Goal: Task Accomplishment & Management: Complete application form

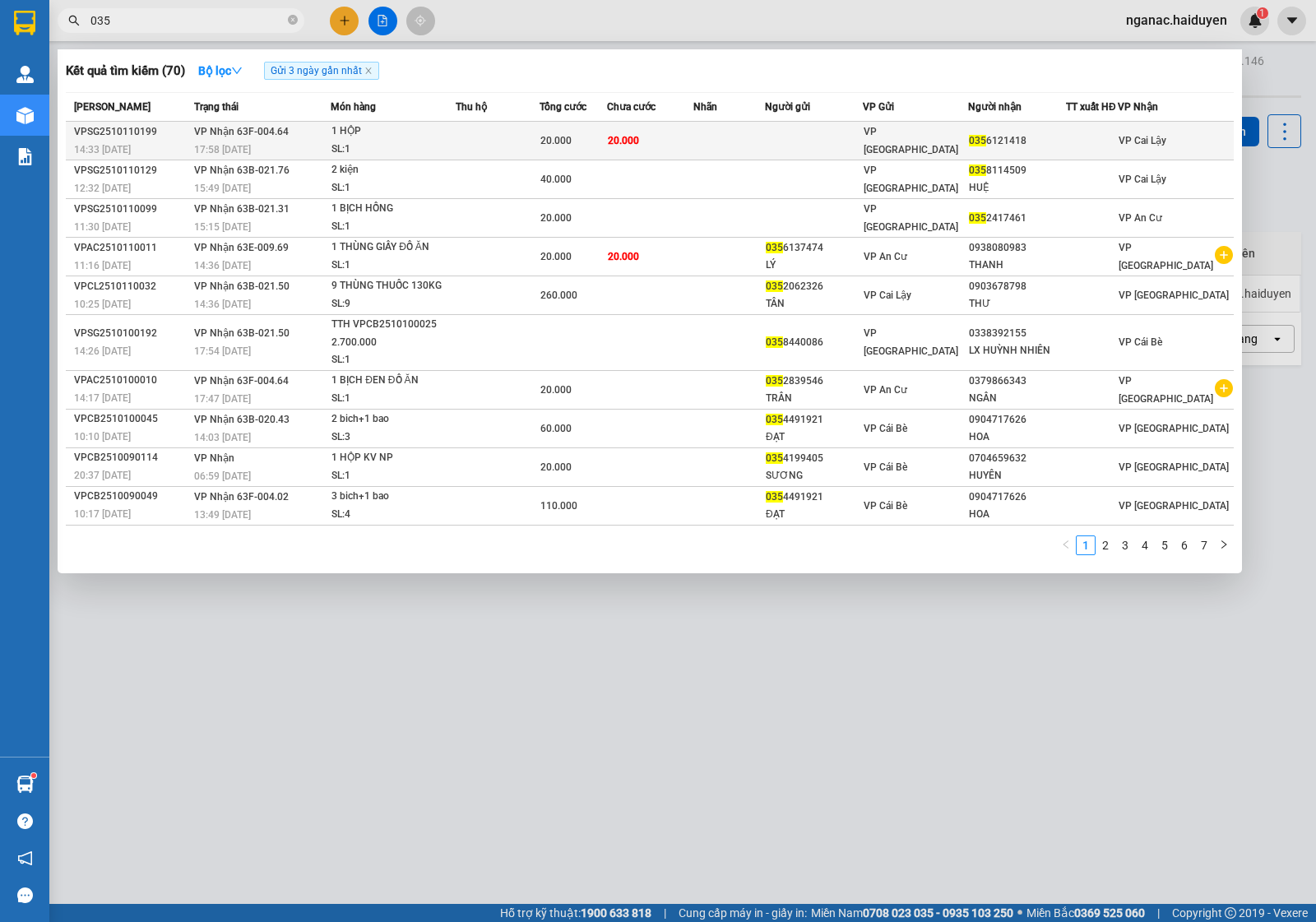
type input "035"
click at [680, 135] on td "20.000" at bounding box center [651, 141] width 87 height 39
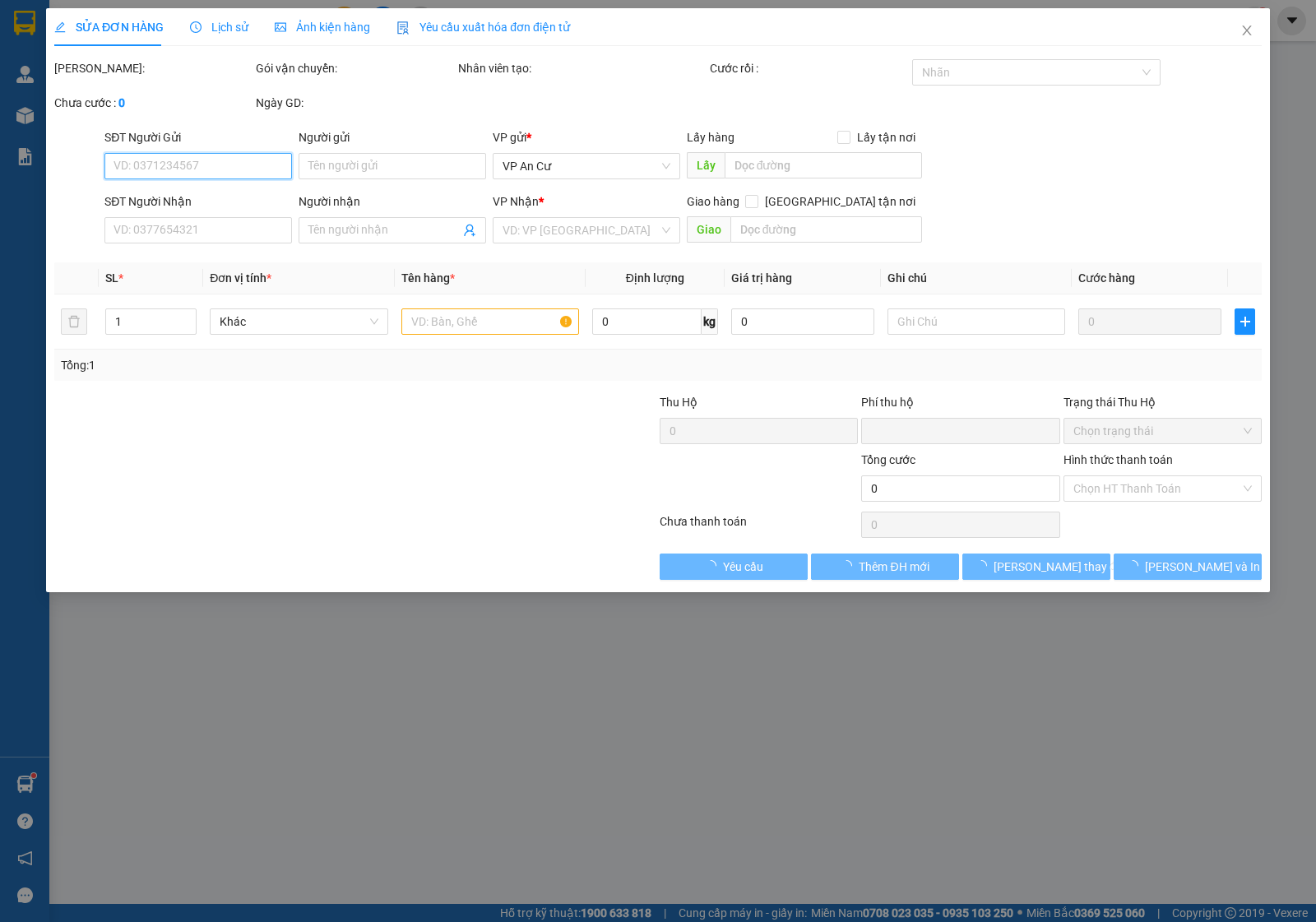
type input "0356121418"
type input "0"
type input "20.000"
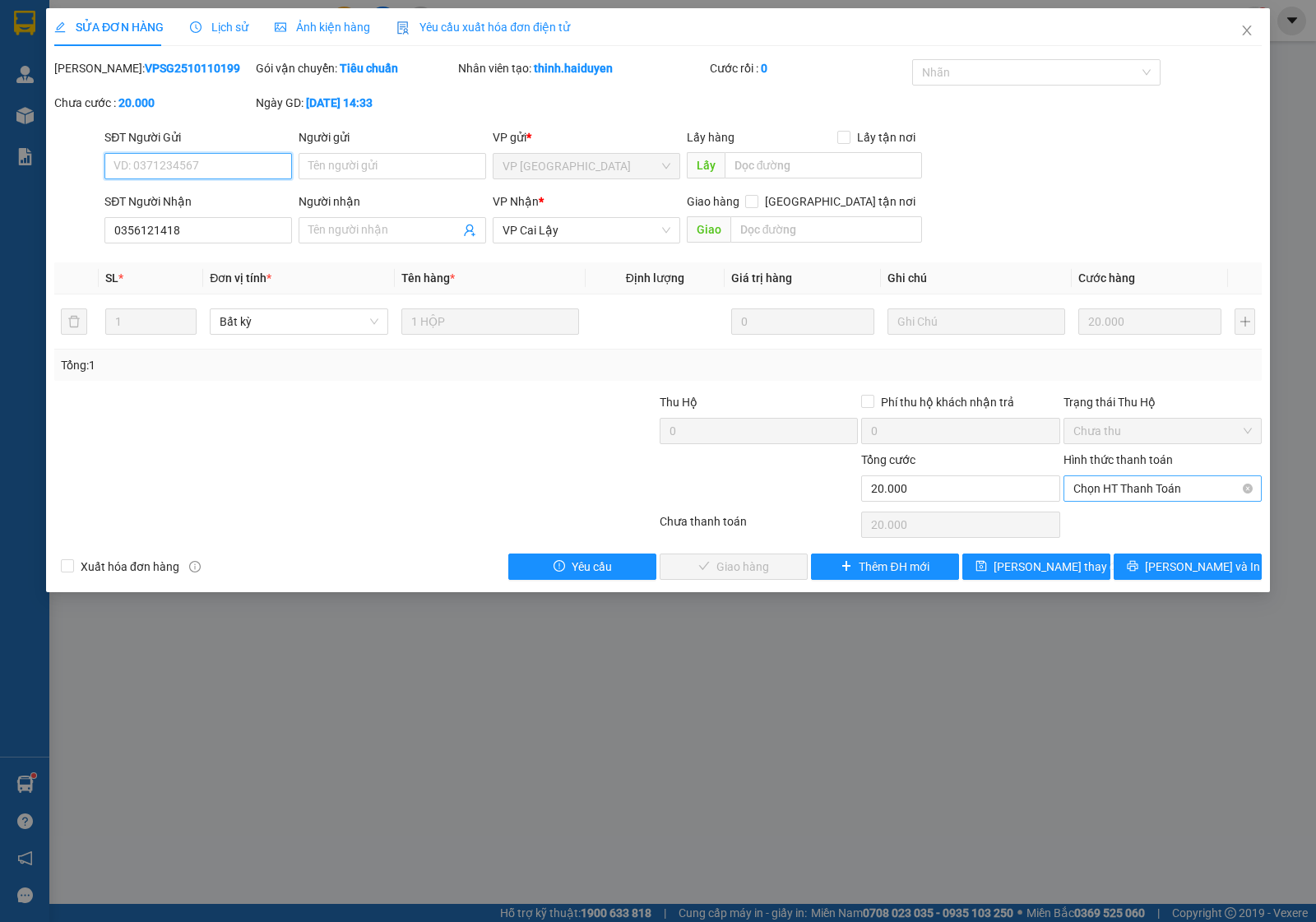
click at [1119, 487] on span "Chọn HT Thanh Toán" at bounding box center [1163, 489] width 179 height 25
click at [1113, 516] on div "Tại văn phòng" at bounding box center [1163, 522] width 179 height 18
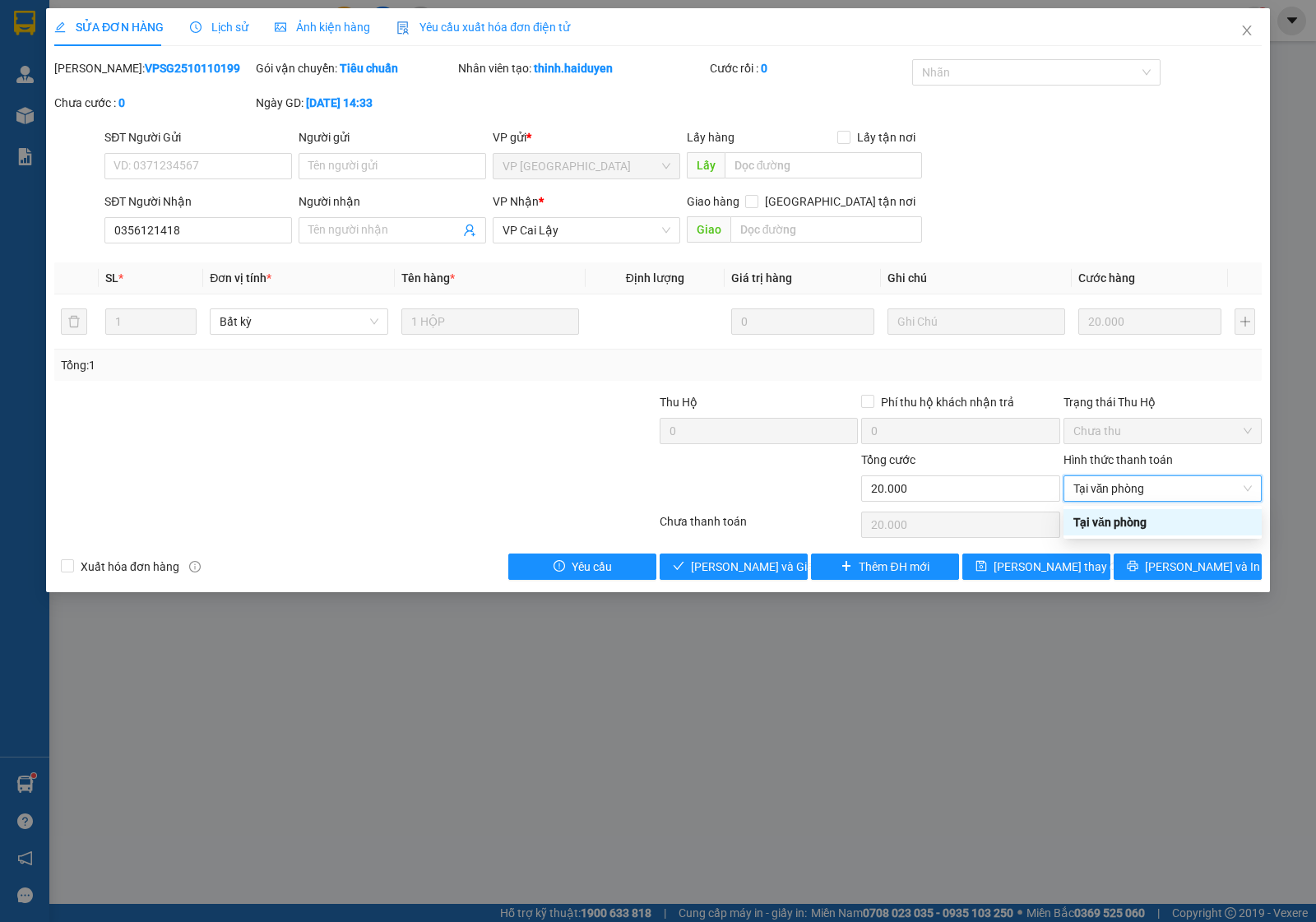
type input "0"
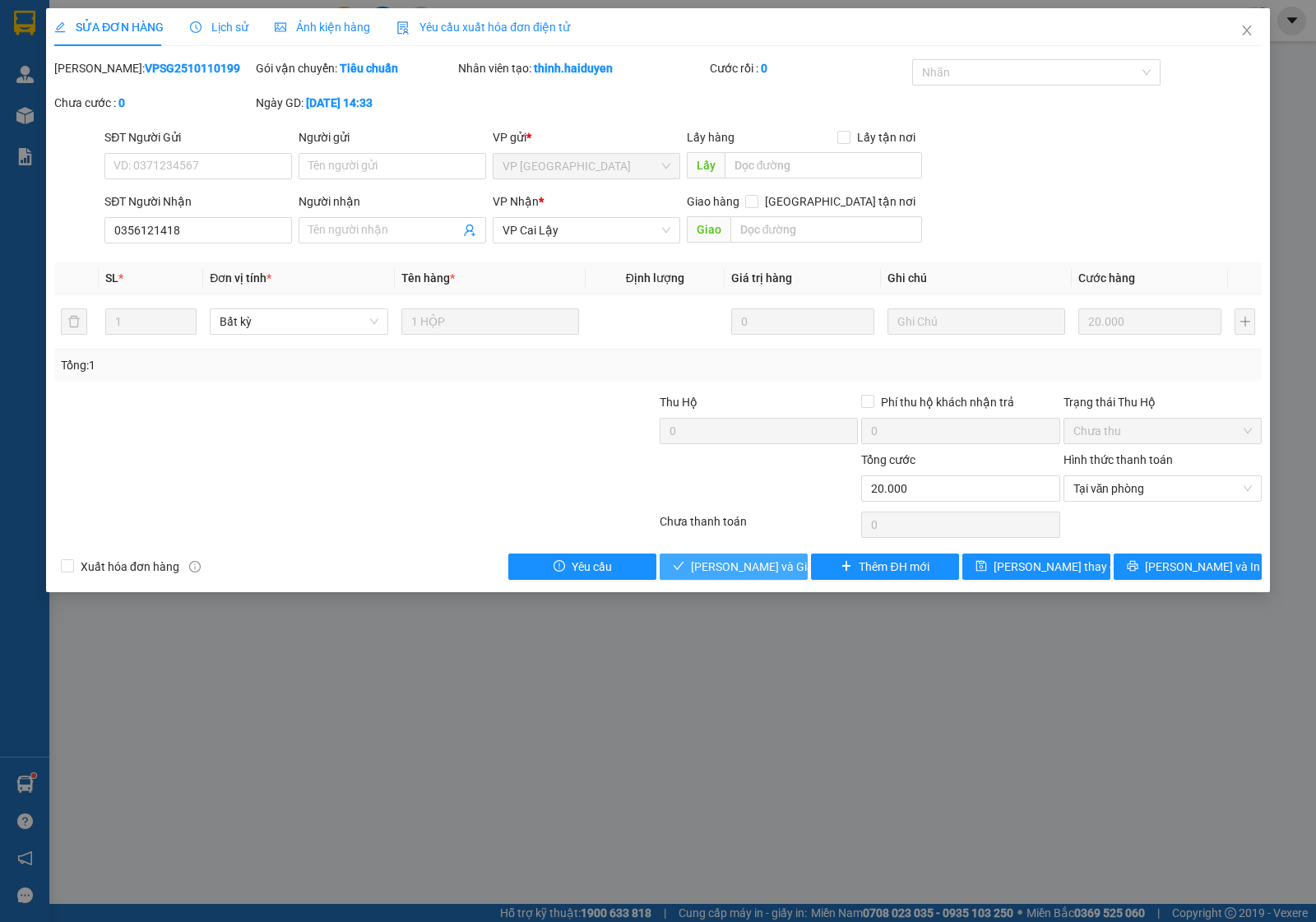
click at [734, 568] on span "[PERSON_NAME] và Giao hàng" at bounding box center [769, 567] width 158 height 18
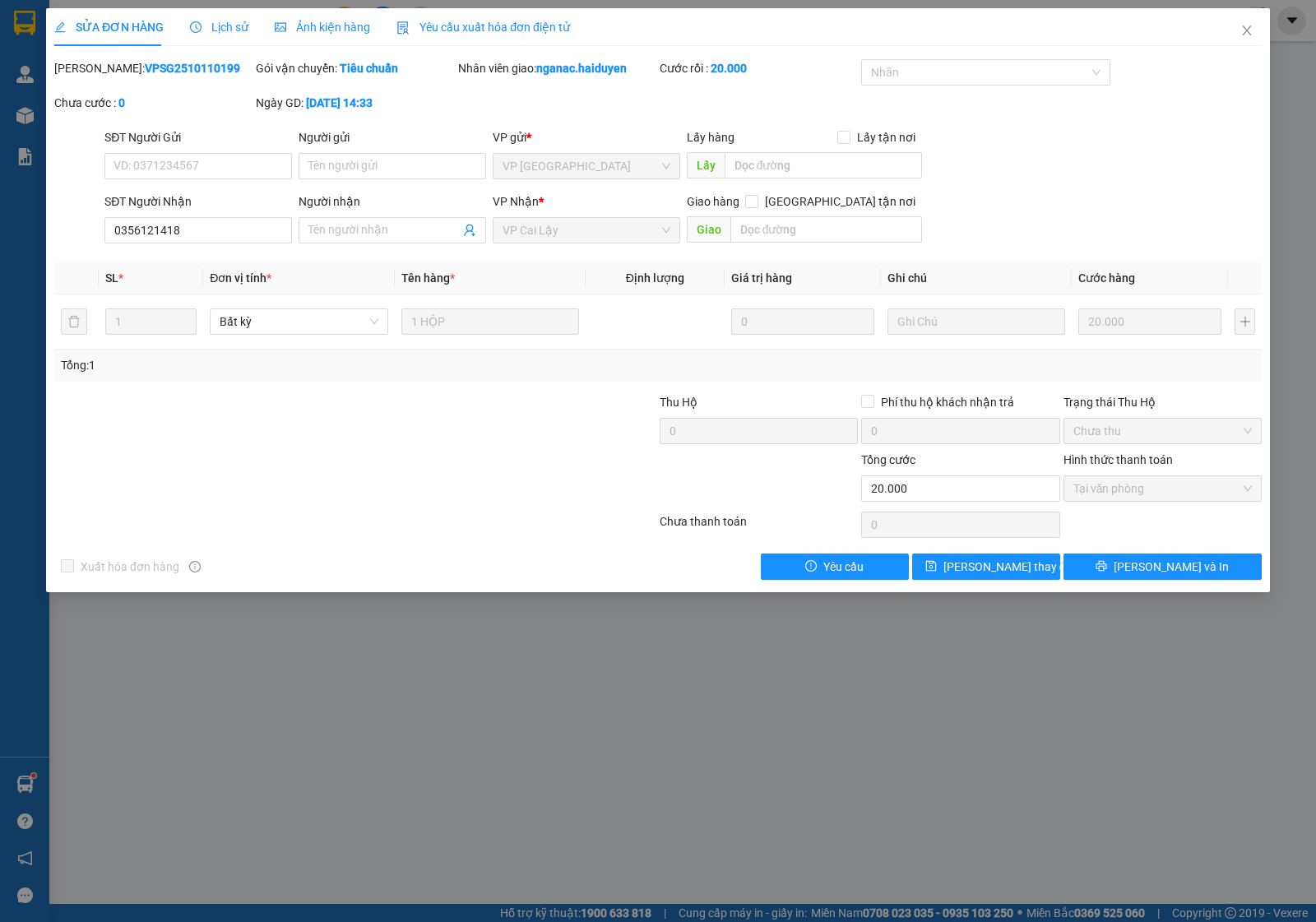
click at [214, 38] on div "Lịch sử" at bounding box center [219, 27] width 58 height 38
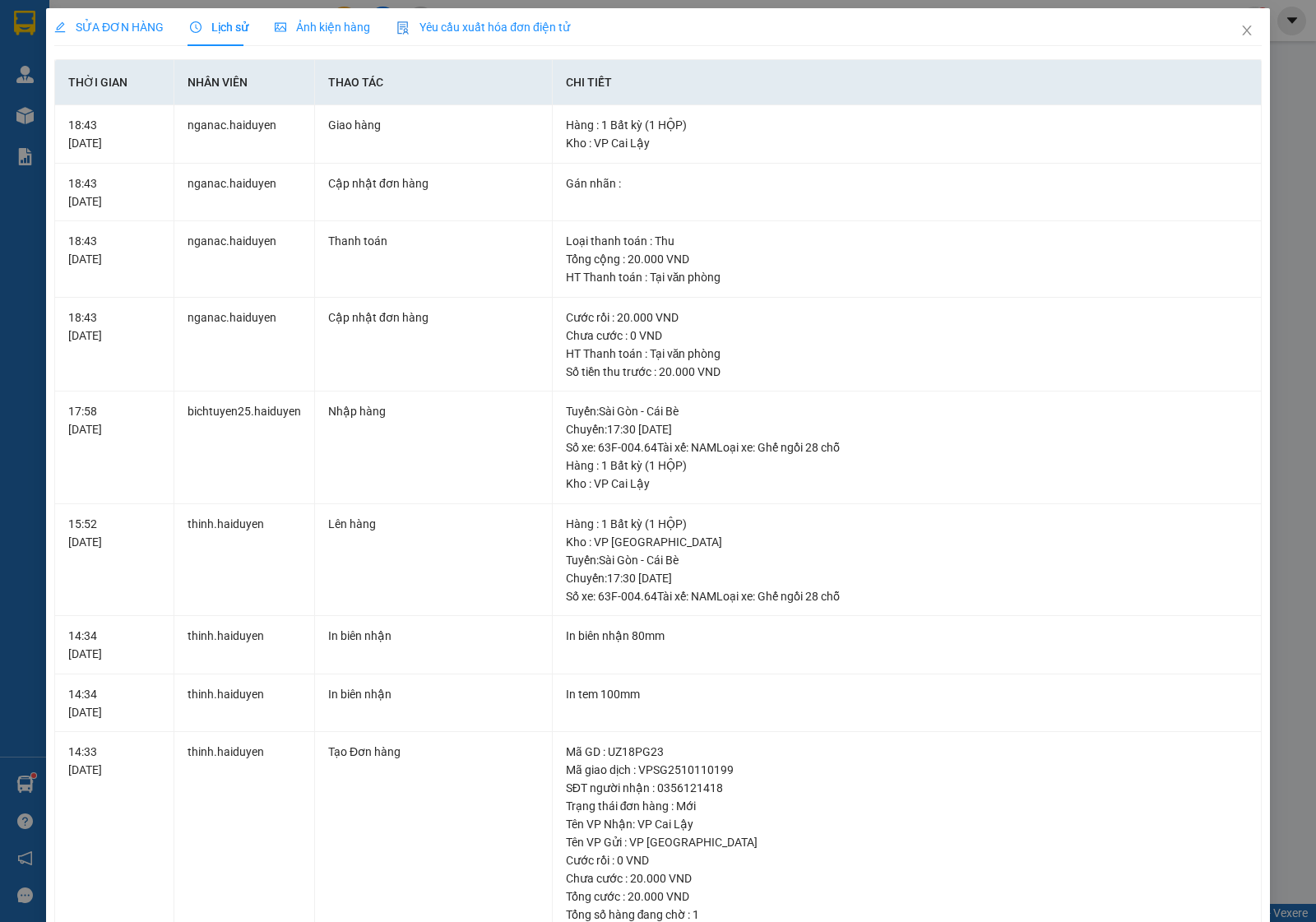
click at [90, 15] on div "SỬA ĐƠN HÀNG" at bounding box center [109, 27] width 110 height 38
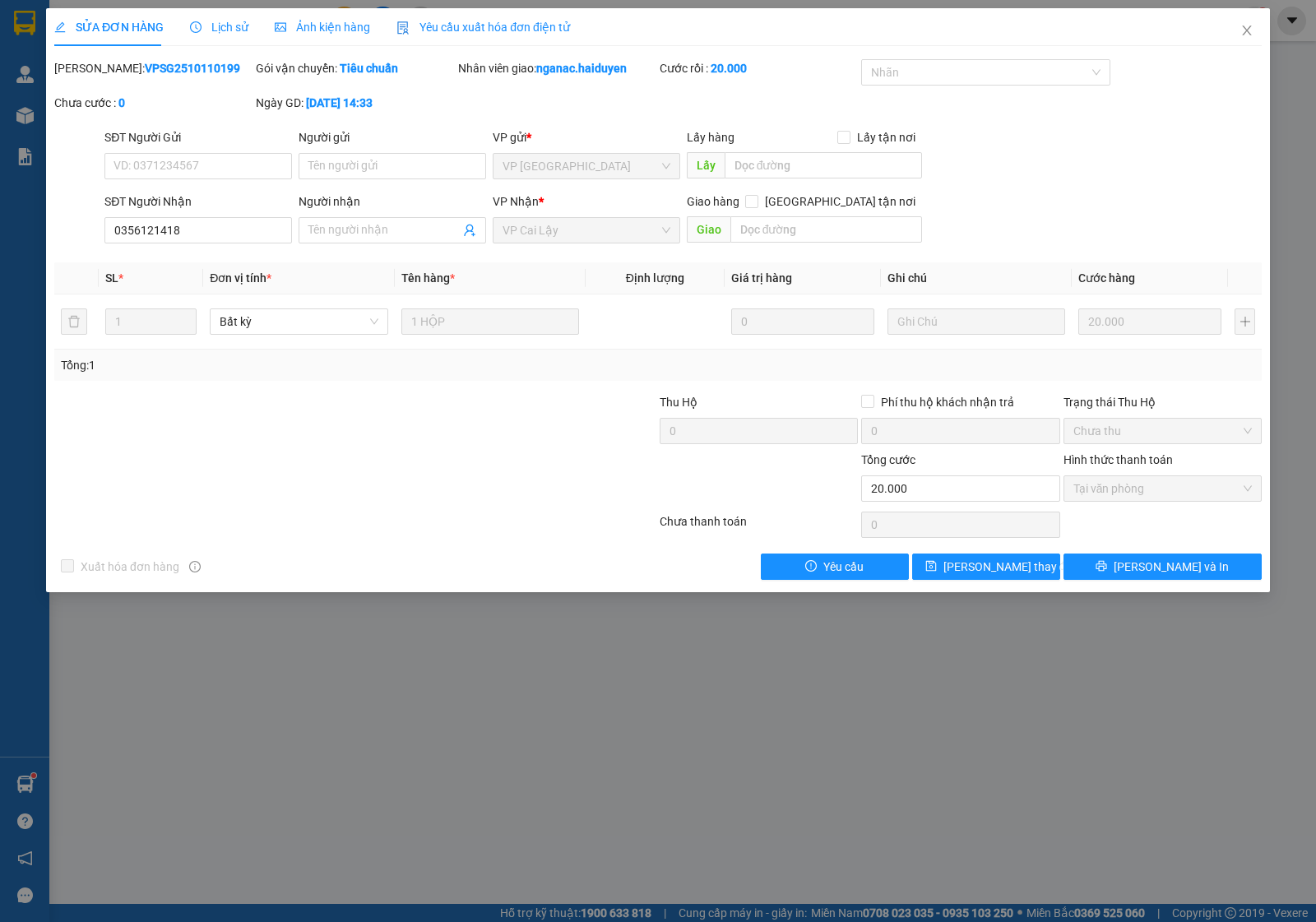
click at [223, 27] on span "Lịch sử" at bounding box center [219, 27] width 58 height 13
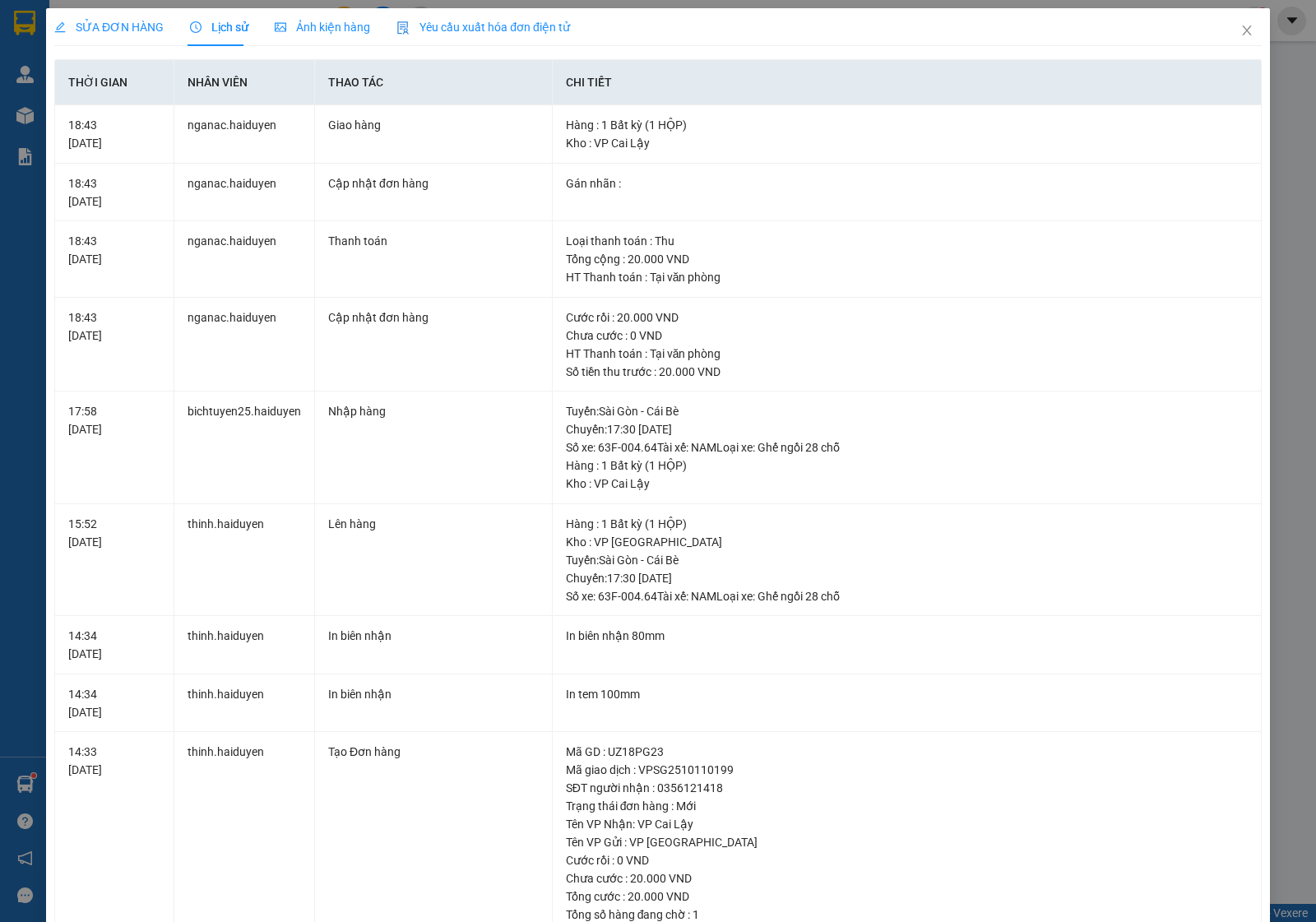
click at [126, 18] on div "SỬA ĐƠN HÀNG" at bounding box center [109, 27] width 110 height 38
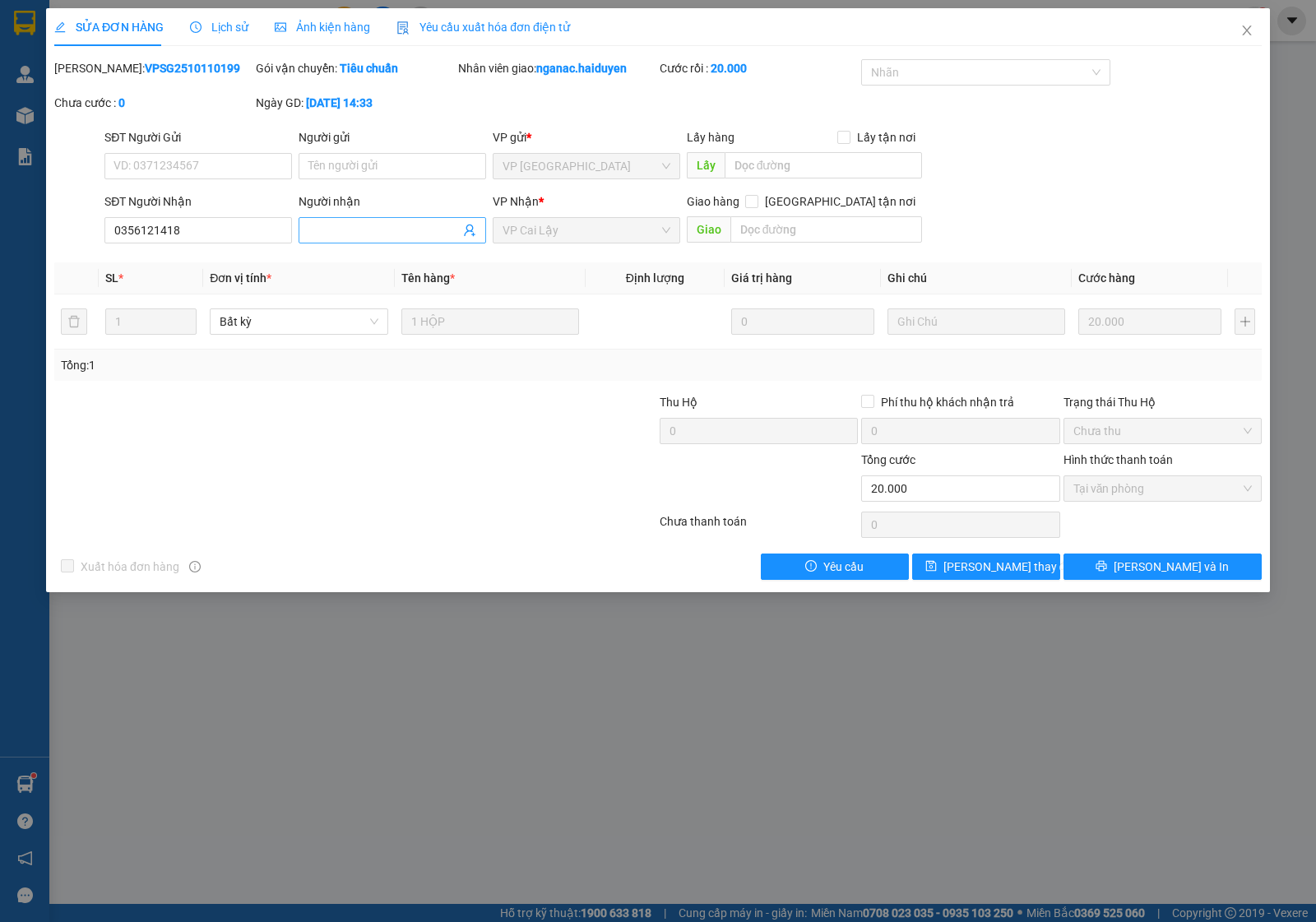
click at [310, 227] on input "Người nhận" at bounding box center [384, 230] width 151 height 18
type input "bấm lộn ạ"
click at [990, 568] on span "[PERSON_NAME] thay đổi" at bounding box center [1009, 567] width 132 height 18
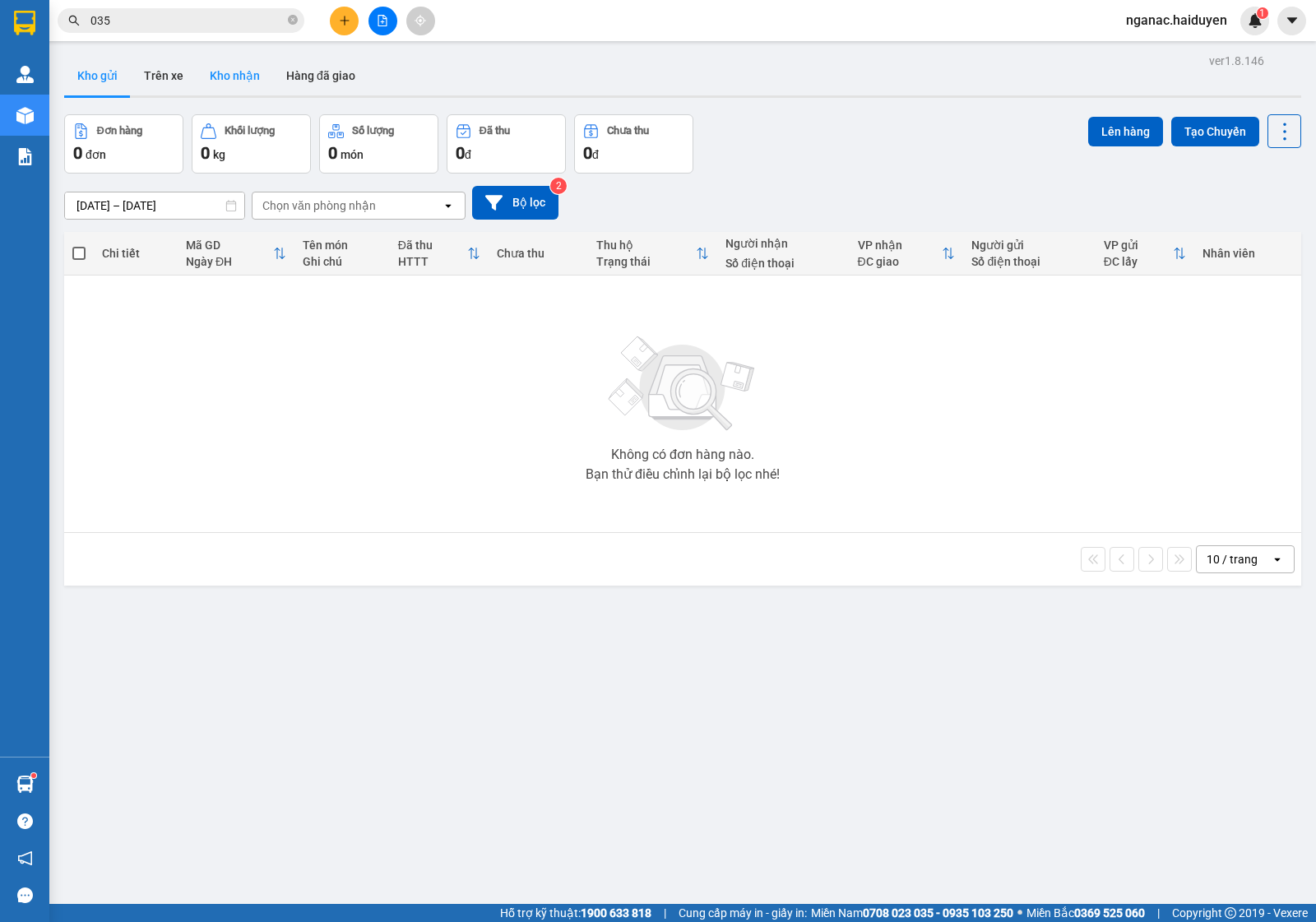
click at [251, 75] on button "Kho nhận" at bounding box center [234, 75] width 77 height 40
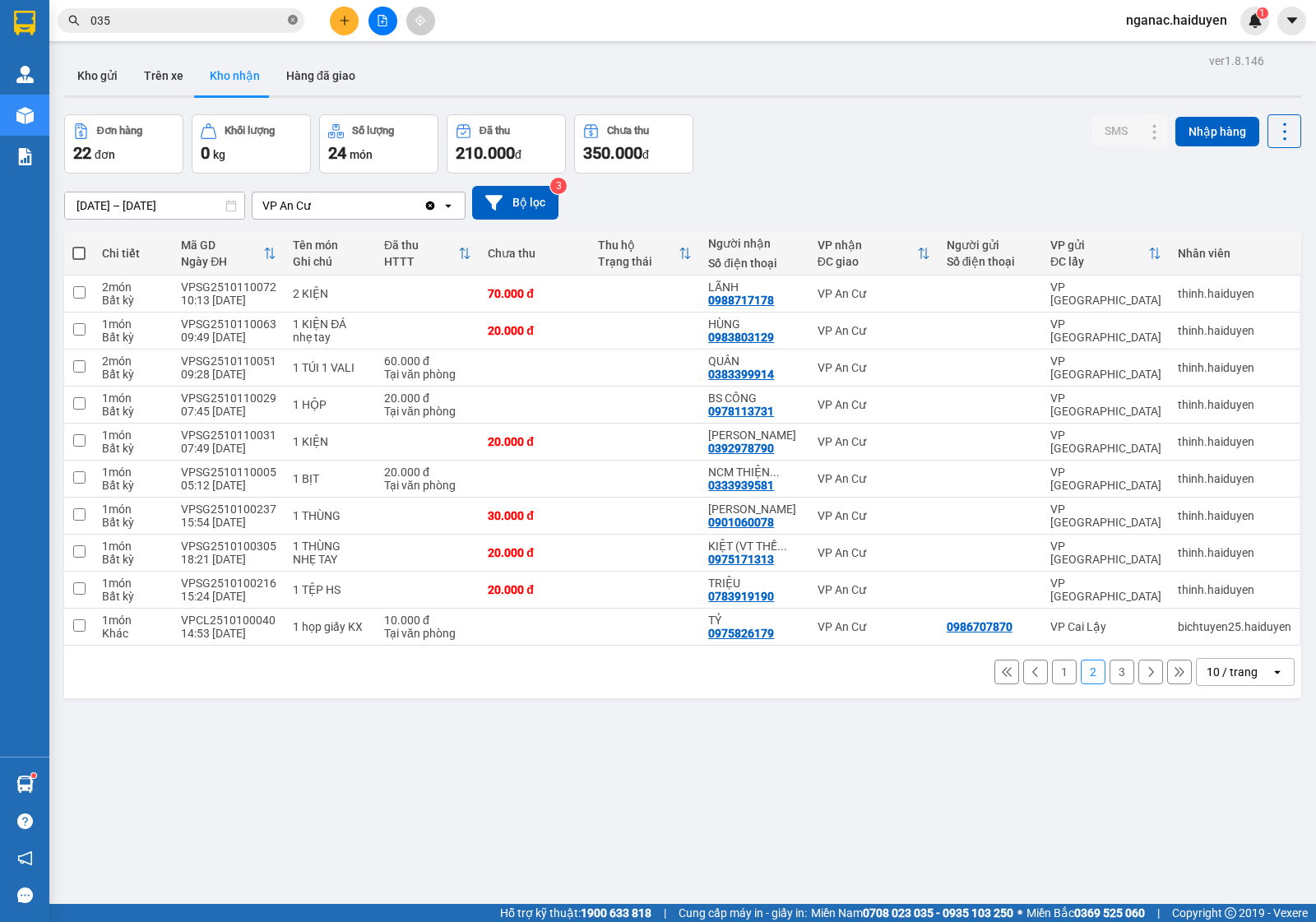
click at [297, 17] on icon "close-circle" at bounding box center [293, 19] width 10 height 10
click at [302, 72] on button "Hàng đã giao" at bounding box center [321, 75] width 96 height 40
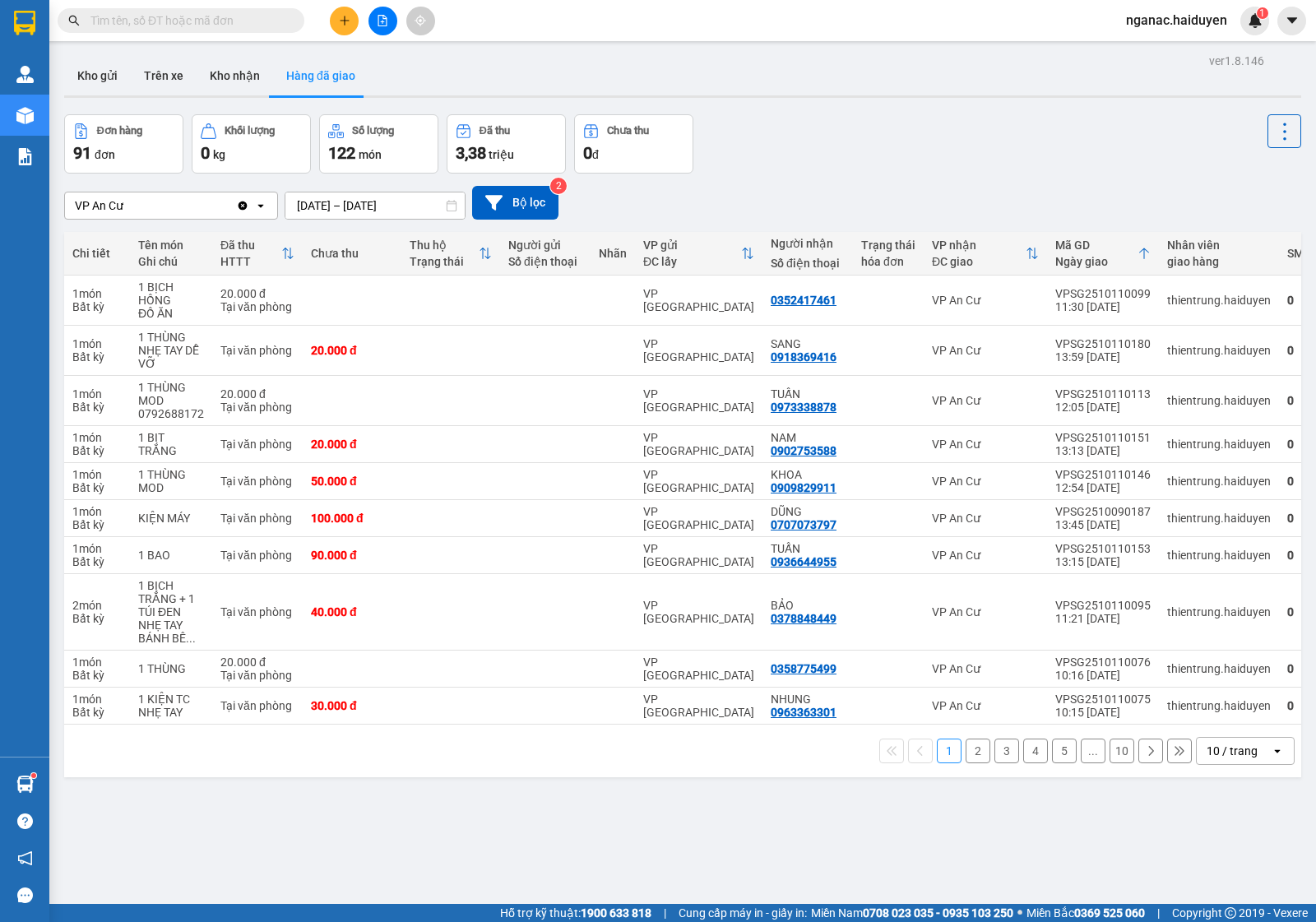
click at [137, 20] on input "text" at bounding box center [187, 20] width 195 height 18
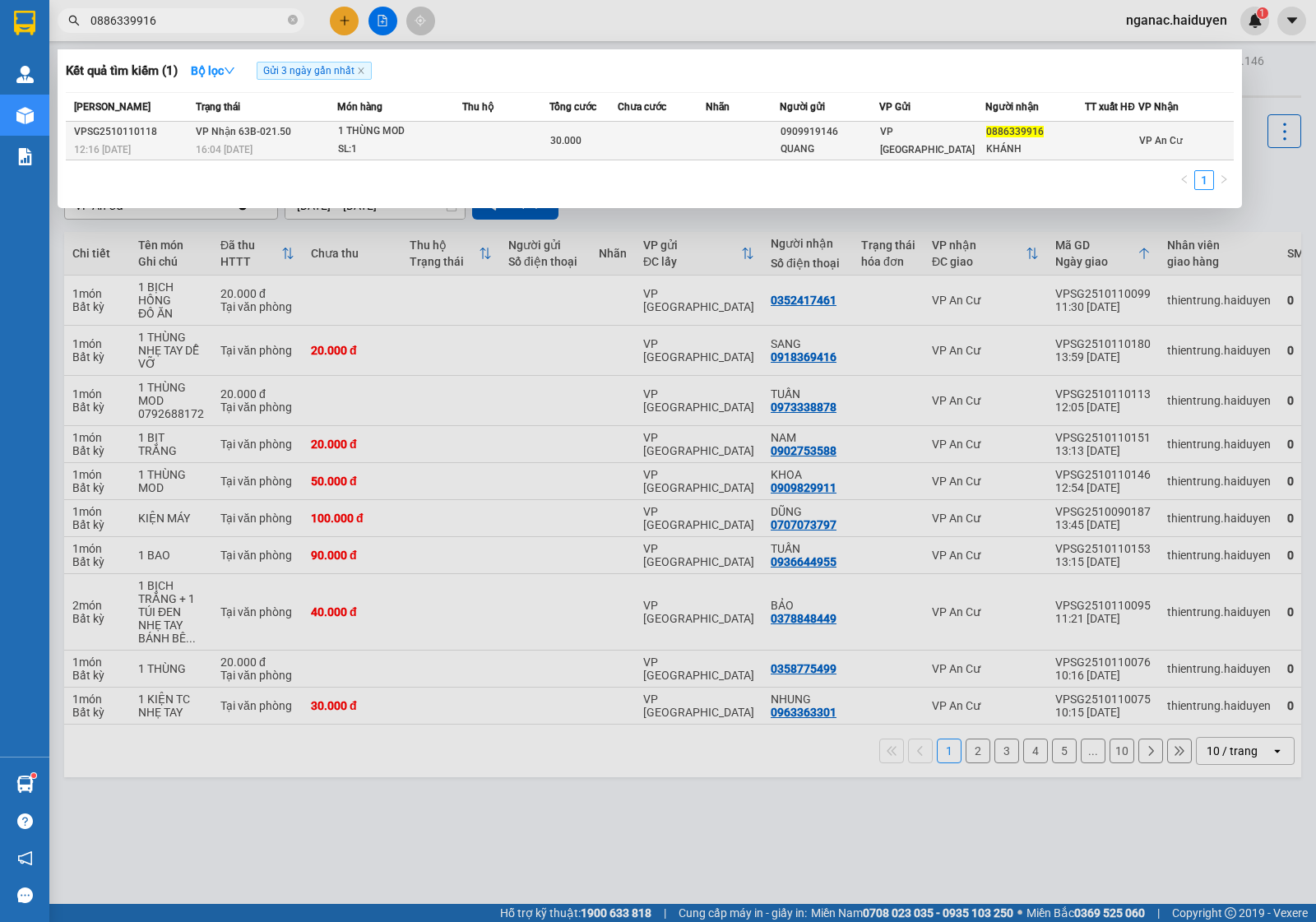
type input "0886339916"
click at [585, 144] on div "30.000" at bounding box center [583, 141] width 66 height 18
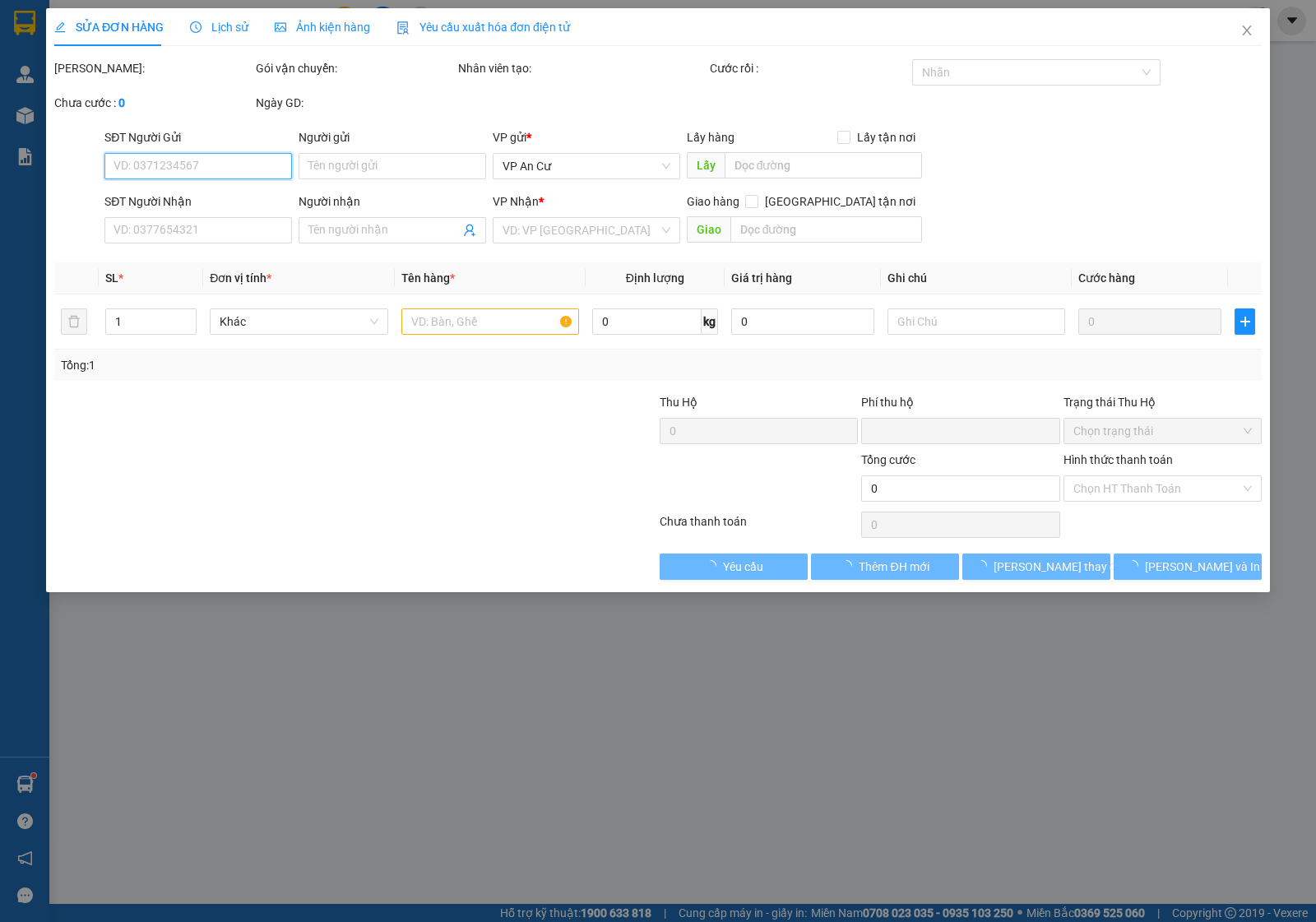
type input "0909919146"
type input "QUANG"
type input "0886339916"
type input "KHÁNH"
type input "0"
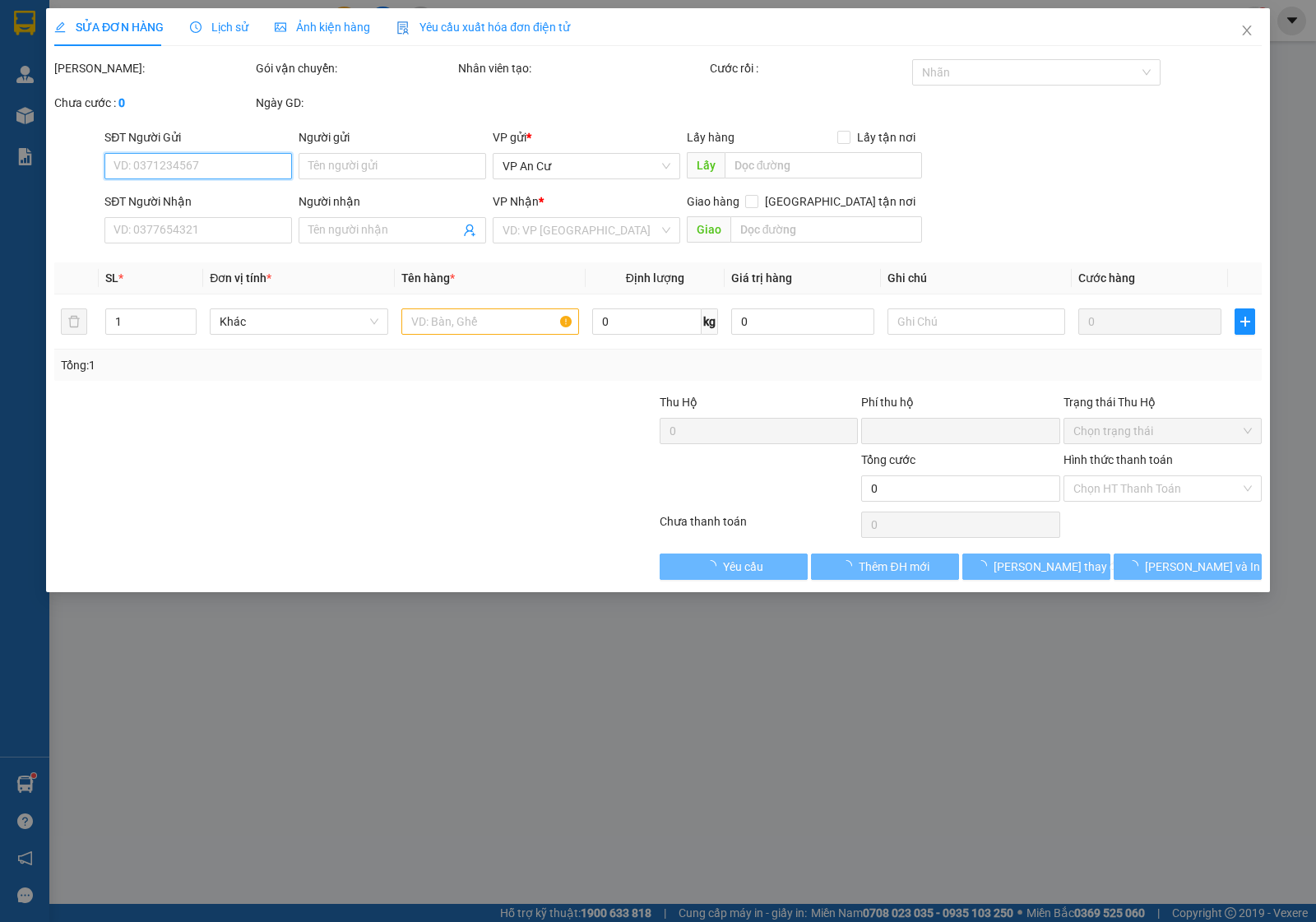
type input "30.000"
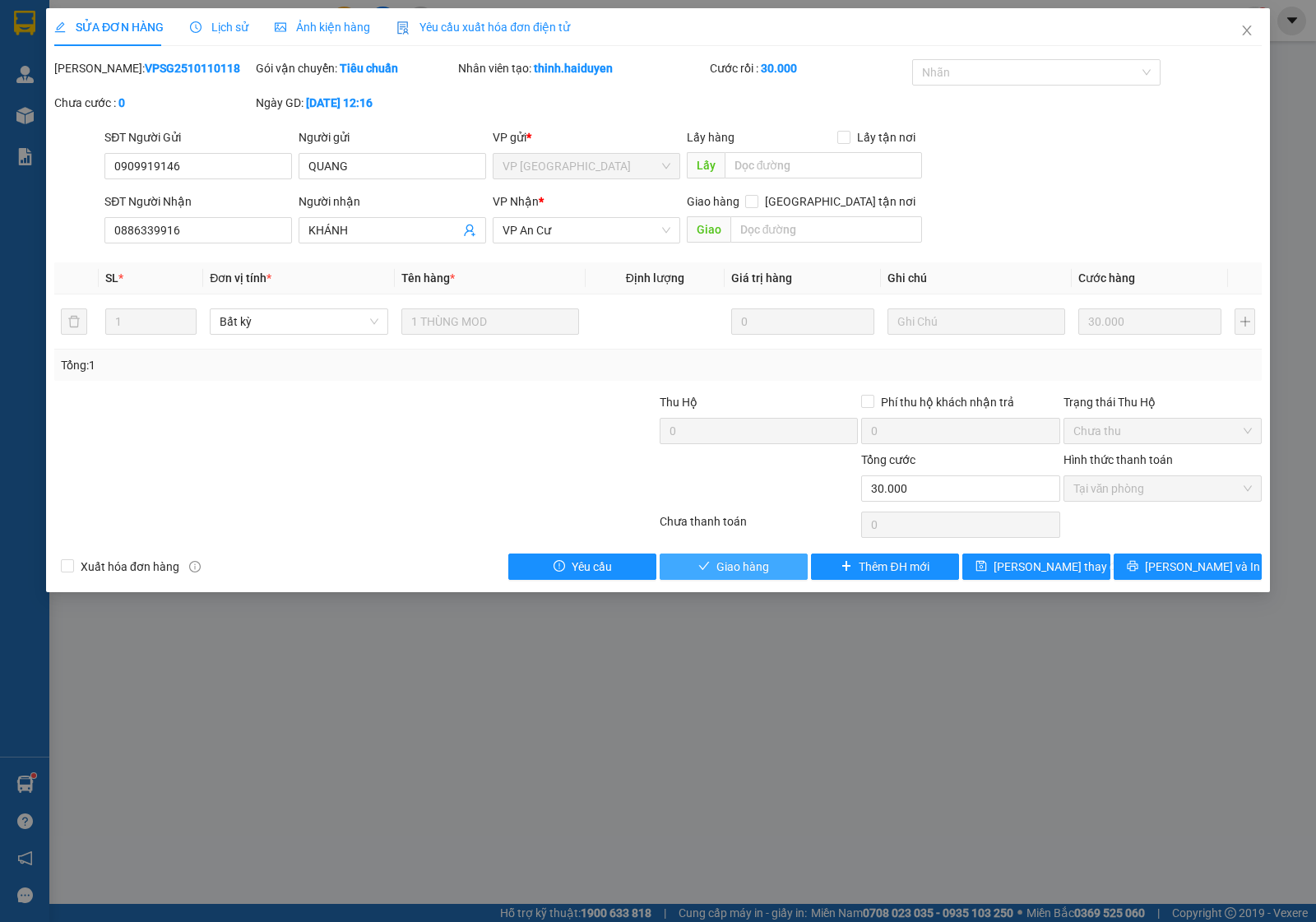
click at [726, 558] on span "Giao hàng" at bounding box center [743, 567] width 53 height 18
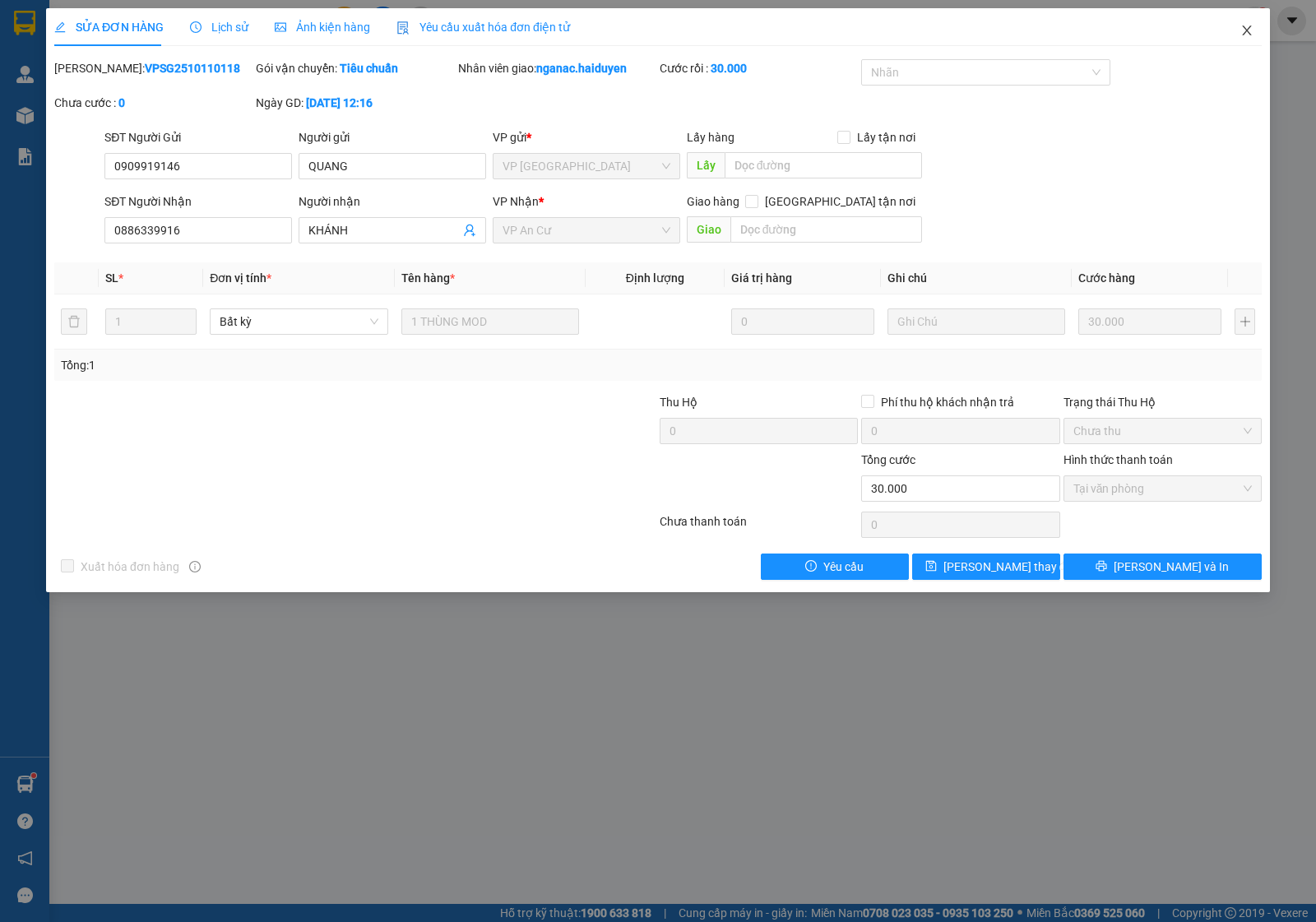
click at [1245, 22] on span "Close" at bounding box center [1247, 31] width 46 height 46
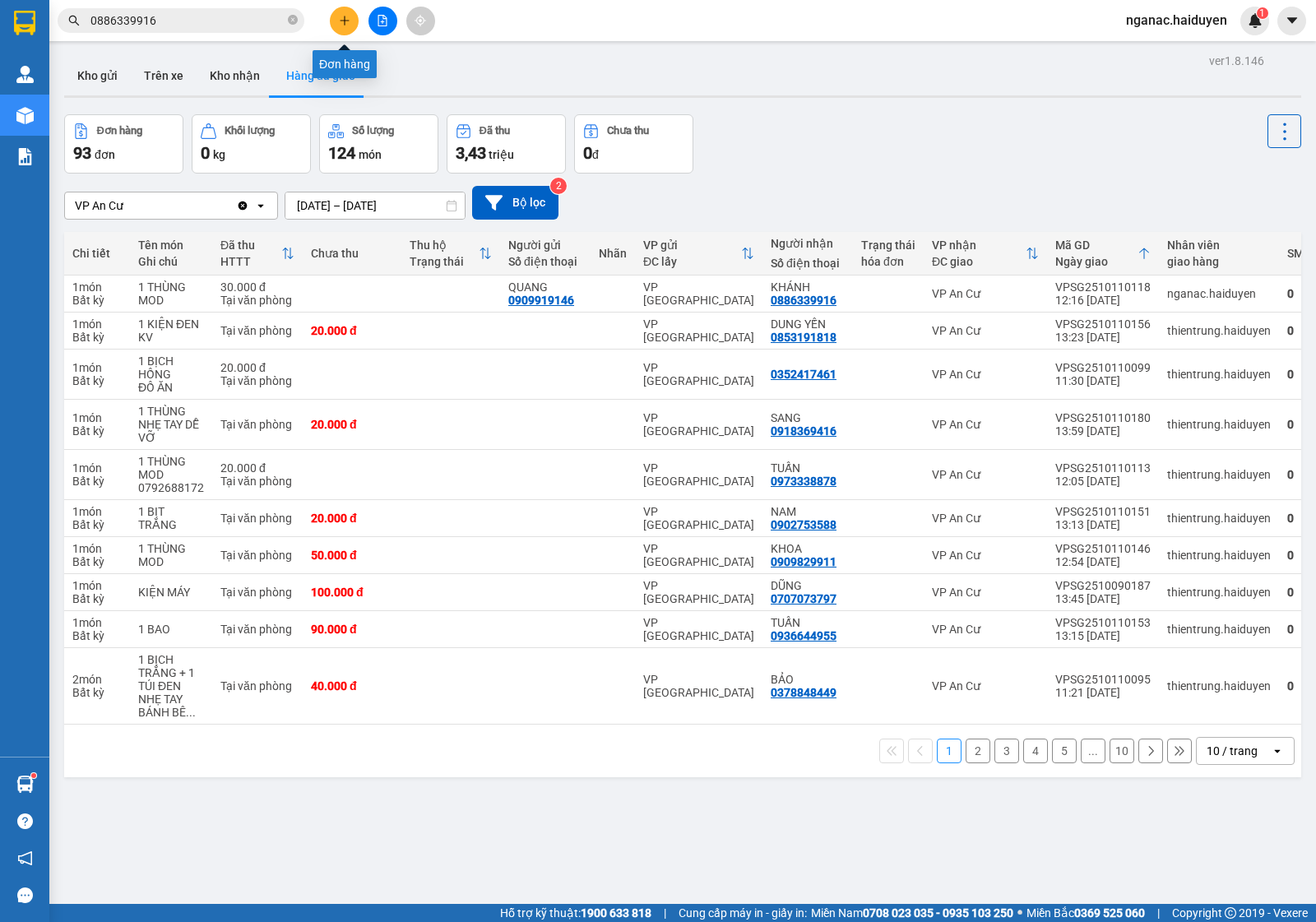
click at [339, 11] on button at bounding box center [344, 20] width 29 height 29
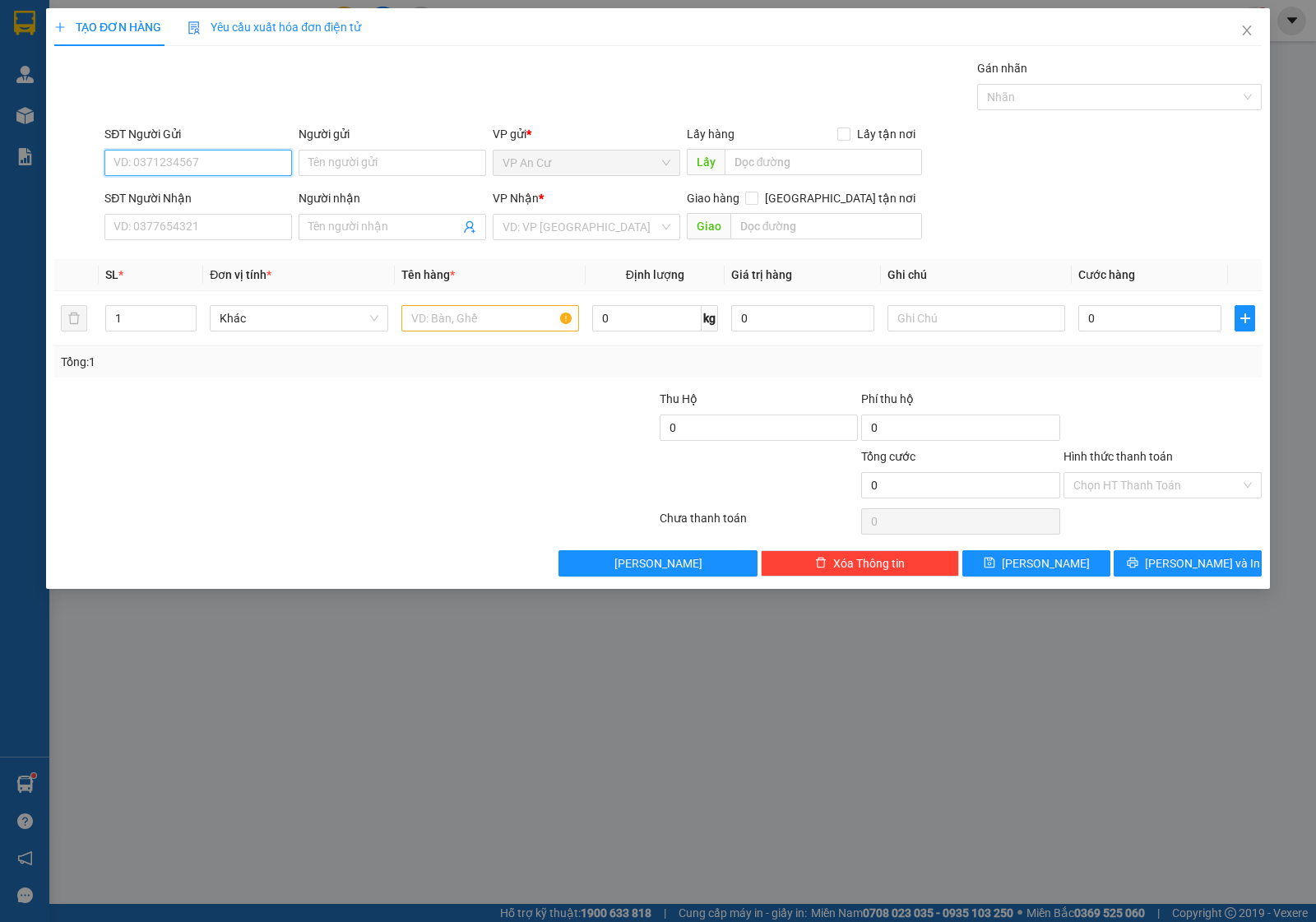
click at [170, 163] on input "SĐT Người Gửi" at bounding box center [198, 163] width 187 height 27
click at [185, 190] on div "0372889935 - NKSG NỤ CƯỜI MỚI CN" at bounding box center [214, 196] width 201 height 18
type input "0372889935"
type input "NKSG NỤ CƯỜI MỚI CN"
type input "0937040848"
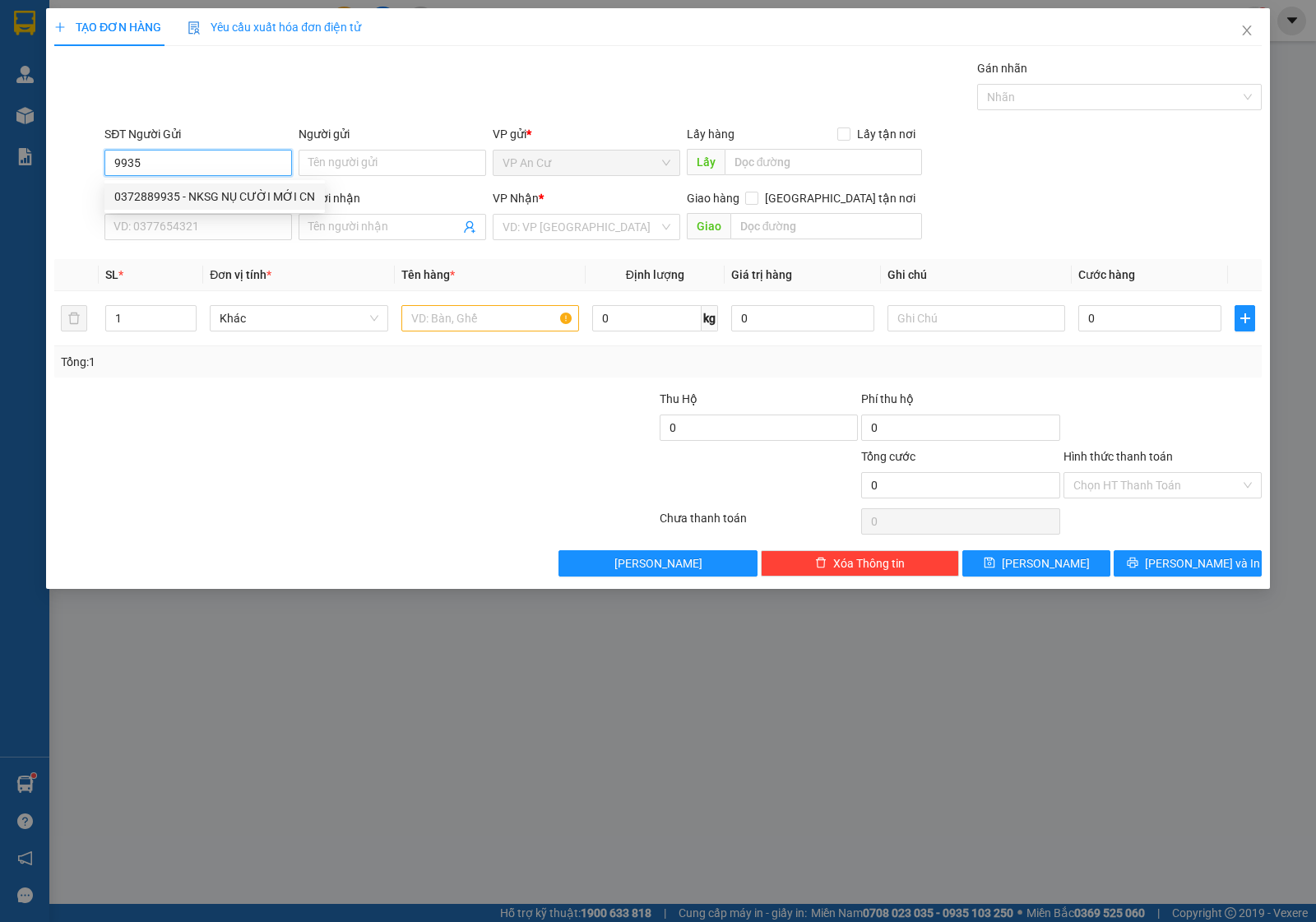
type input "LABO [GEOGRAPHIC_DATA]"
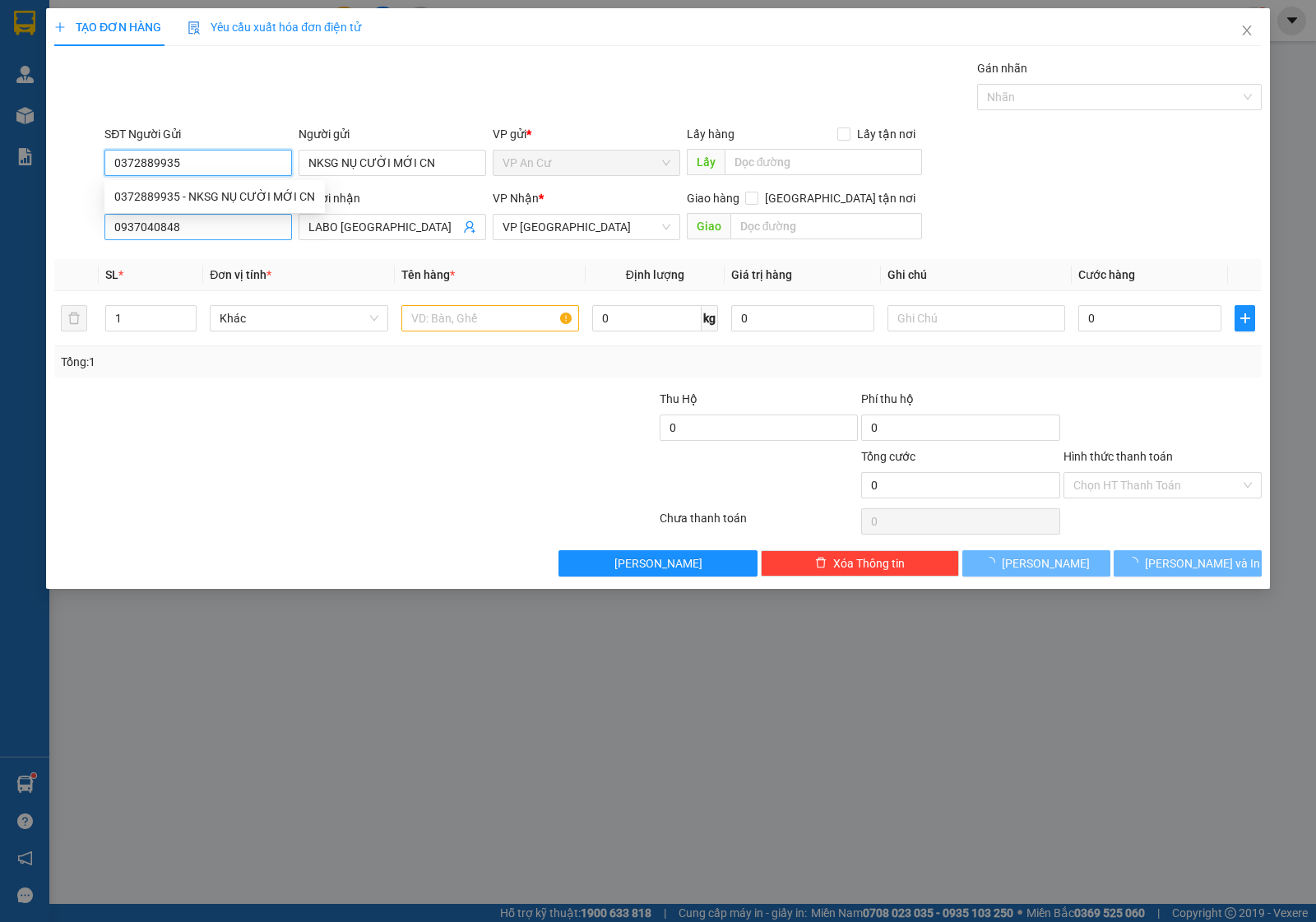
type input "20.000"
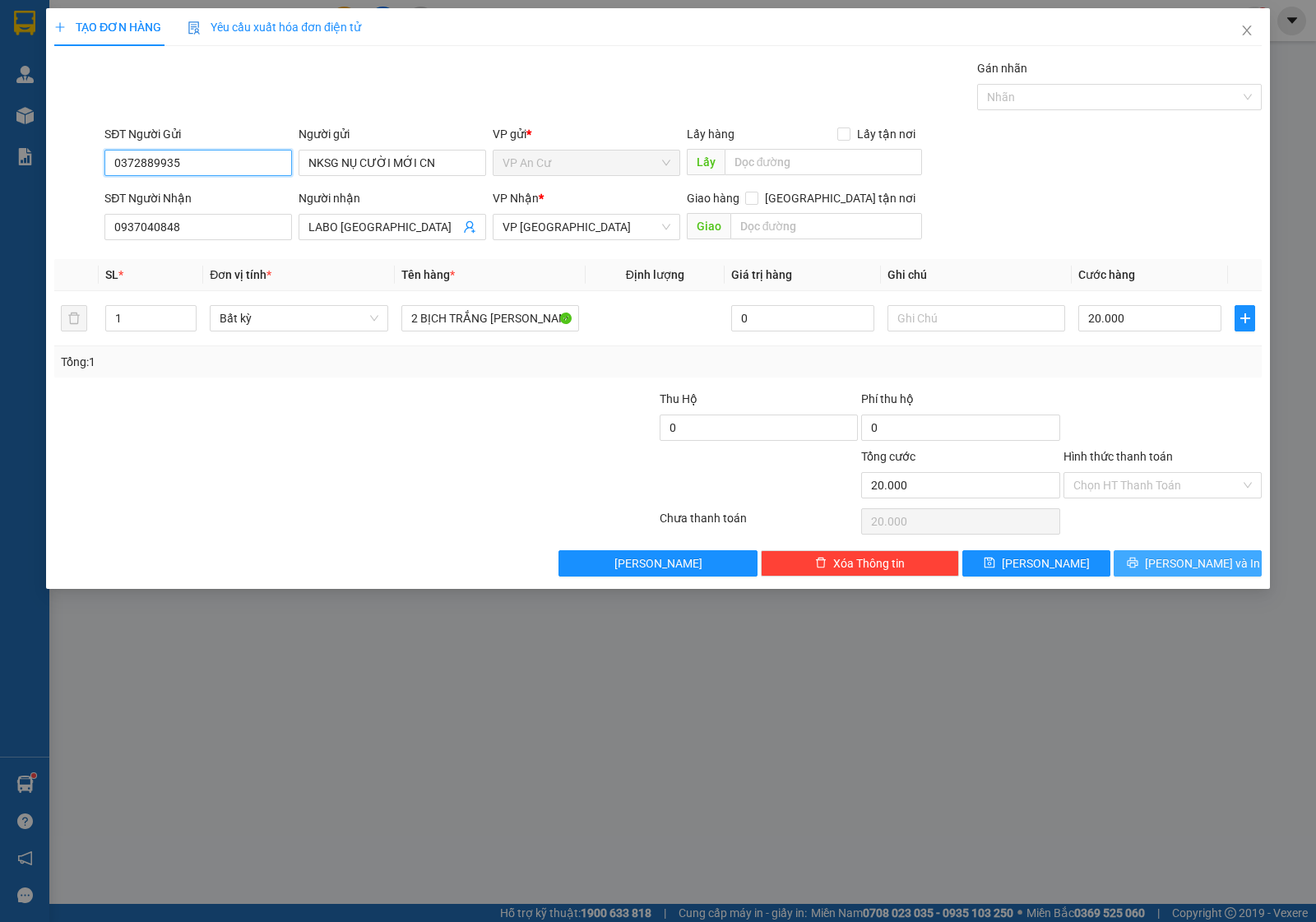
type input "0372889935"
click at [1177, 566] on span "[PERSON_NAME] và In" at bounding box center [1203, 563] width 115 height 18
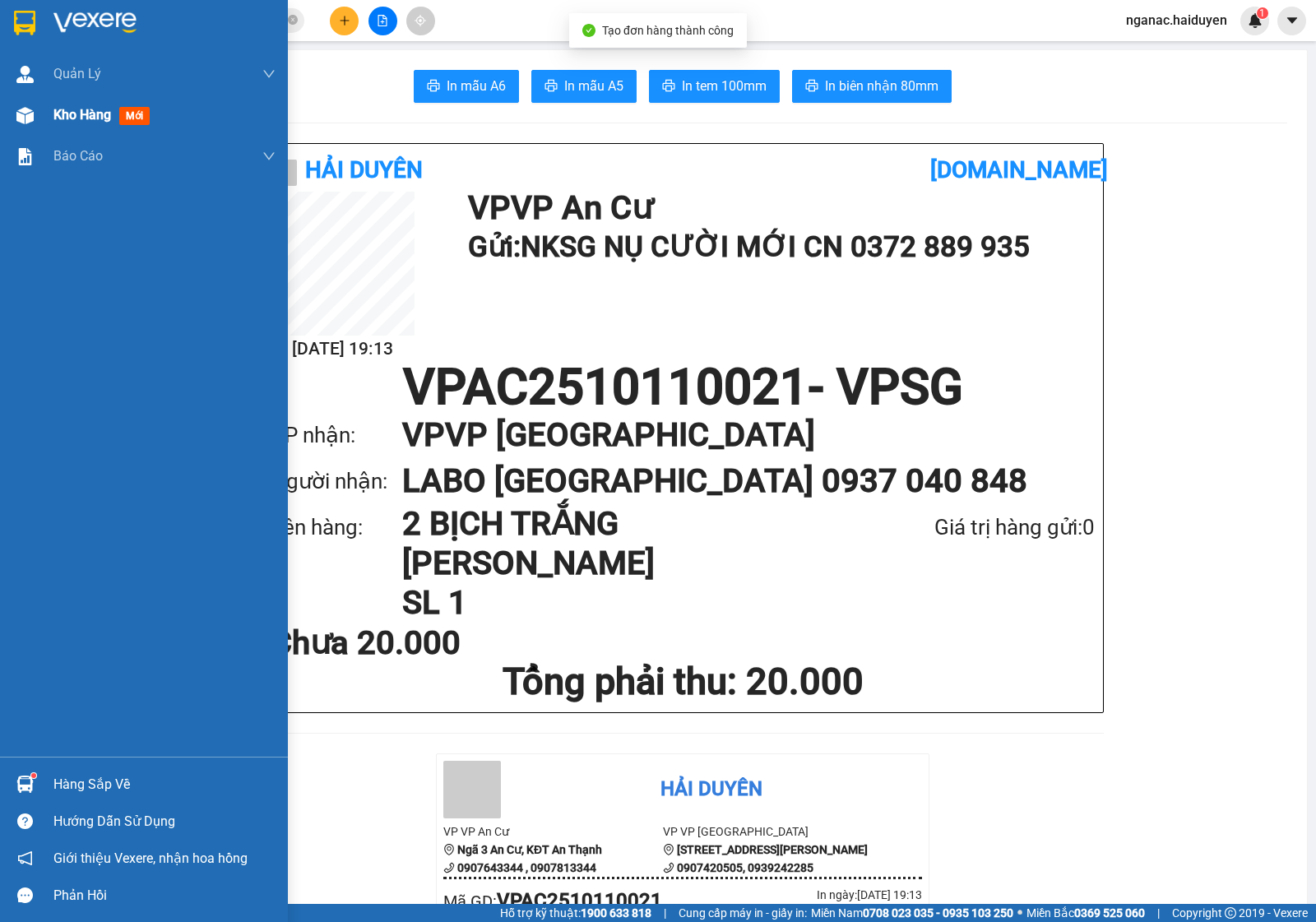
click at [51, 112] on div "Kho hàng mới" at bounding box center [144, 115] width 288 height 42
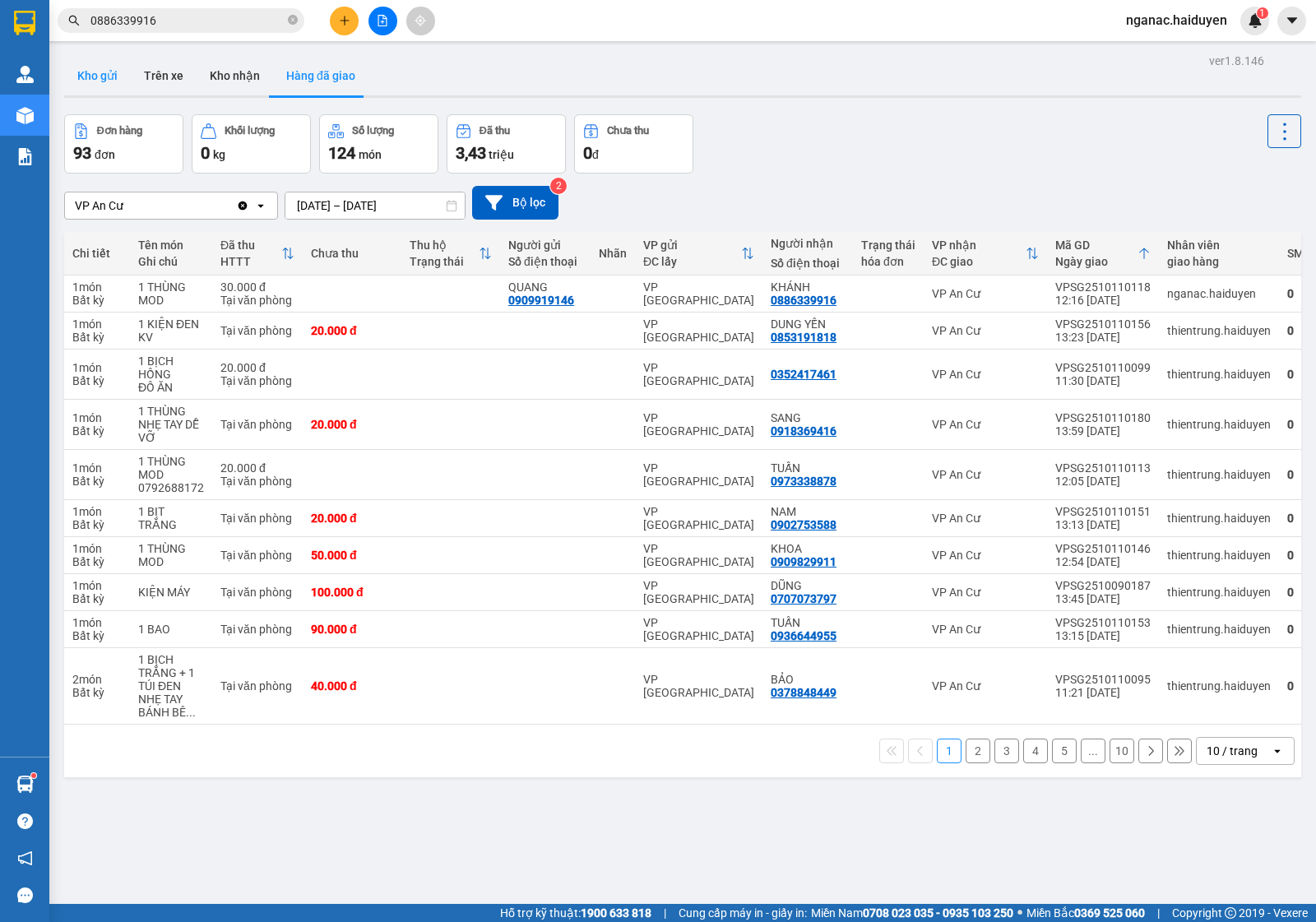
click at [85, 79] on button "Kho gửi" at bounding box center [97, 75] width 66 height 40
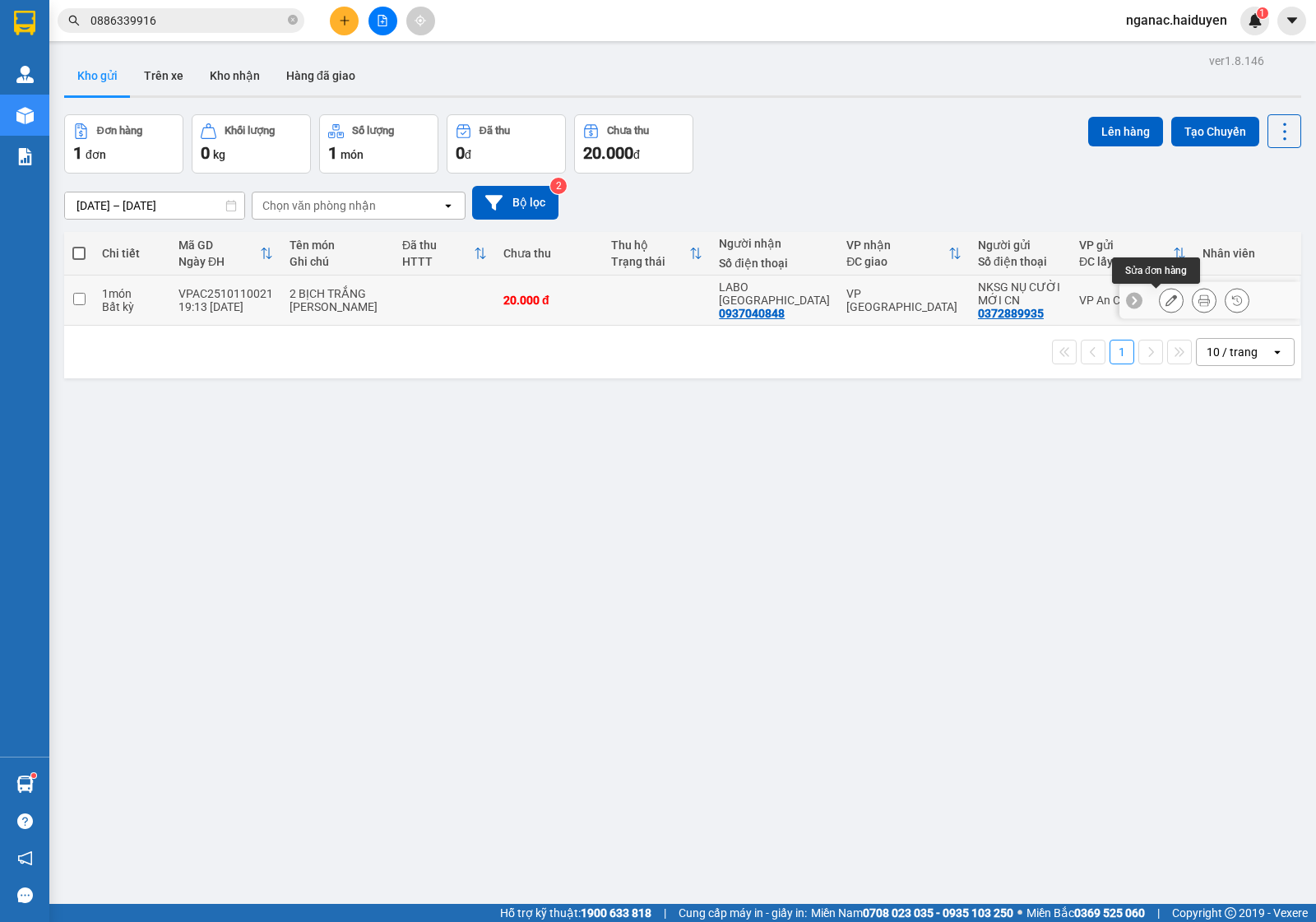
click at [1166, 301] on icon at bounding box center [1171, 300] width 11 height 11
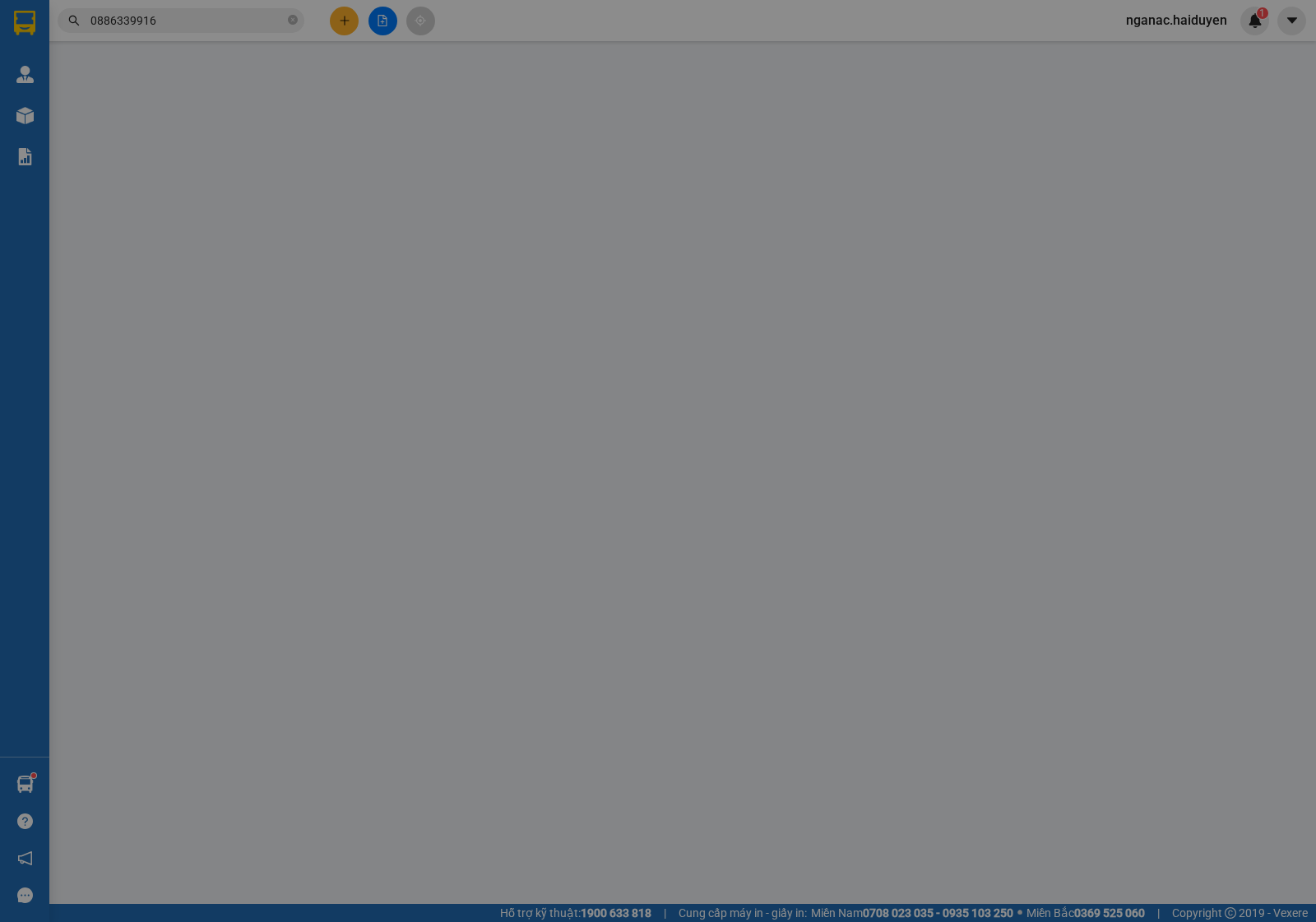
type input "0372889935"
type input "NKSG NỤ CƯỜI MỚI CN"
type input "0937040848"
type input "LABO [GEOGRAPHIC_DATA]"
type input "0"
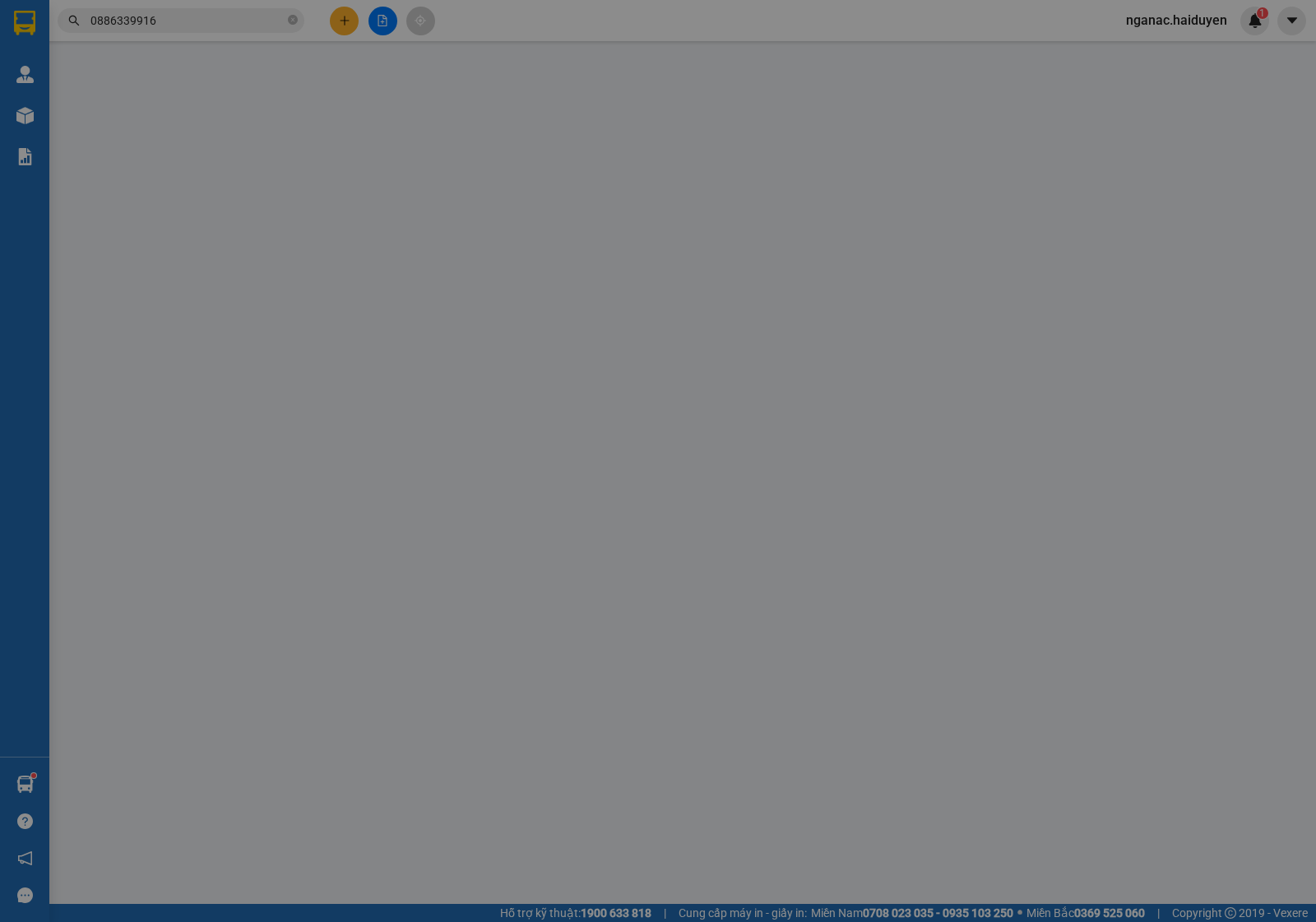
type input "20.000"
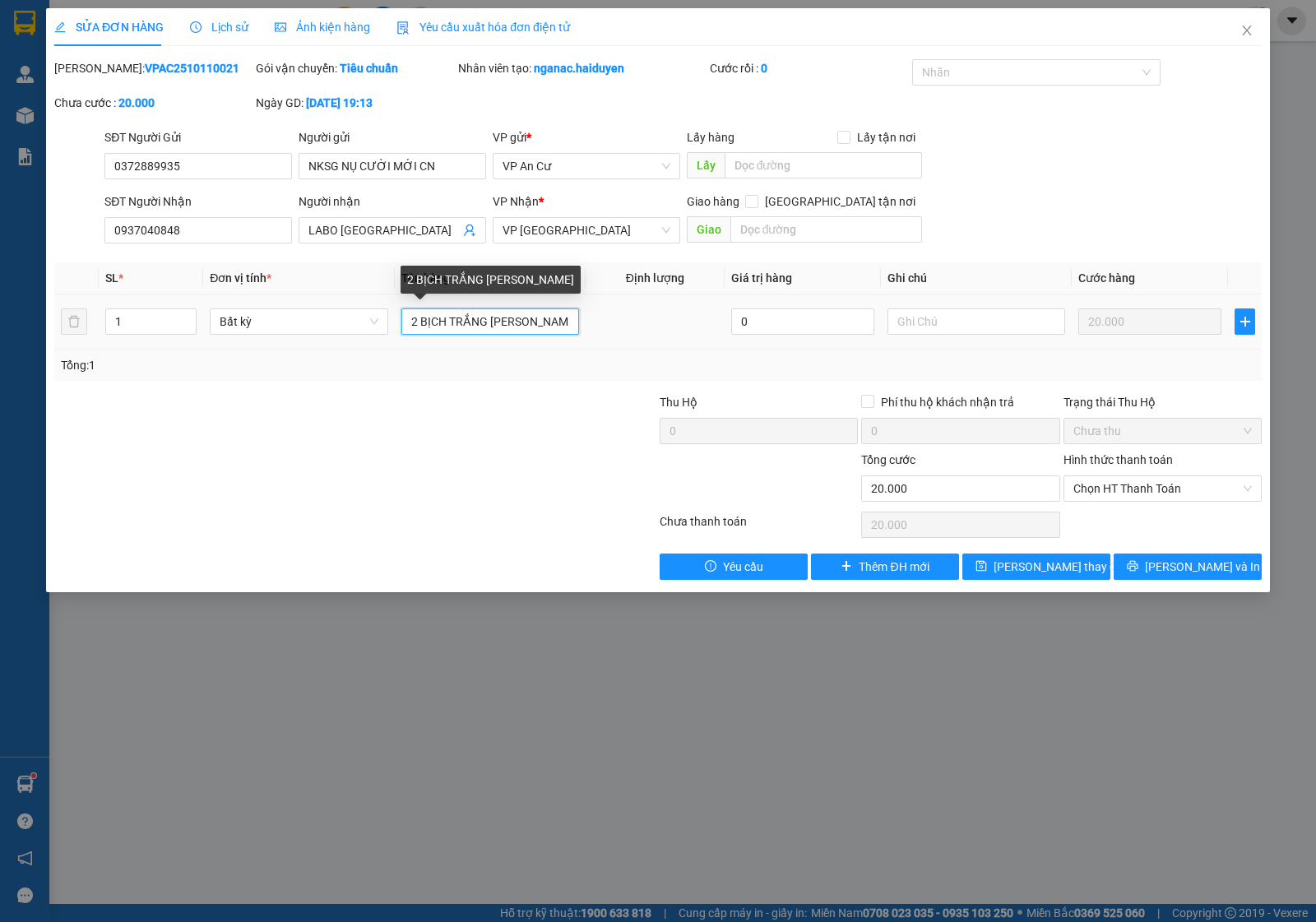
click at [413, 325] on input "2 BỊCH TRẮNG [PERSON_NAME]" at bounding box center [490, 322] width 178 height 27
click at [418, 325] on input "2 BỊCH TRẮNG [PERSON_NAME]" at bounding box center [490, 322] width 178 height 27
drag, startPoint x: 484, startPoint y: 331, endPoint x: 605, endPoint y: 346, distance: 121.9
click at [605, 346] on tr "1 Bất kỳ 1 BỊCH TRẮNG DÁN CHUNG 0 20.000" at bounding box center [658, 322] width 1208 height 55
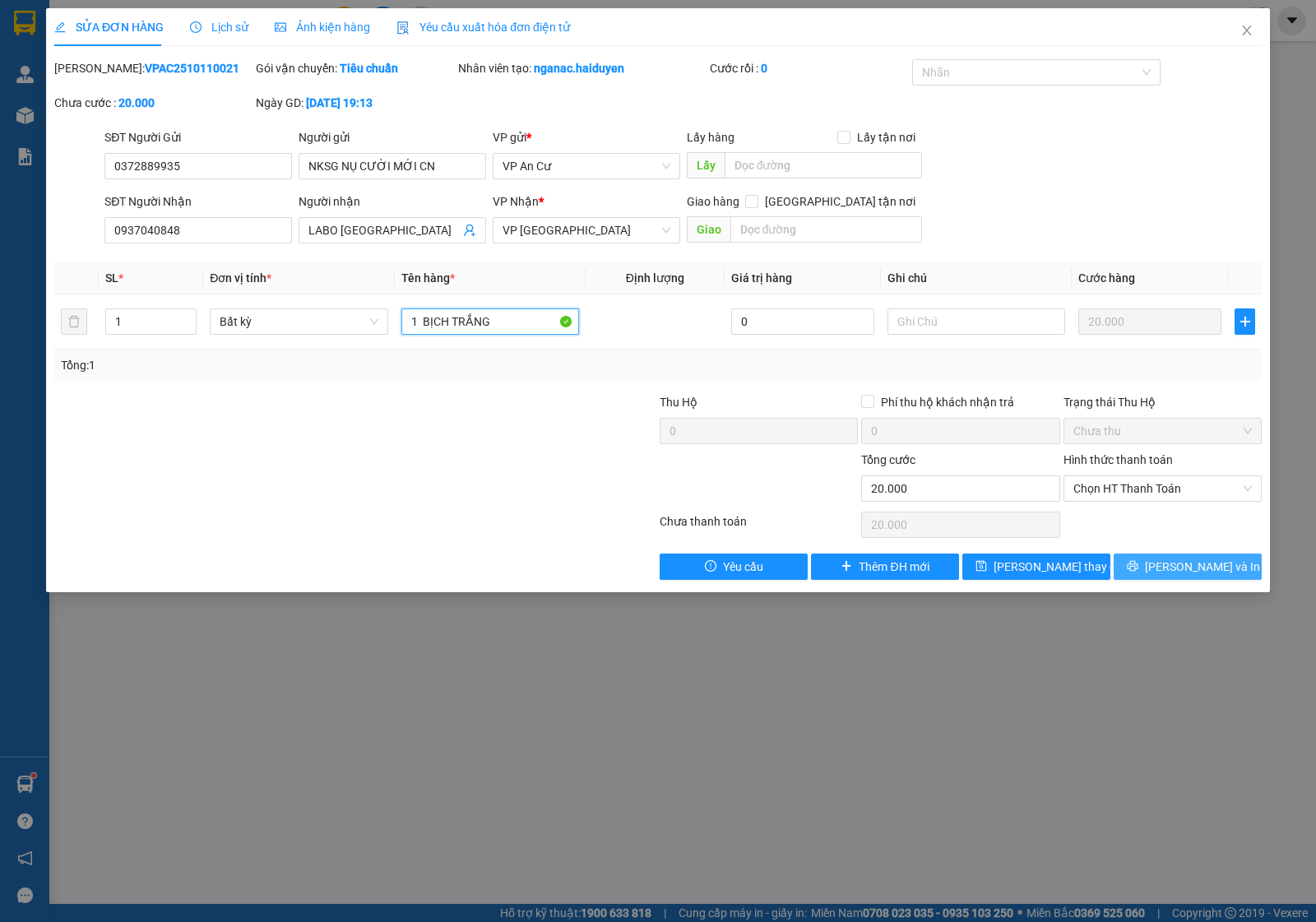
type input "1 BỊCH TRẮNG"
click at [1185, 561] on span "[PERSON_NAME] và In" at bounding box center [1203, 567] width 115 height 18
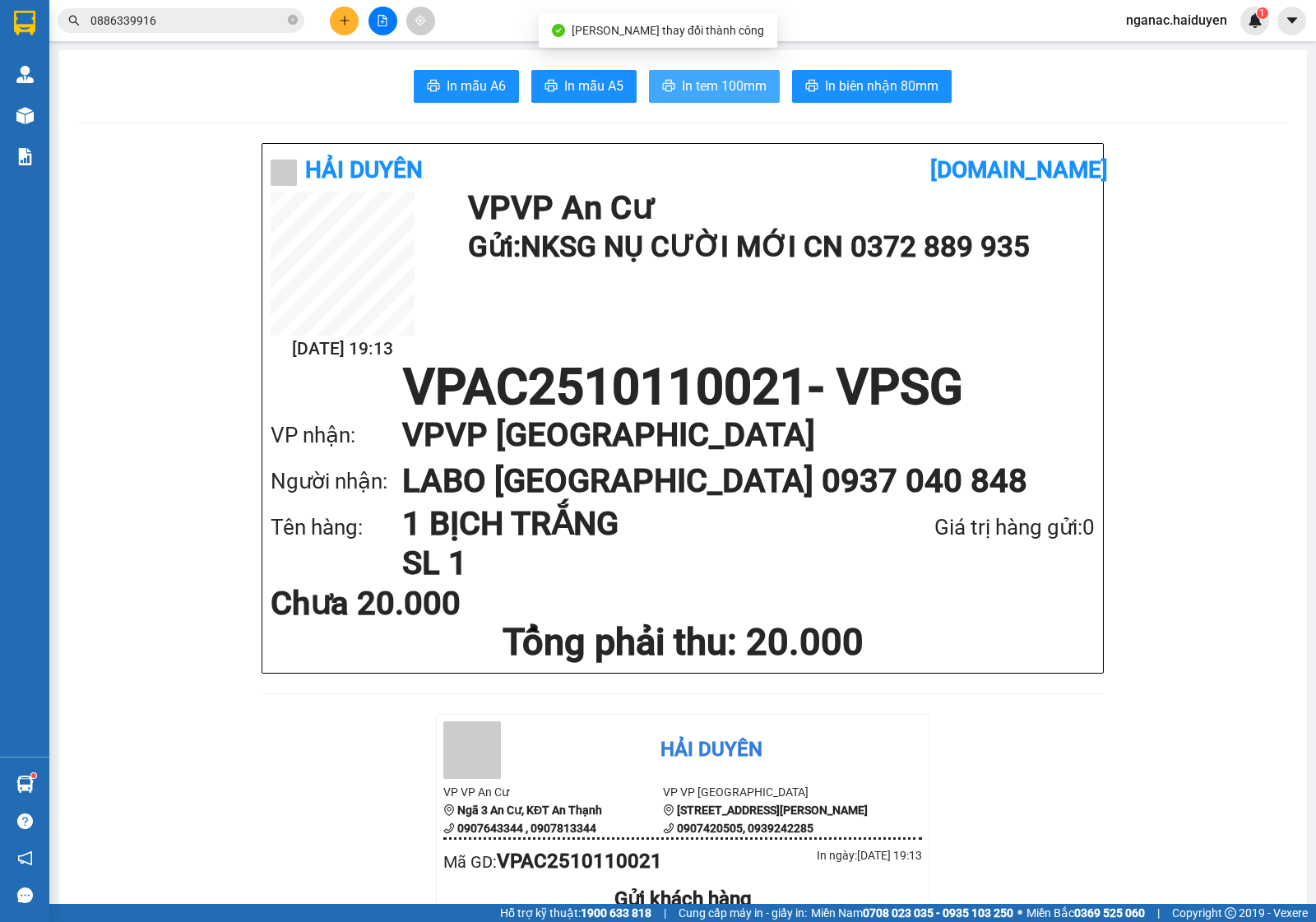
click at [715, 80] on span "In tem 100mm" at bounding box center [724, 86] width 85 height 20
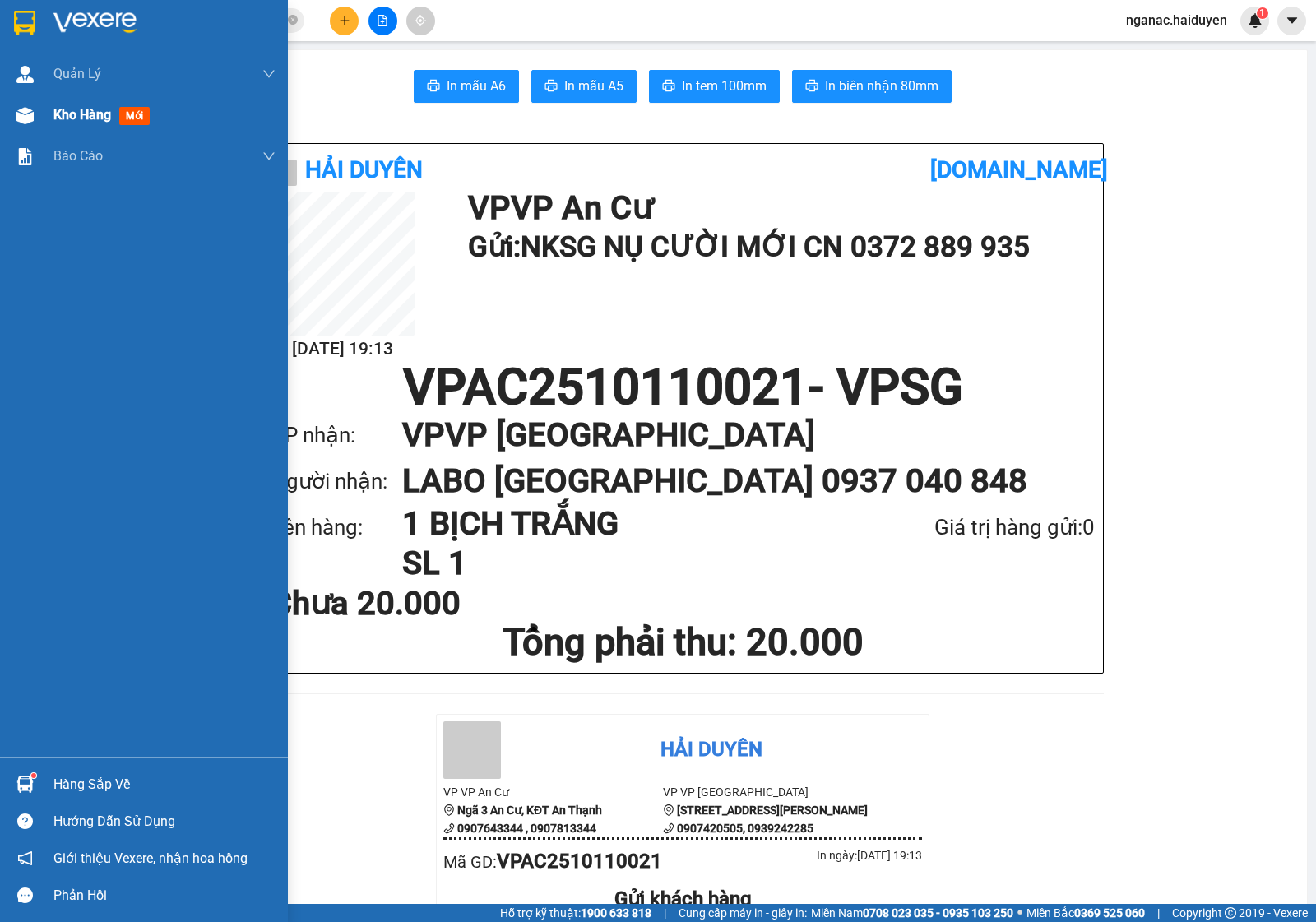
click at [27, 115] on img at bounding box center [26, 116] width 18 height 18
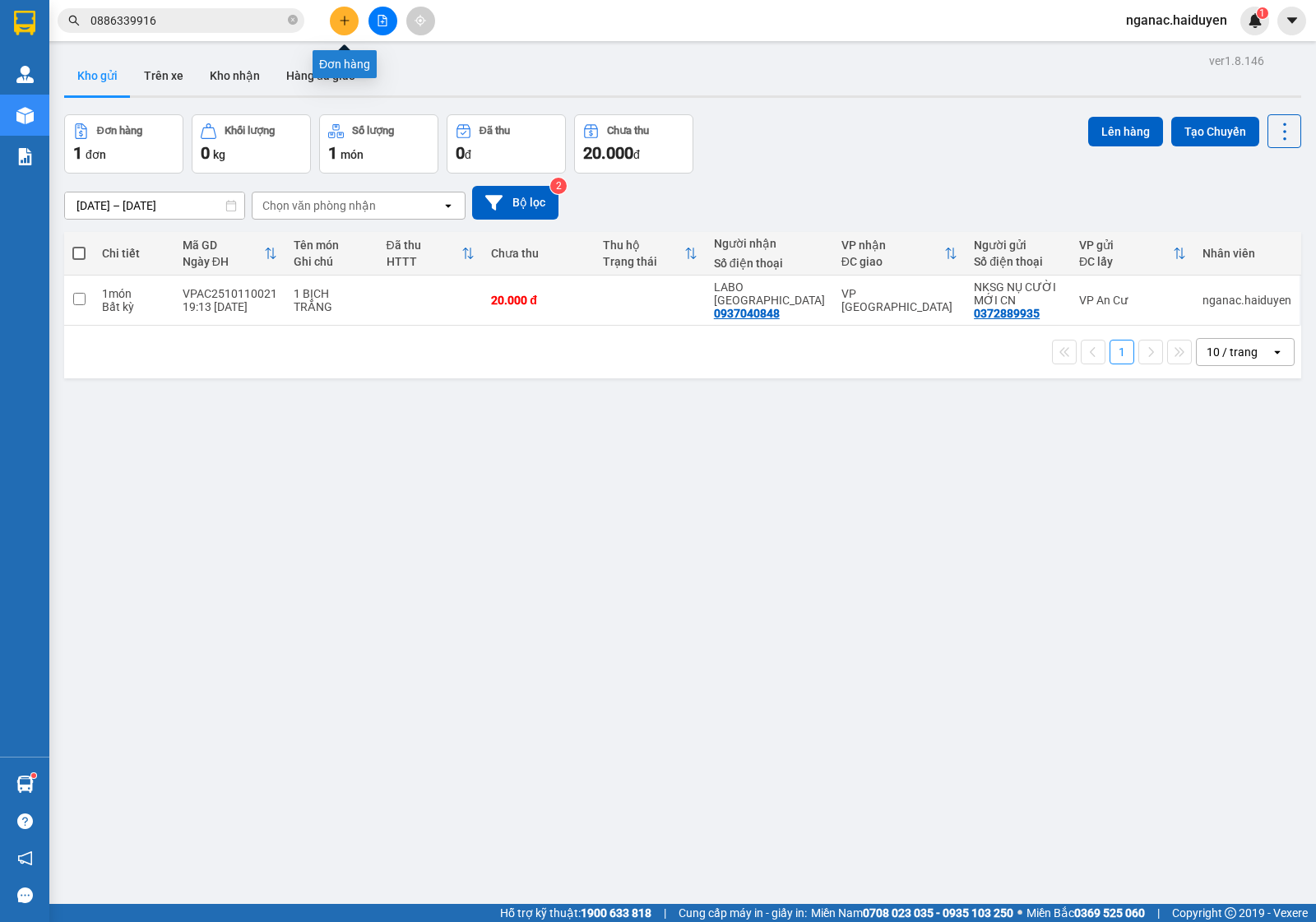
click at [344, 22] on icon "plus" at bounding box center [344, 20] width 1 height 9
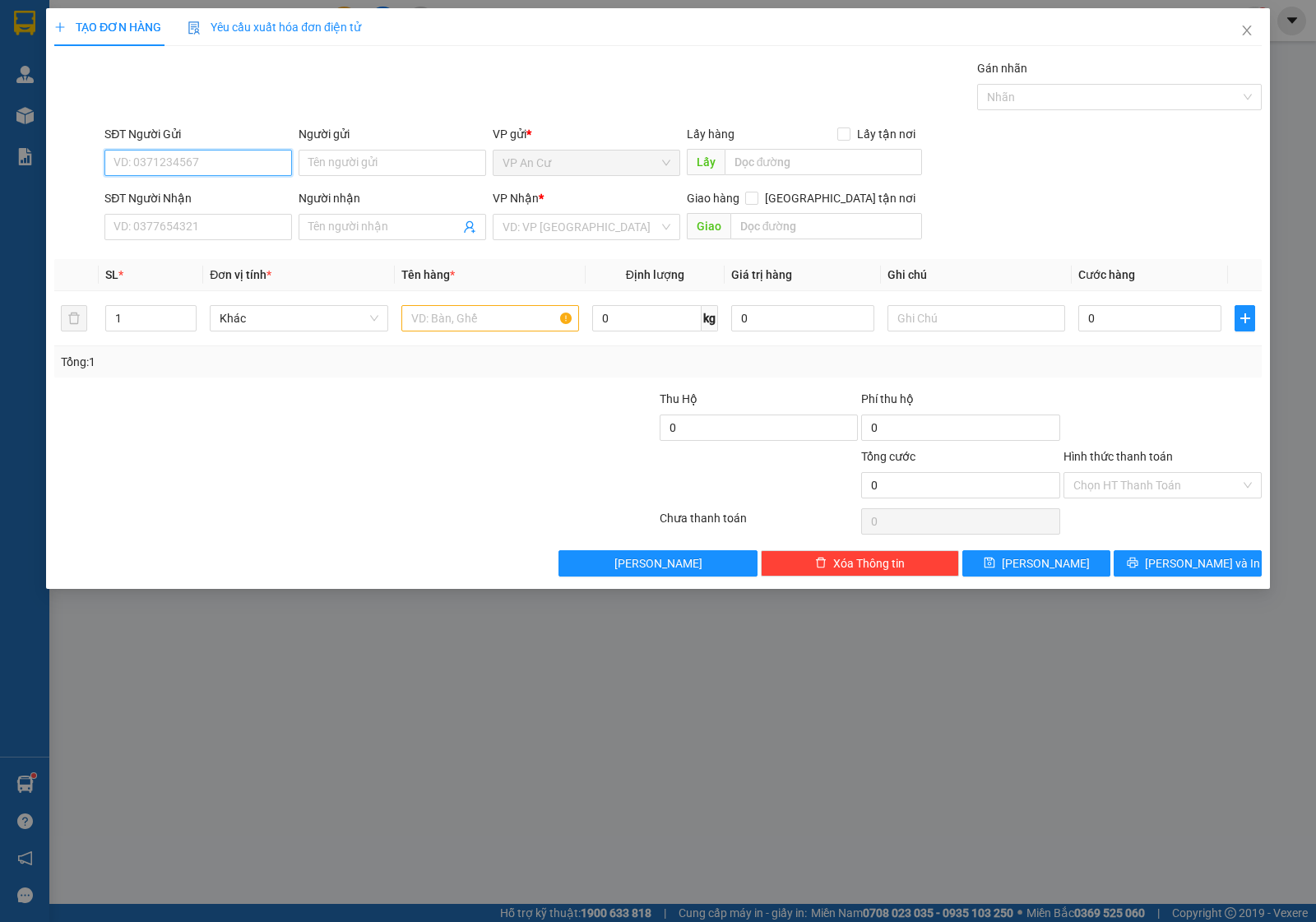
click at [169, 157] on input "SĐT Người Gửi" at bounding box center [198, 163] width 187 height 27
click at [178, 194] on div "0907297930 - PHÁT" at bounding box center [198, 196] width 168 height 18
type input "0907297930"
type input "PHÁT"
type input "02866802586"
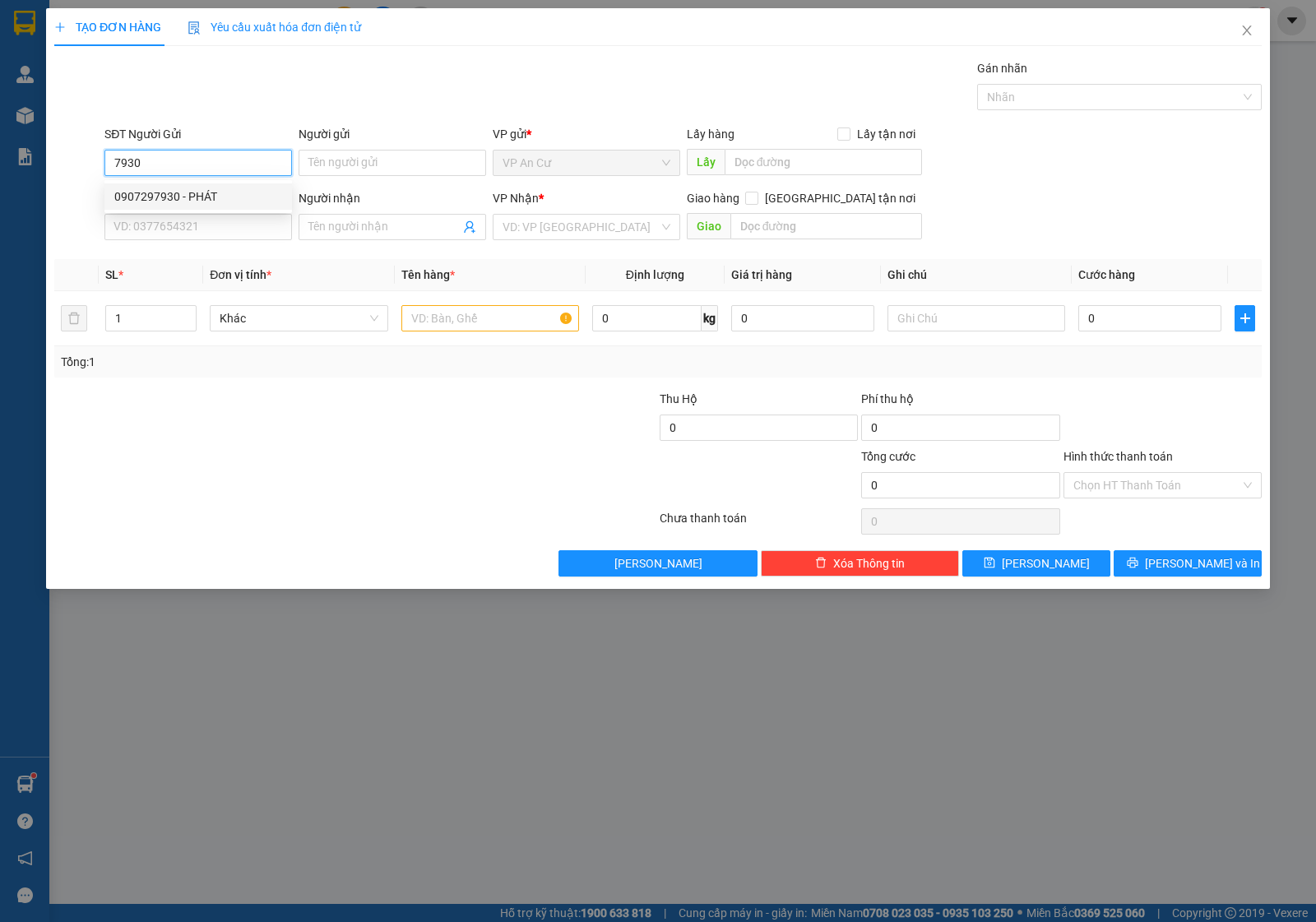
type input "NIỀM TIN"
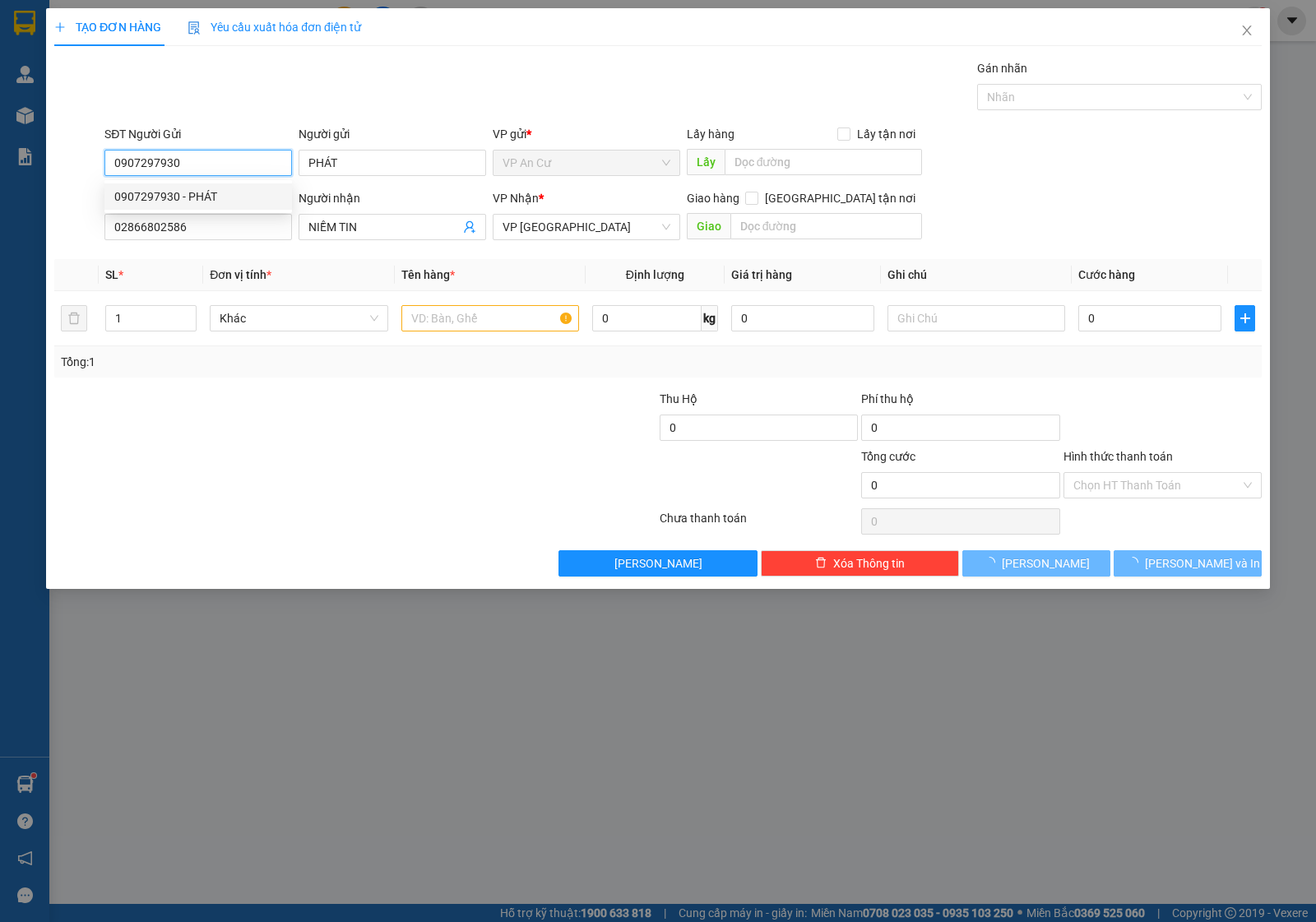
type input "20.000"
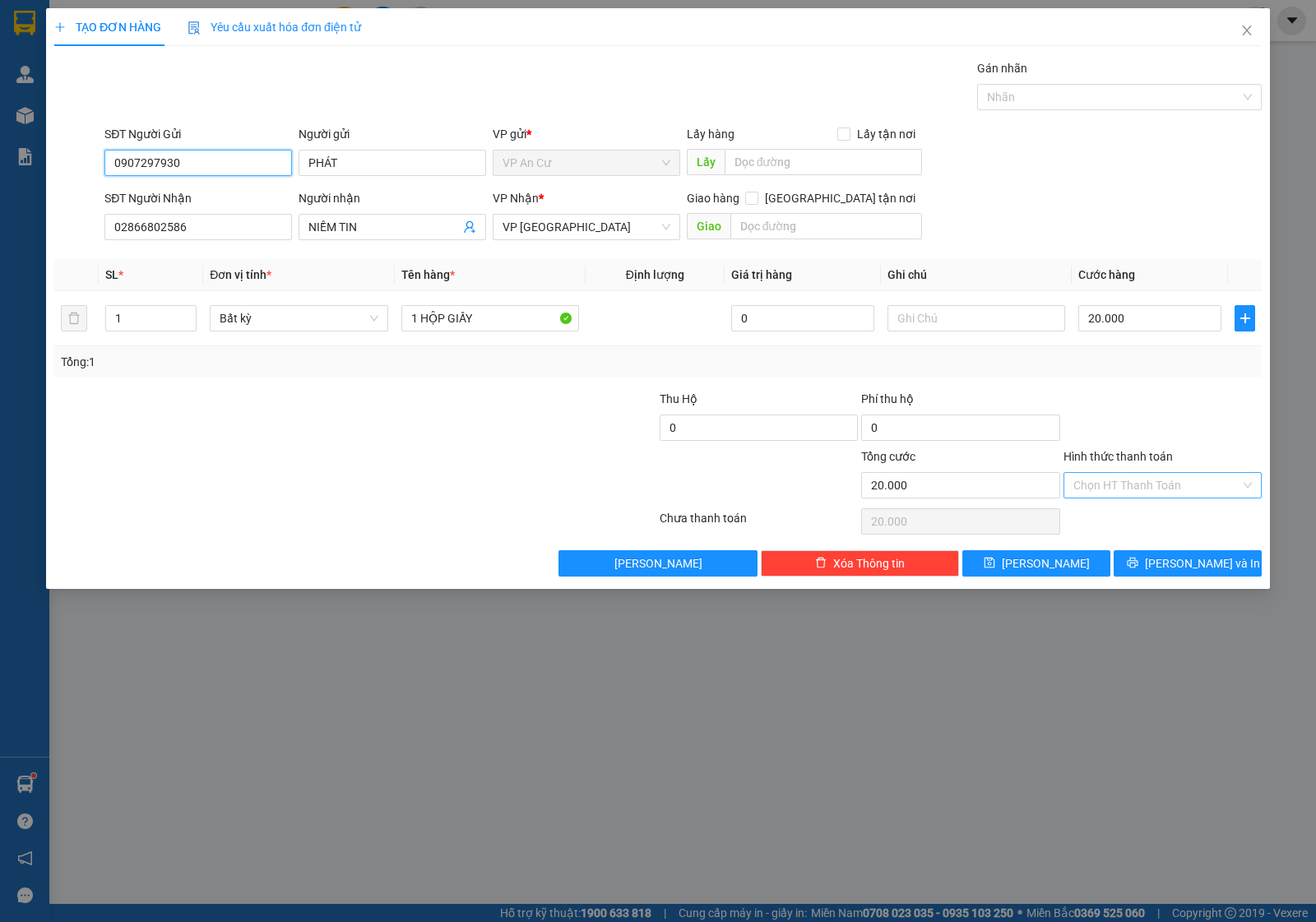
type input "0907297930"
click at [1116, 484] on input "Hình thức thanh toán" at bounding box center [1157, 485] width 167 height 25
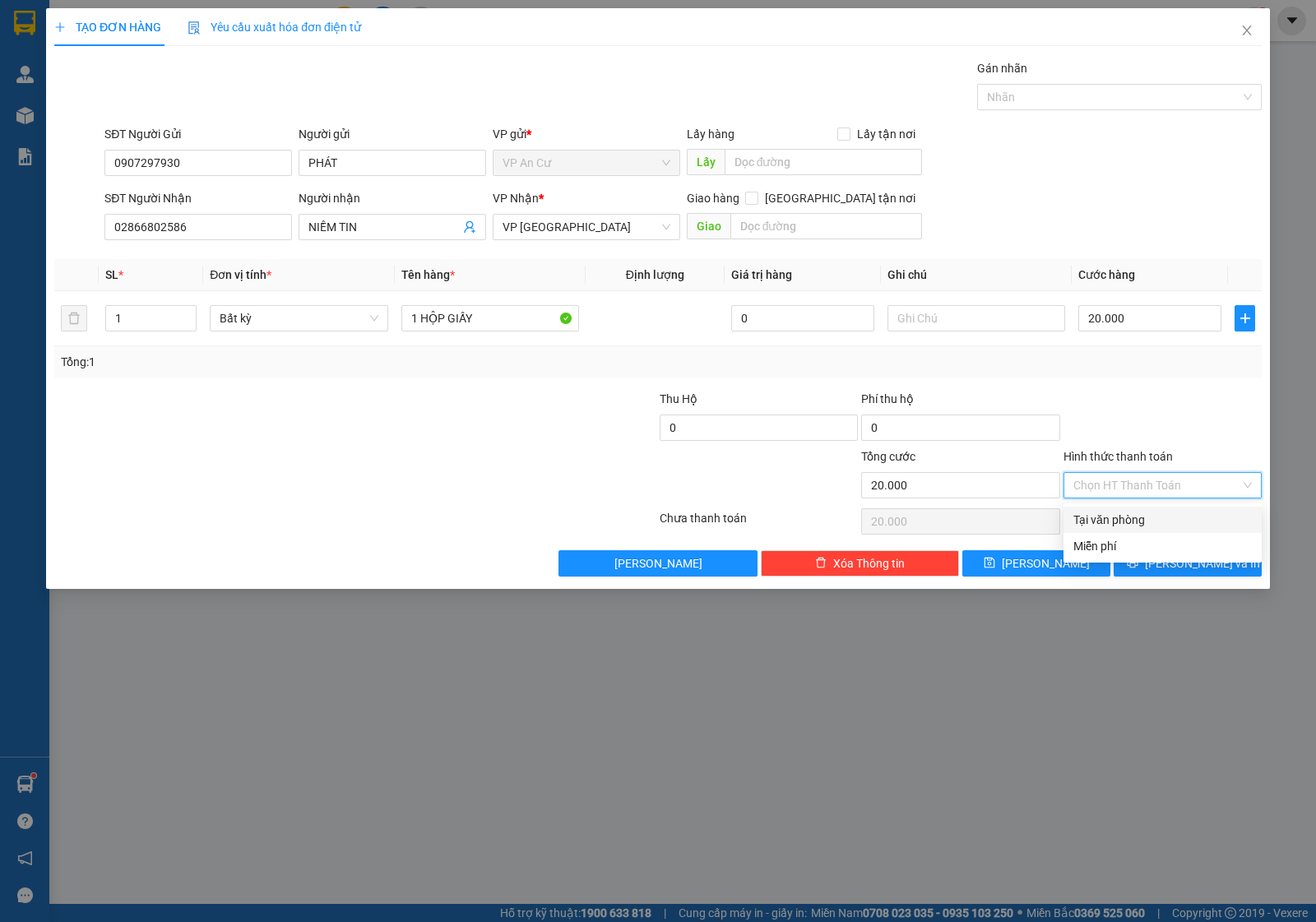
click at [1139, 516] on div "Tại văn phòng" at bounding box center [1163, 520] width 179 height 18
type input "0"
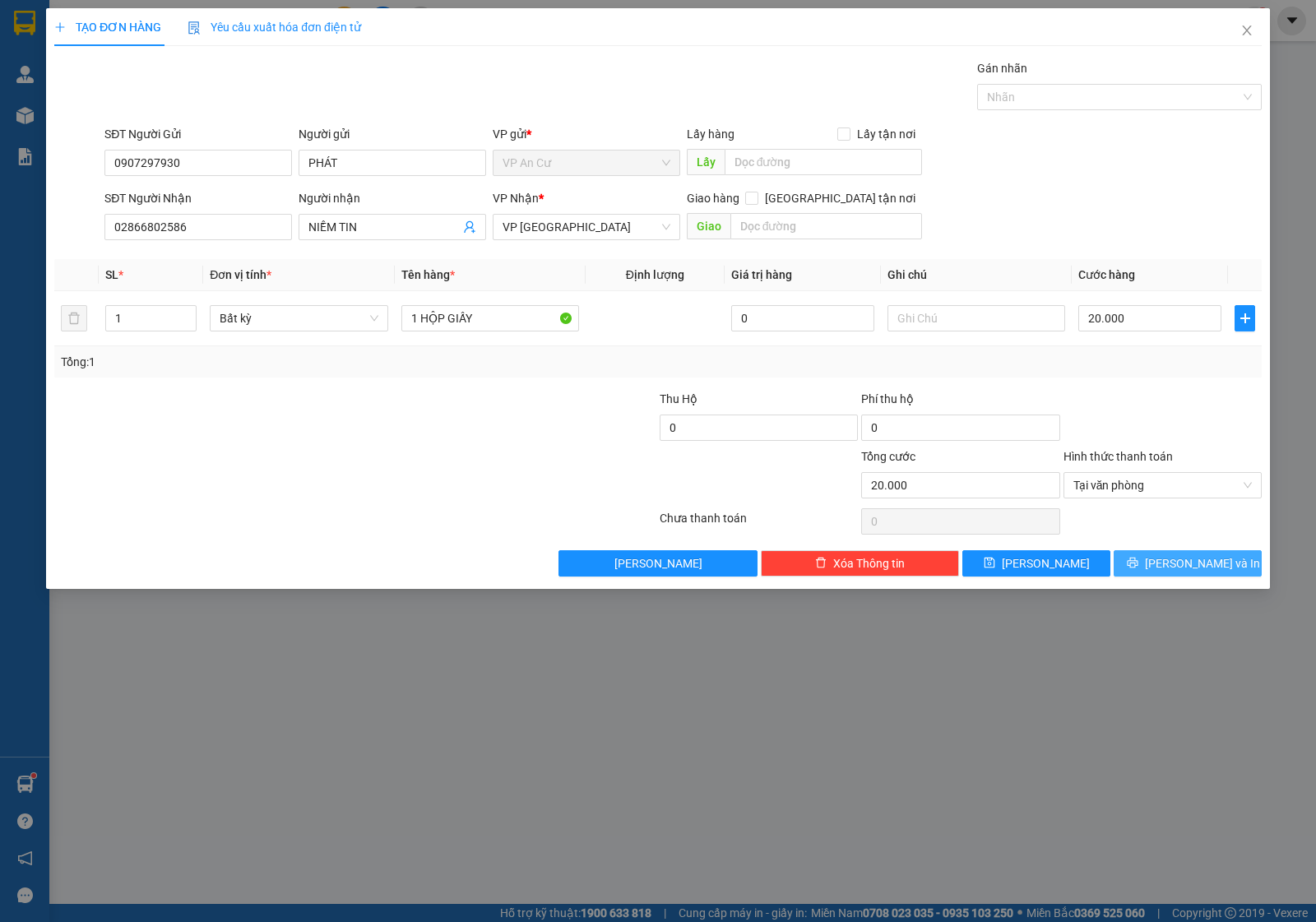
click at [1176, 564] on span "[PERSON_NAME] và In" at bounding box center [1203, 563] width 115 height 18
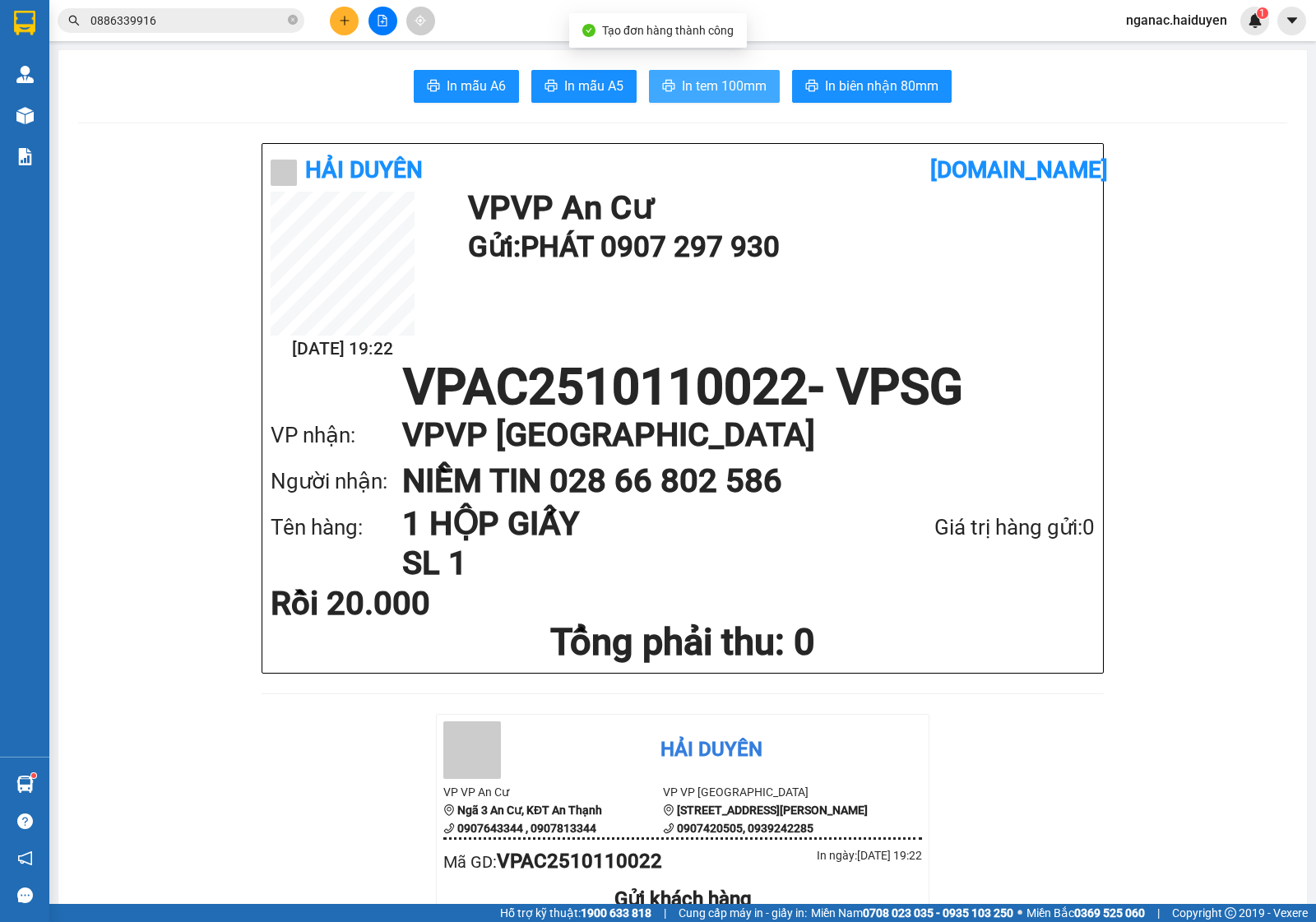
click at [717, 83] on span "In tem 100mm" at bounding box center [724, 86] width 85 height 20
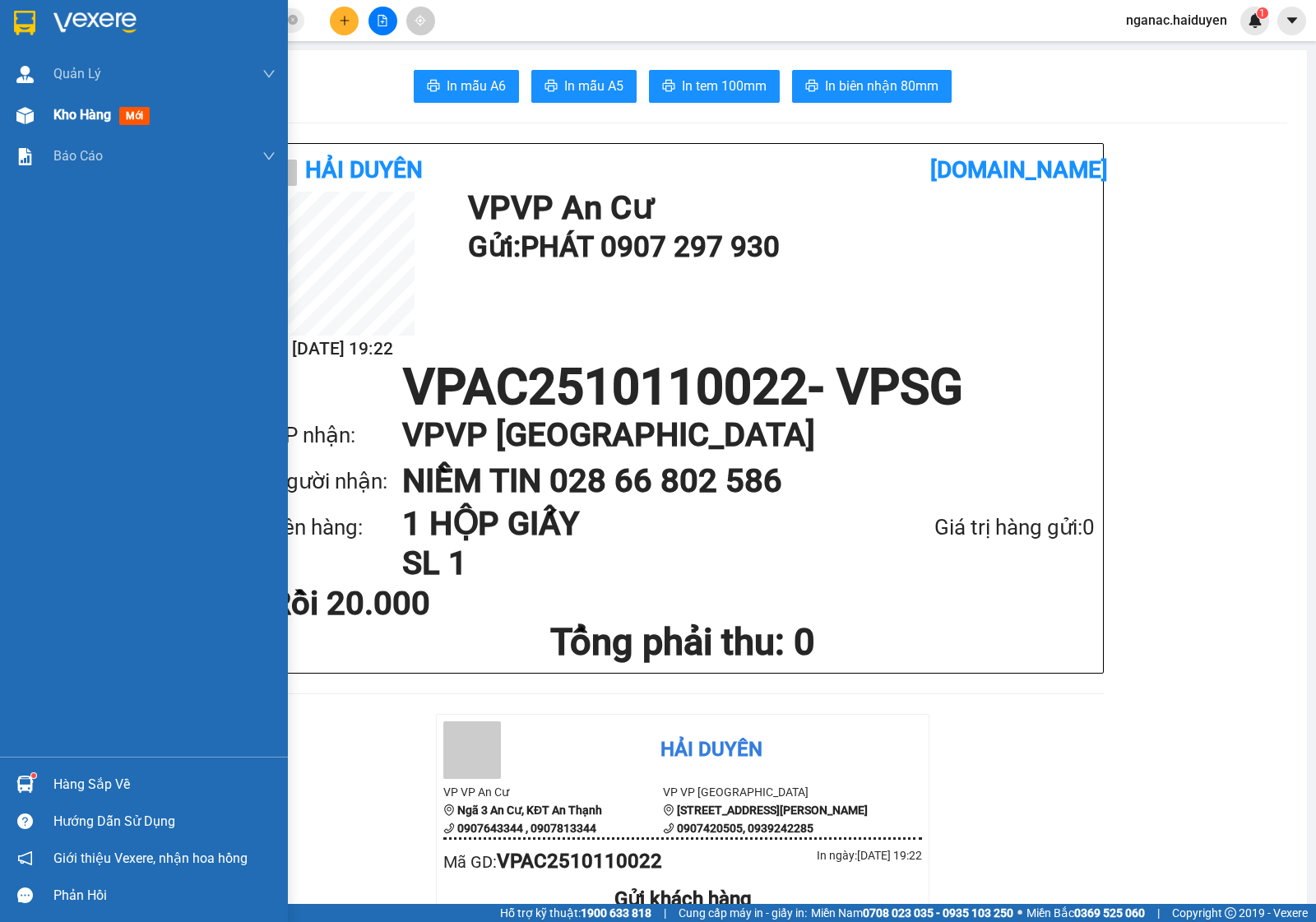
click at [27, 110] on img at bounding box center [26, 116] width 18 height 18
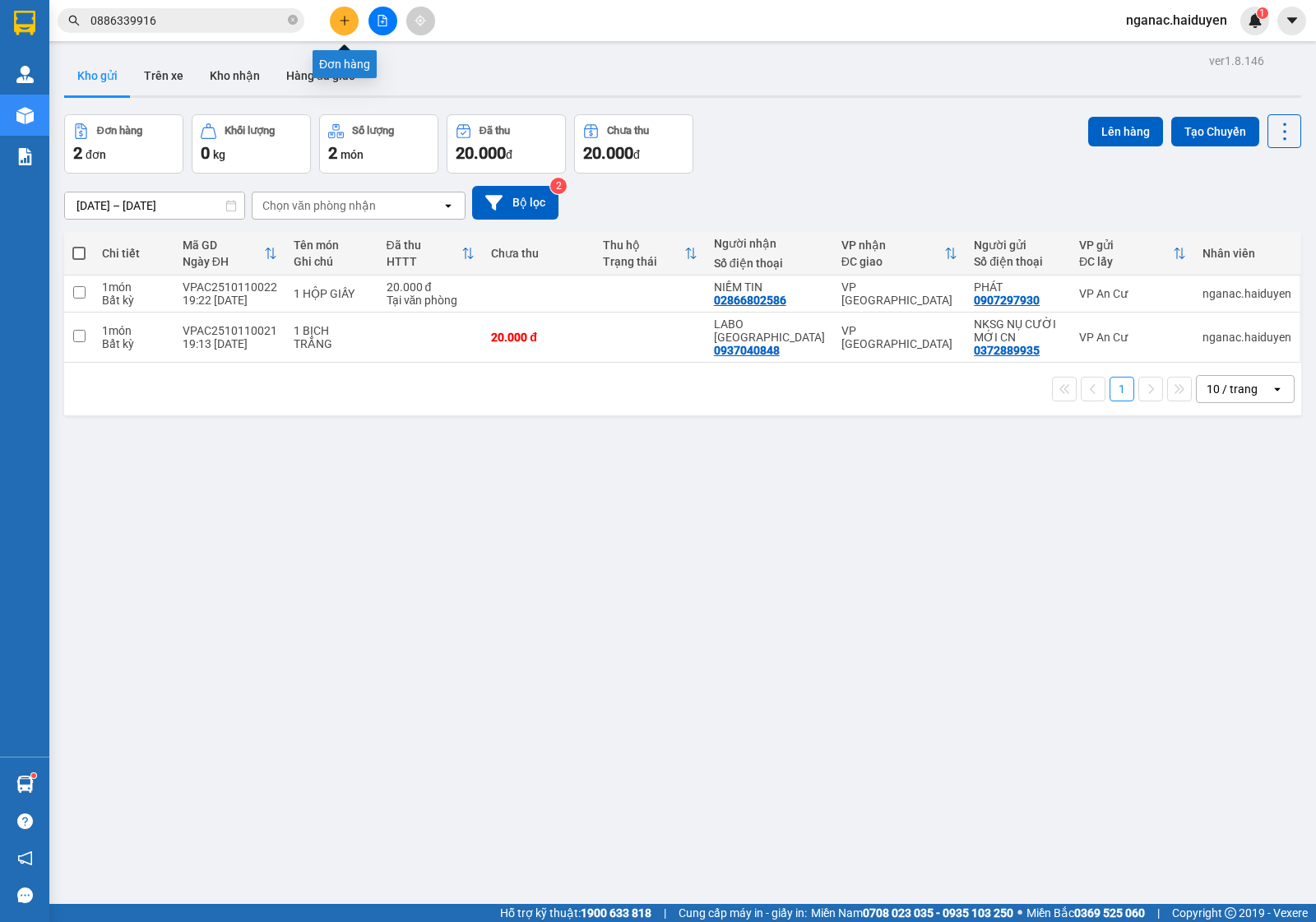
click at [346, 20] on icon "plus" at bounding box center [344, 19] width 9 height 1
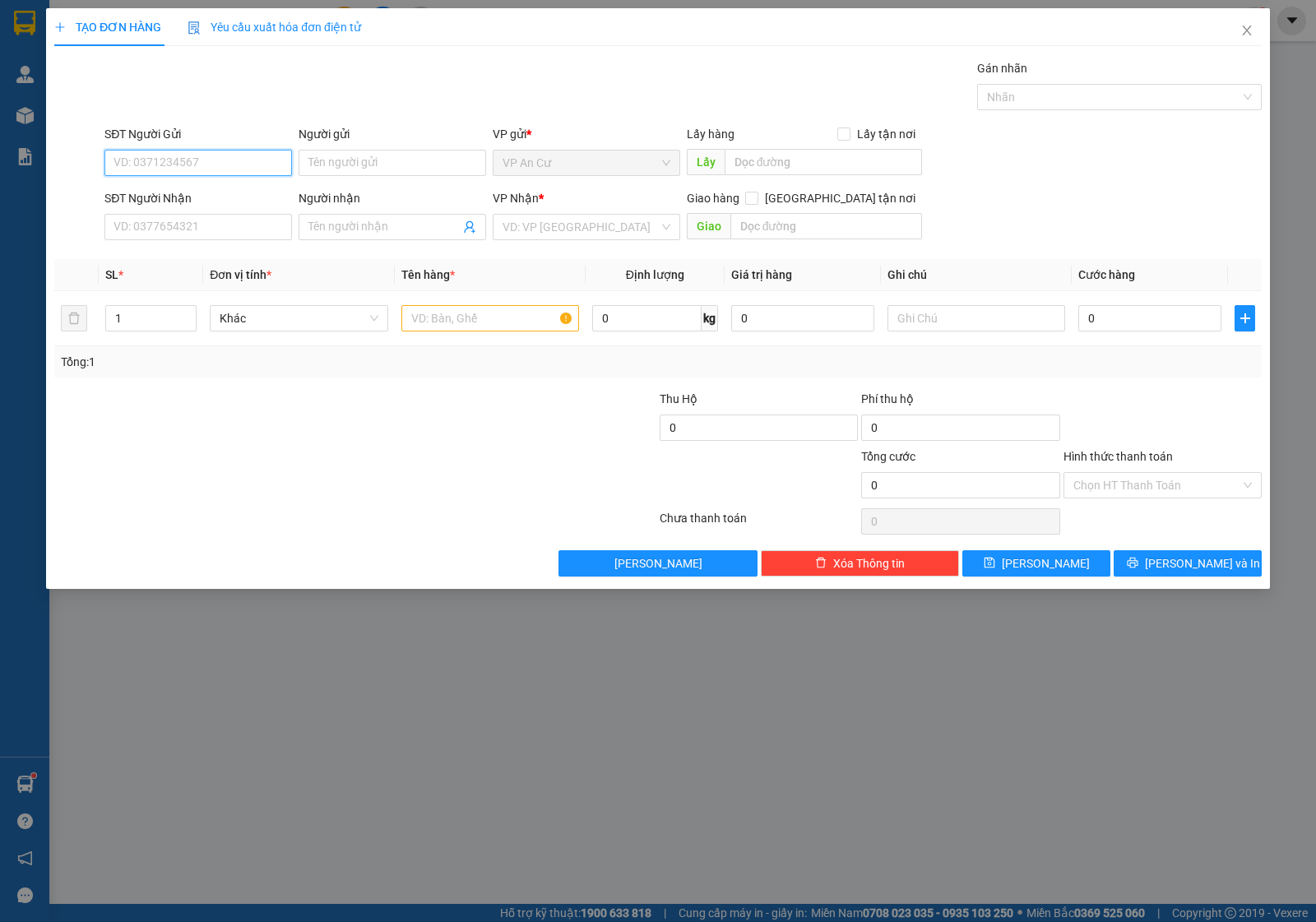
click at [135, 165] on input "SĐT Người Gửi" at bounding box center [198, 163] width 187 height 27
click at [186, 191] on div "0332704279 - NCM [GEOGRAPHIC_DATA]" at bounding box center [220, 196] width 213 height 18
type input "0332704279"
type input "NCM [PERSON_NAME]"
type input "0937040848"
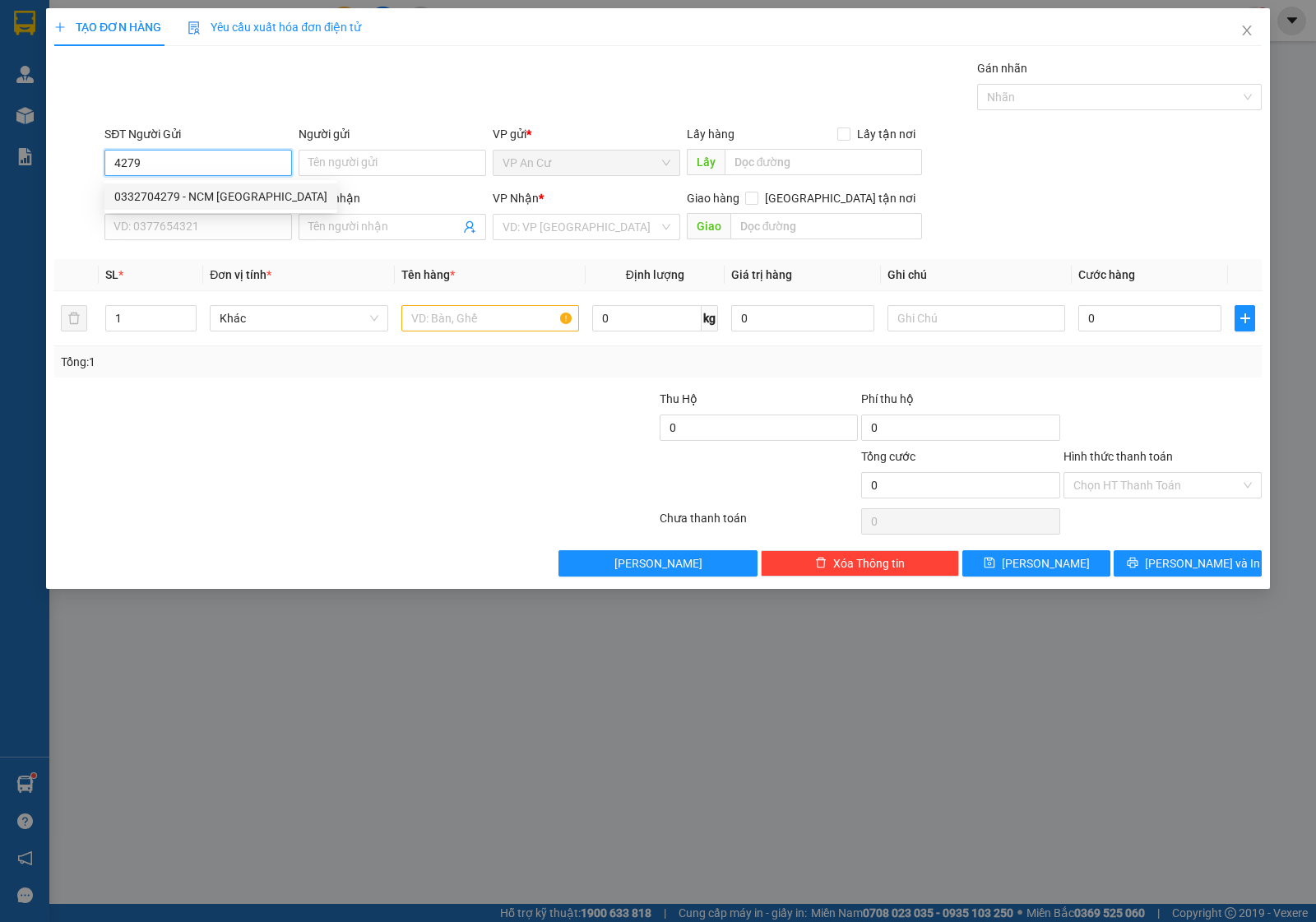
type input "LABO [GEOGRAPHIC_DATA]"
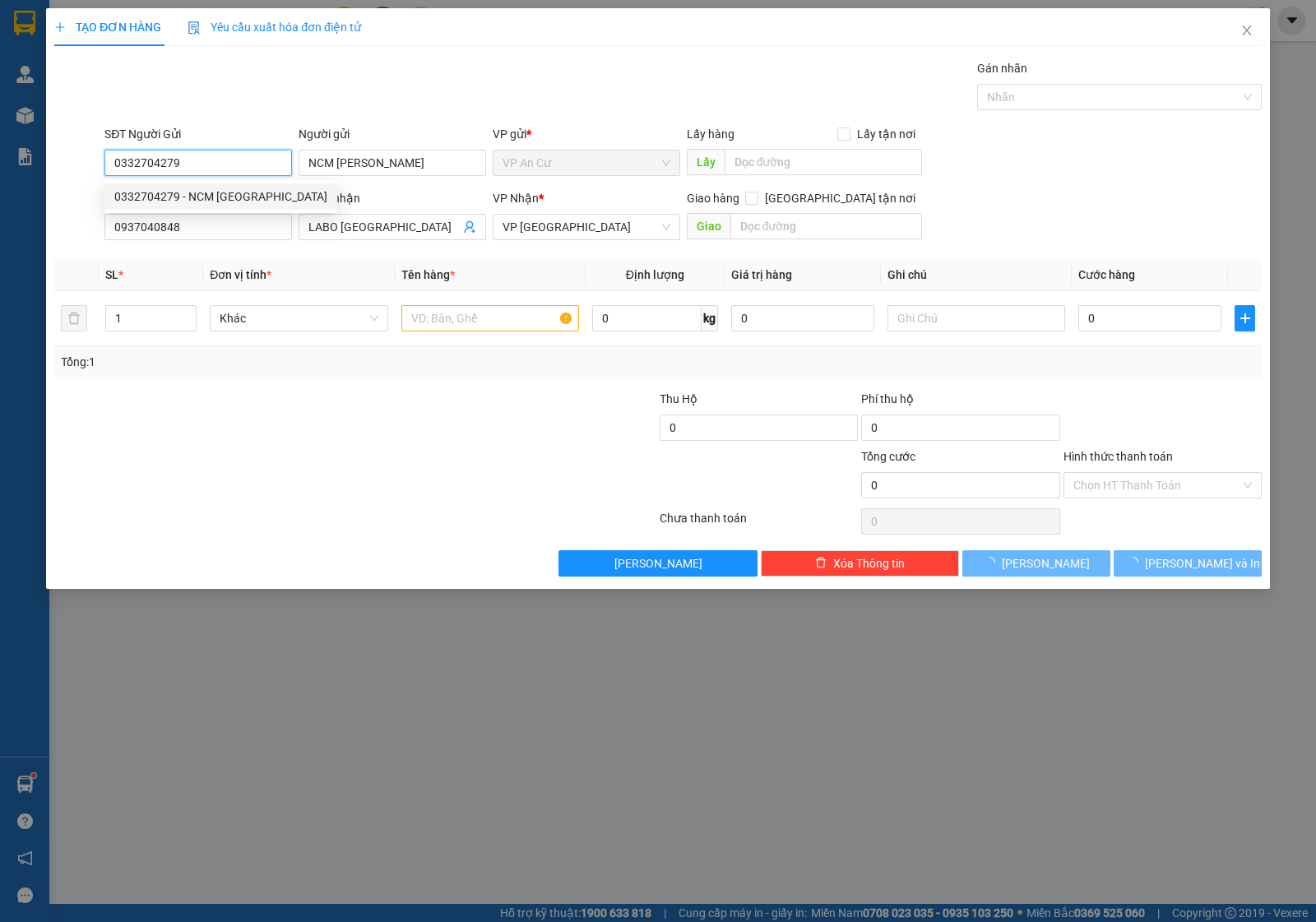
type input "20.000"
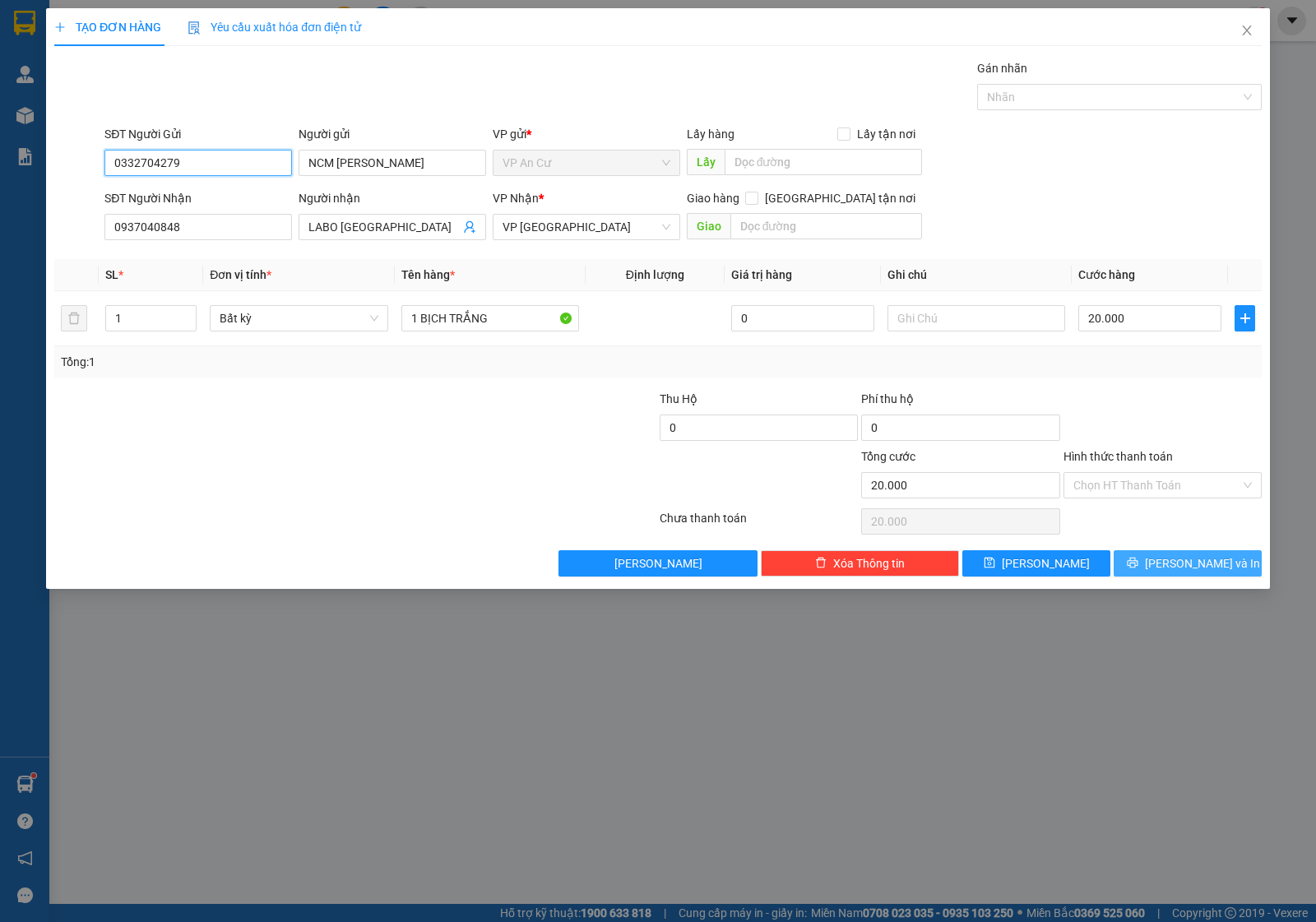
type input "0332704279"
click at [1174, 565] on span "[PERSON_NAME] và In" at bounding box center [1203, 563] width 115 height 18
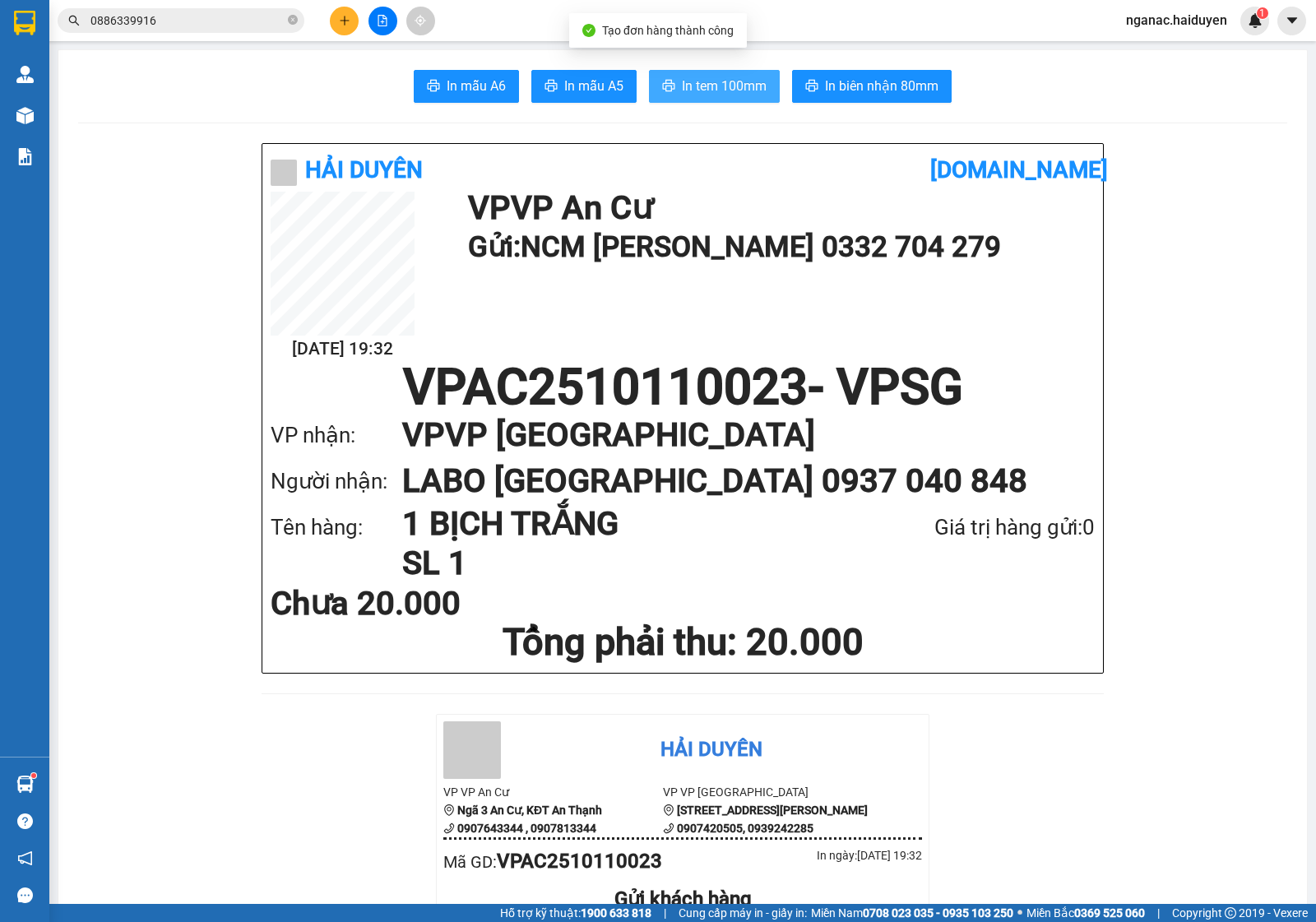
click at [708, 78] on span "In tem 100mm" at bounding box center [724, 86] width 85 height 20
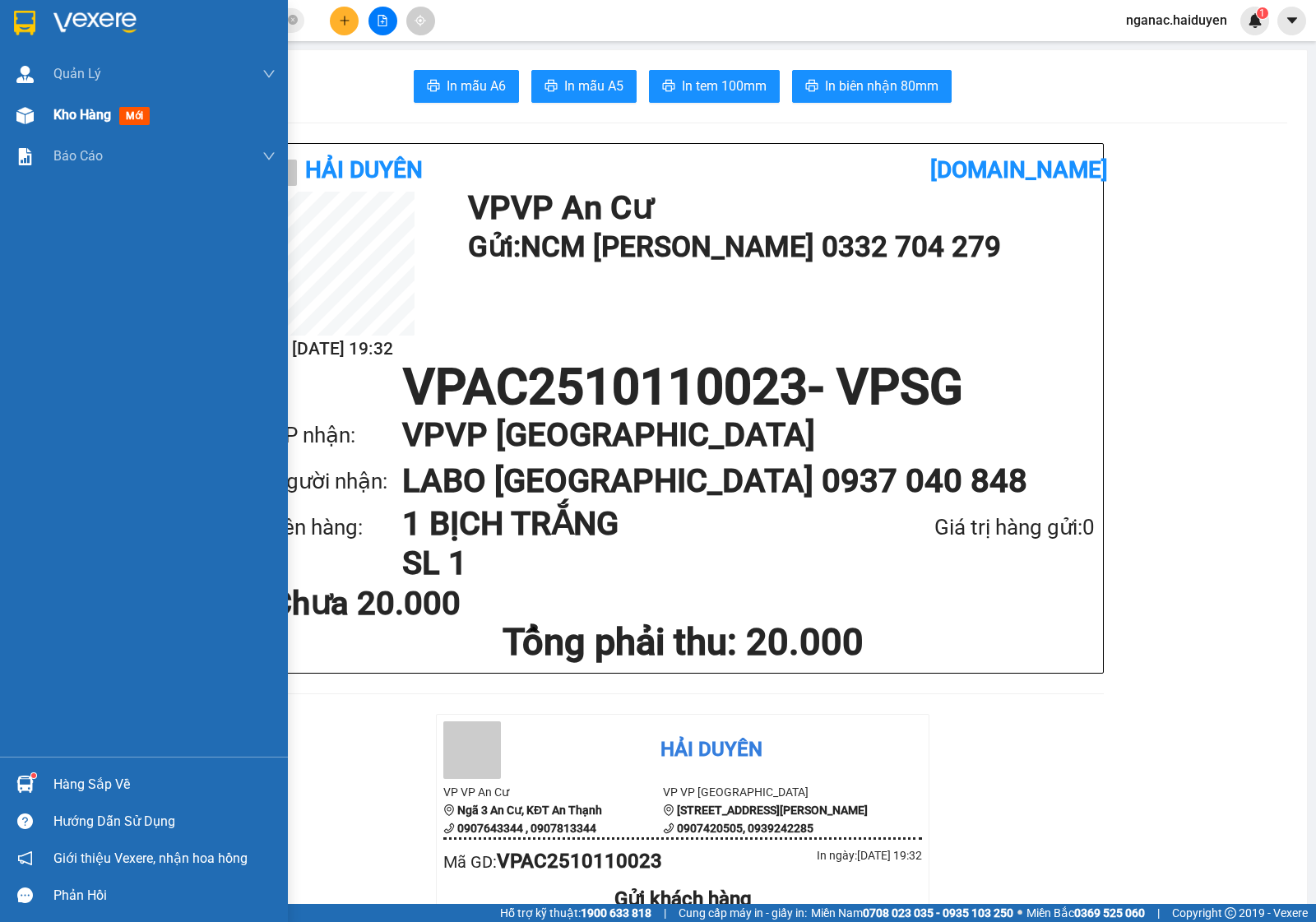
click at [46, 107] on div "Kho hàng mới" at bounding box center [144, 115] width 288 height 42
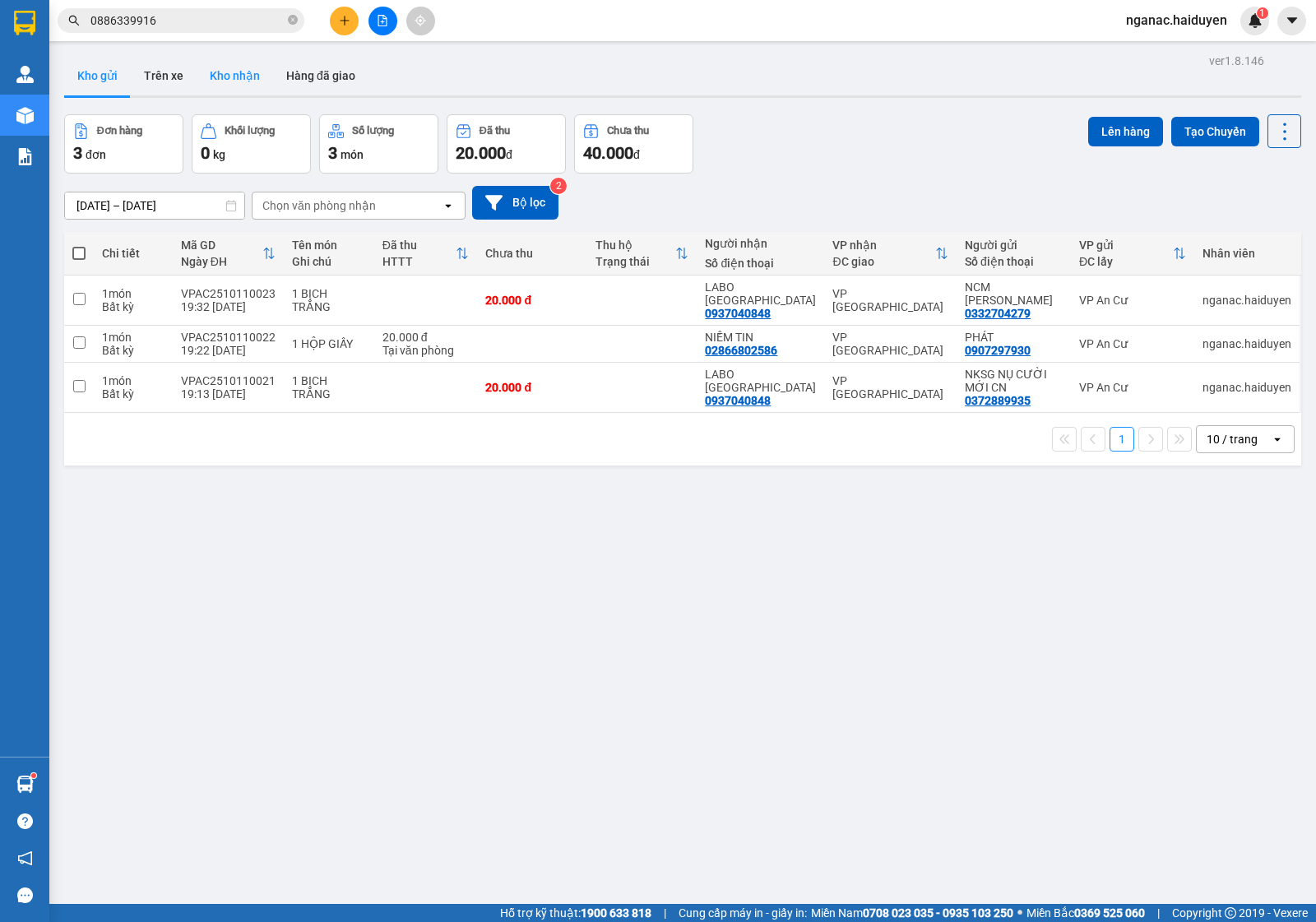
click at [259, 72] on button "Kho nhận" at bounding box center [234, 75] width 77 height 40
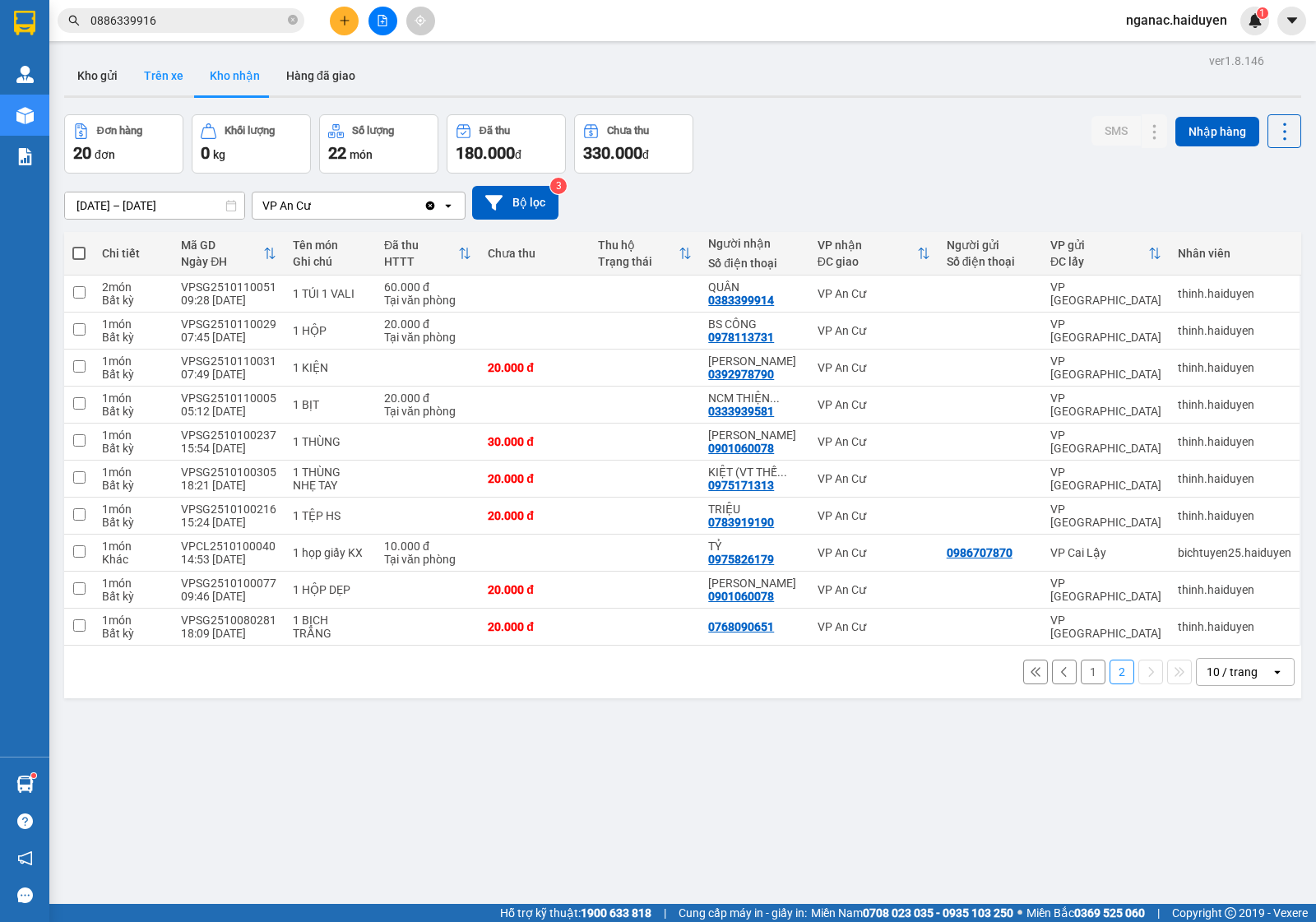
click at [160, 83] on button "Trên xe" at bounding box center [164, 75] width 65 height 40
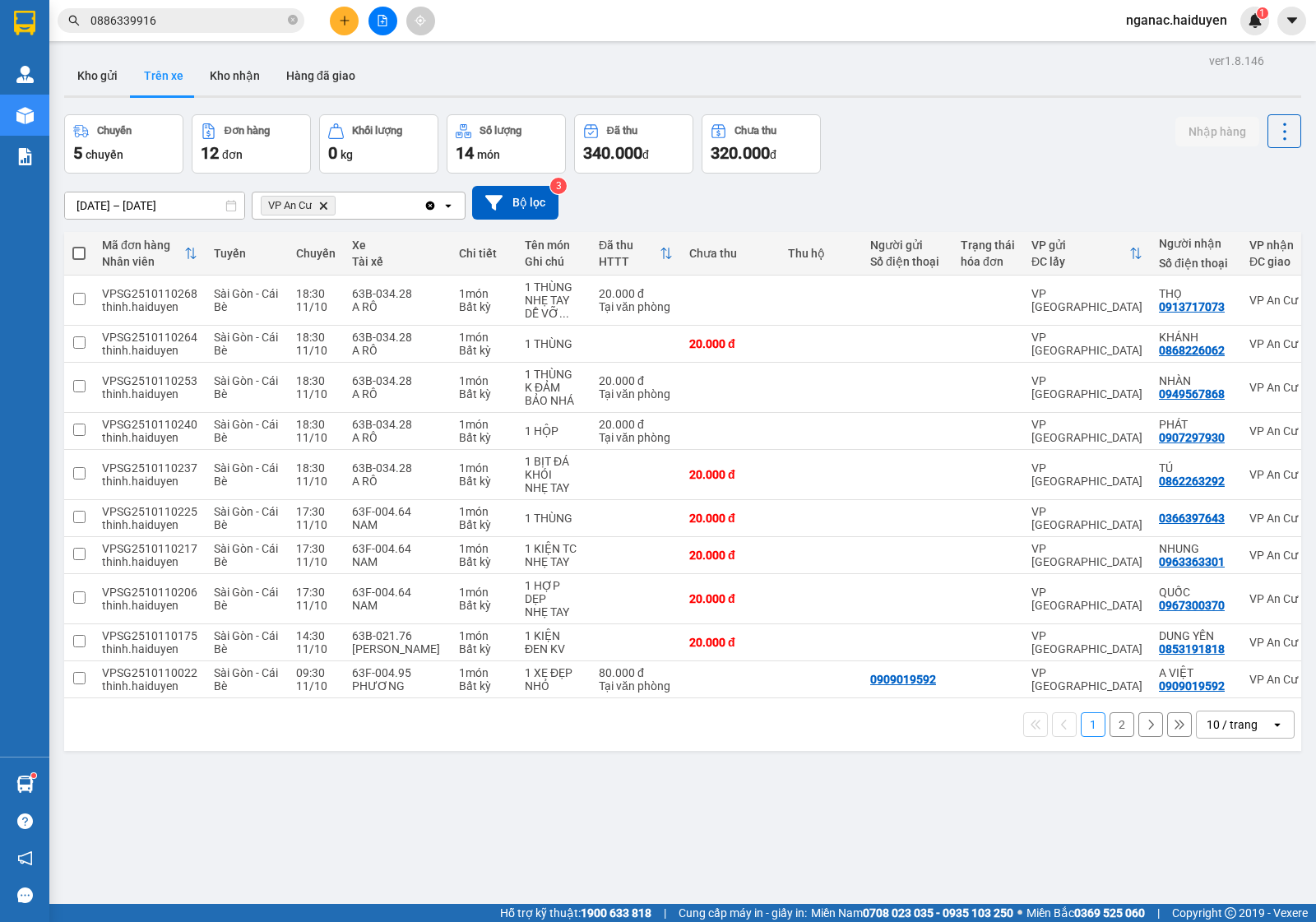
click at [1110, 726] on button "2" at bounding box center [1122, 725] width 25 height 25
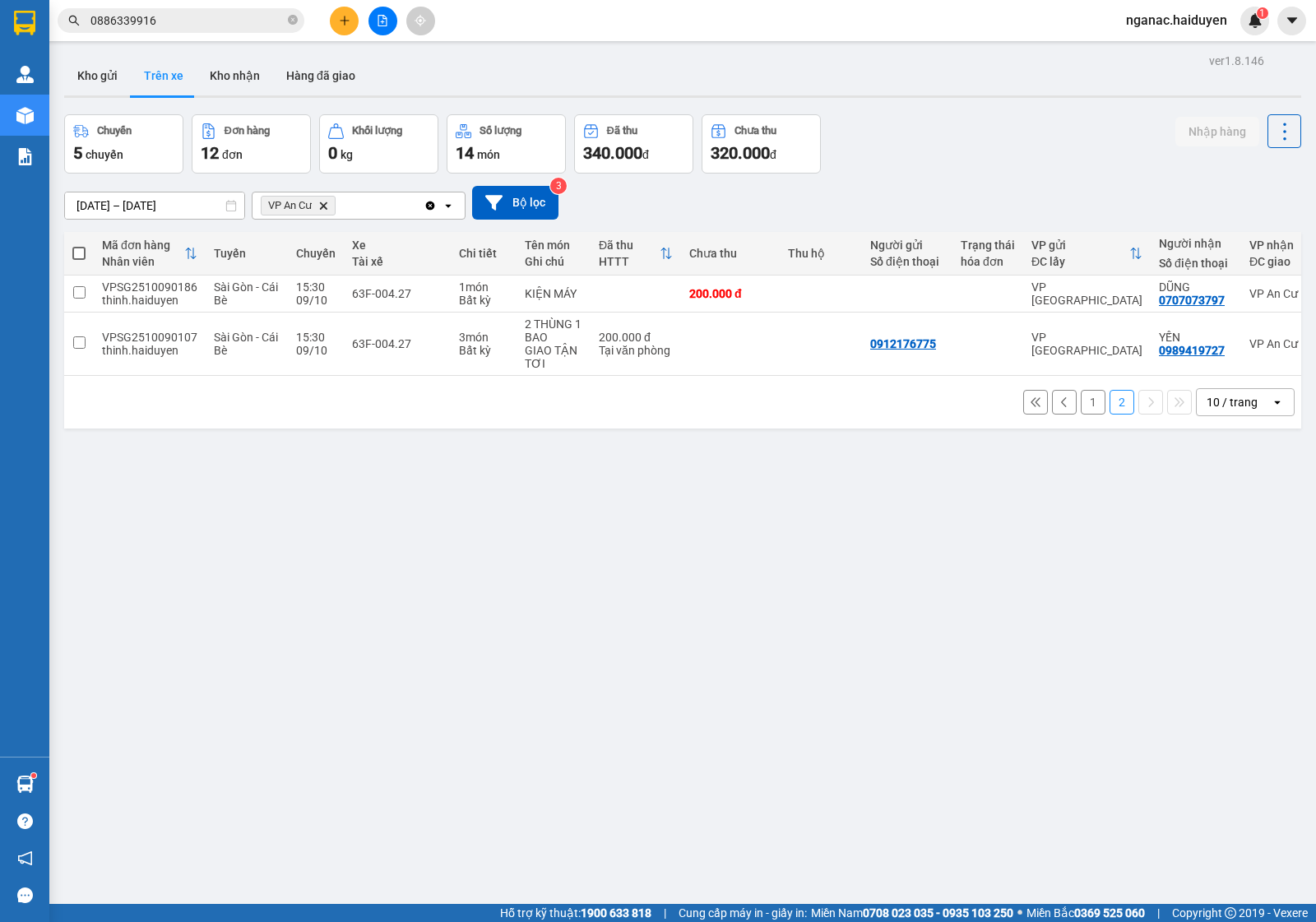
click at [1081, 411] on button "1" at bounding box center [1093, 402] width 25 height 25
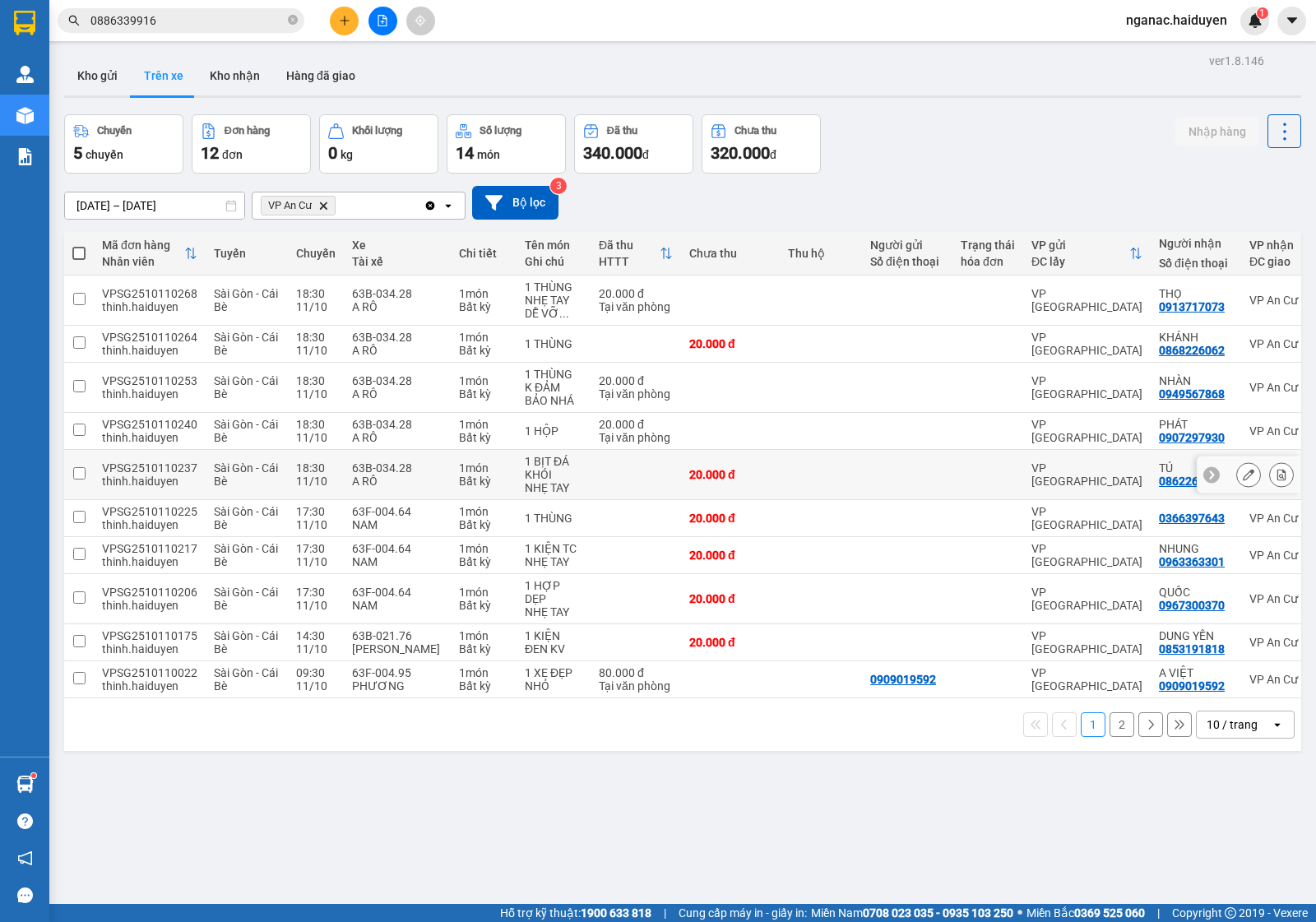
click at [938, 488] on td at bounding box center [907, 475] width 90 height 50
checkbox input "true"
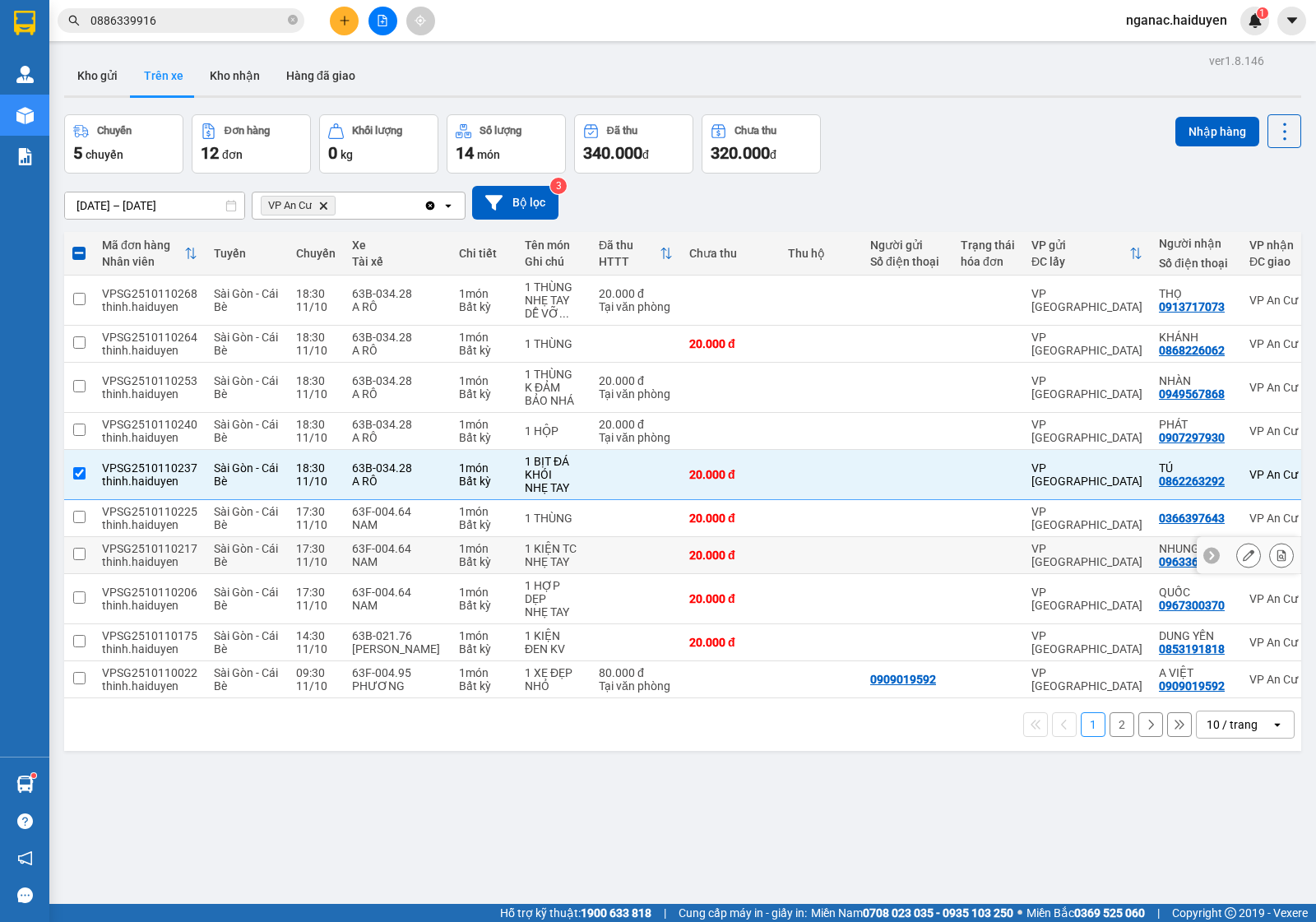
click at [965, 553] on div at bounding box center [988, 555] width 54 height 13
checkbox input "true"
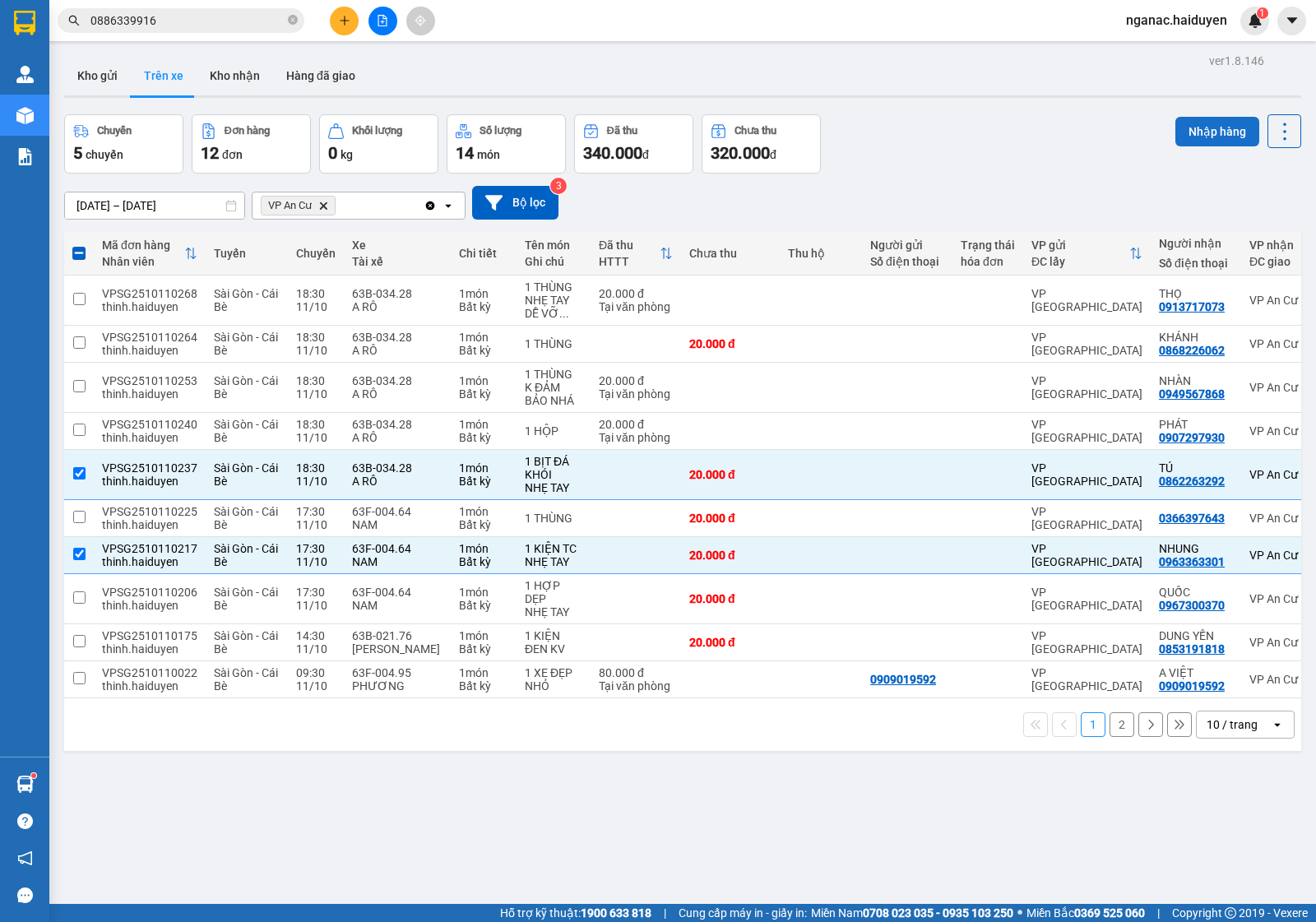
click at [1178, 129] on button "Nhập hàng" at bounding box center [1217, 131] width 84 height 29
checkbox input "false"
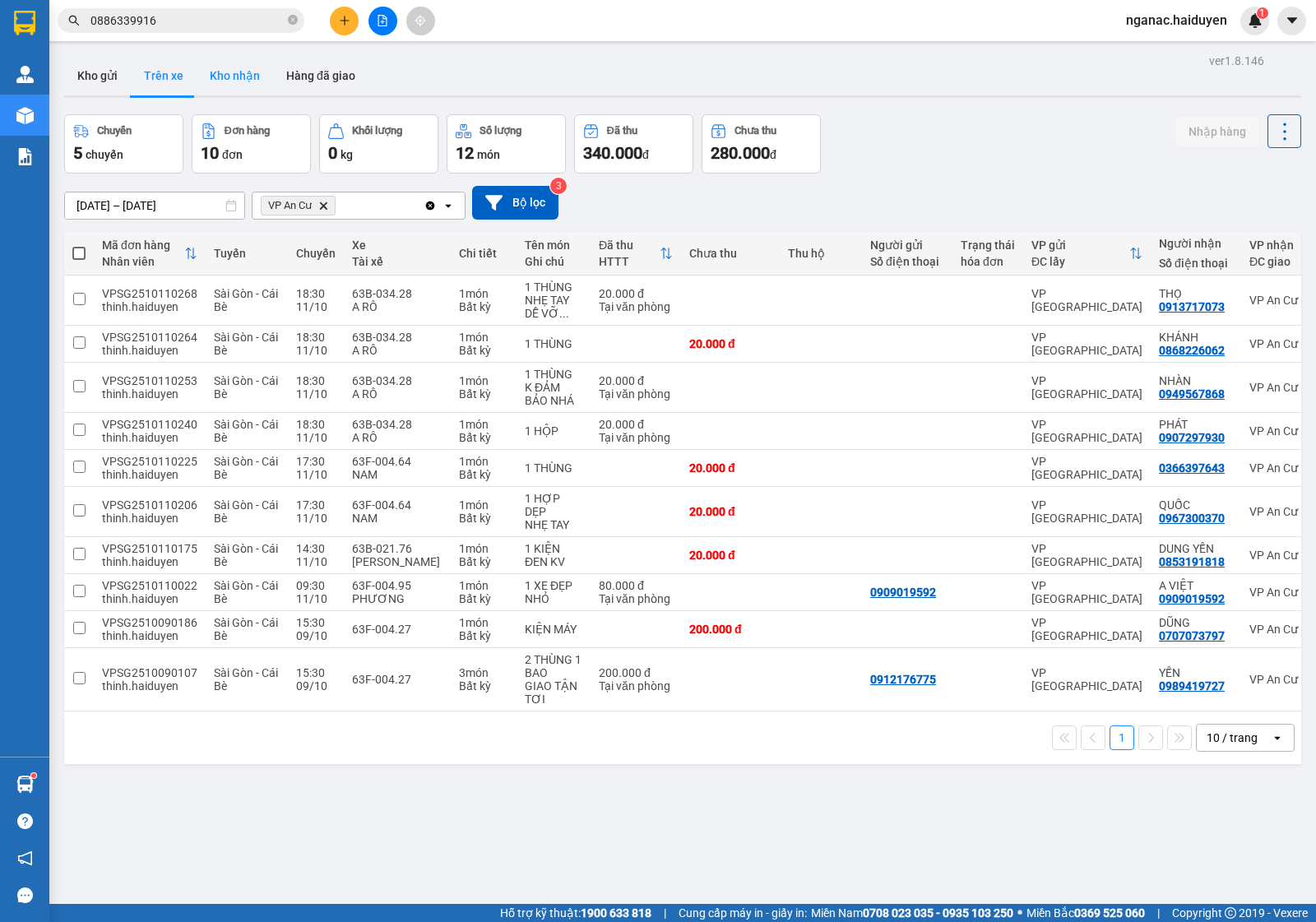
click at [223, 70] on button "Kho nhận" at bounding box center [234, 75] width 77 height 40
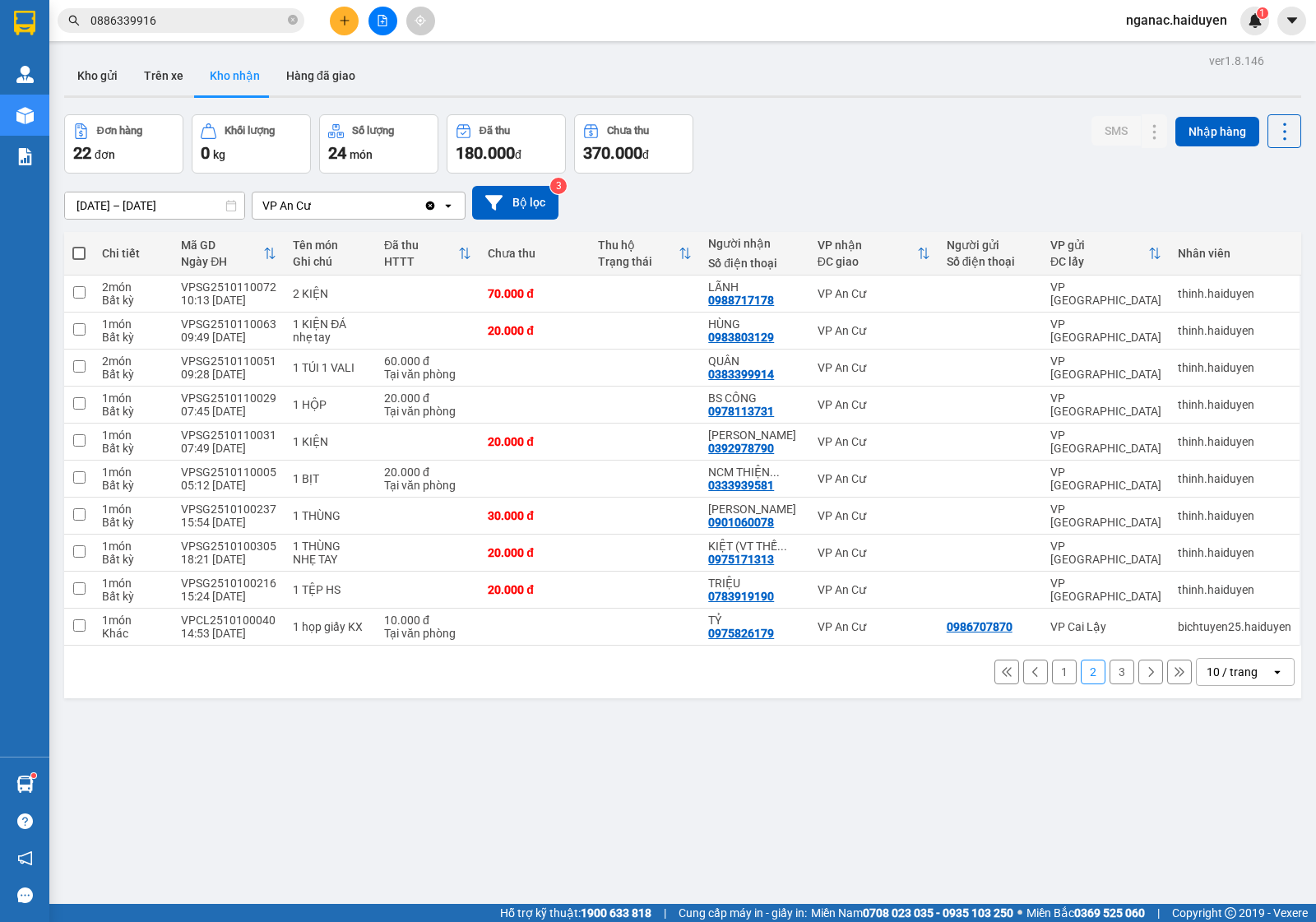
click at [1052, 674] on button "1" at bounding box center [1065, 672] width 25 height 25
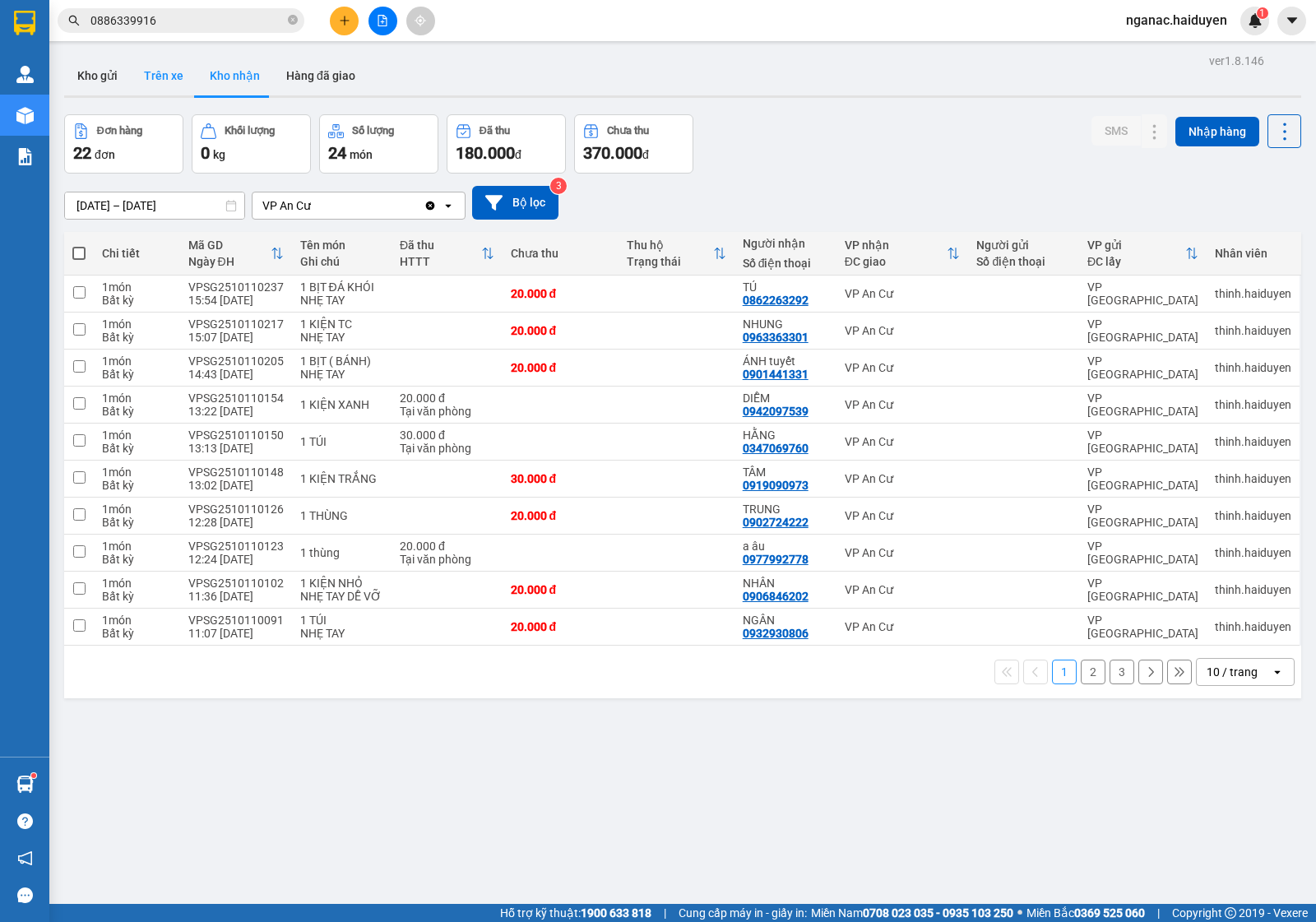
click at [160, 79] on button "Trên xe" at bounding box center [164, 75] width 65 height 40
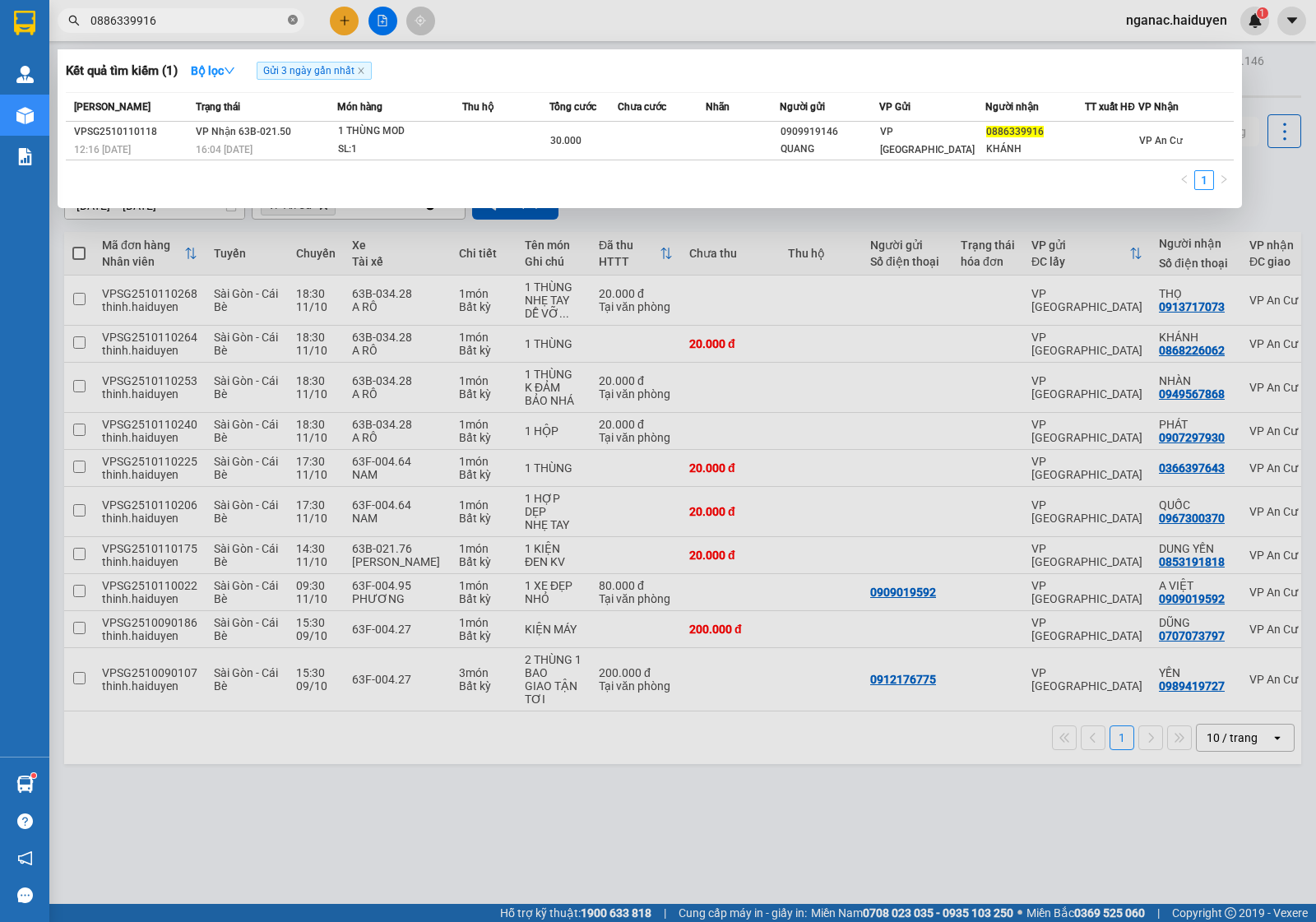
click at [293, 19] on icon "close-circle" at bounding box center [293, 19] width 10 height 10
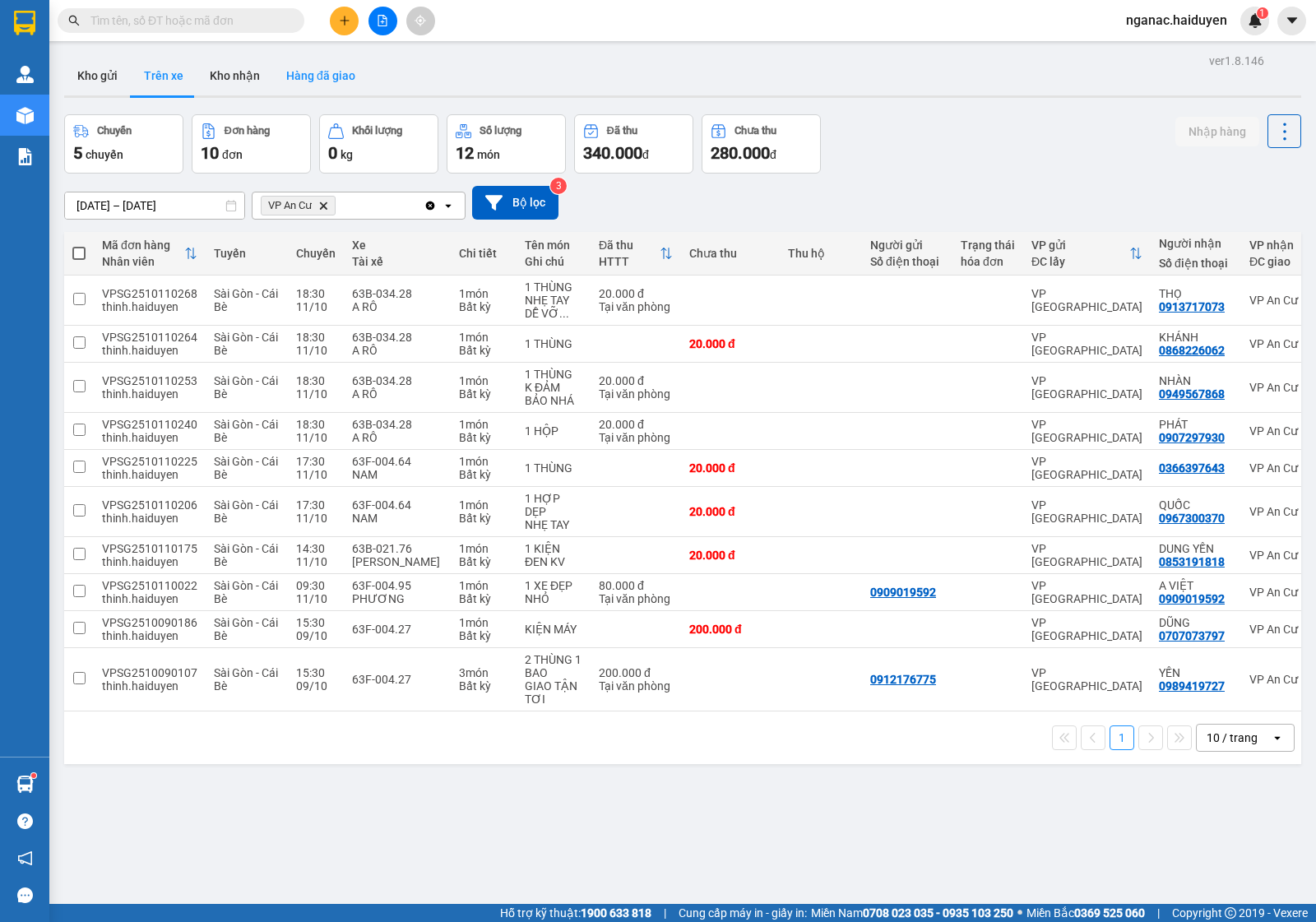
click at [310, 80] on button "Hàng đã giao" at bounding box center [321, 75] width 96 height 40
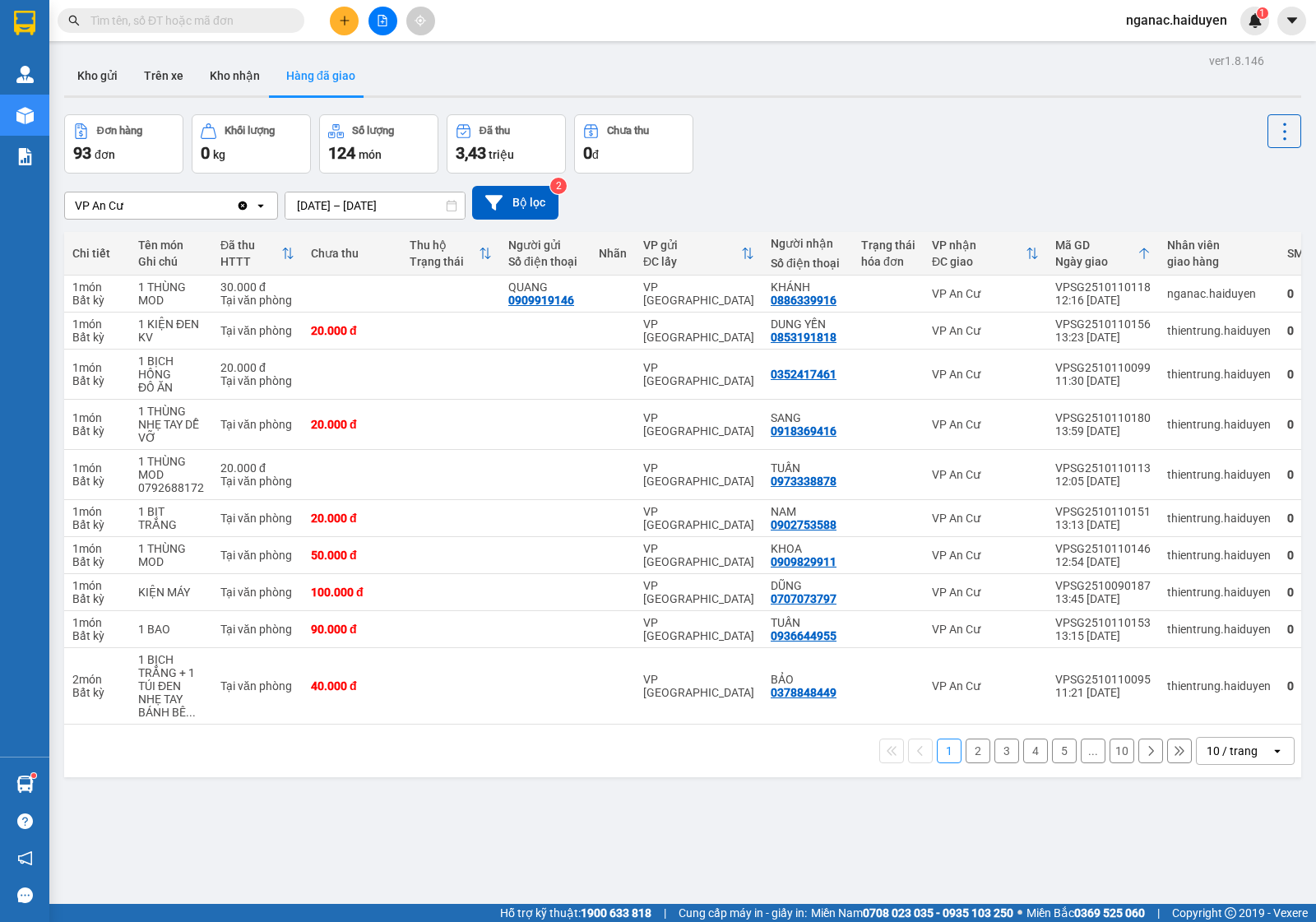
click at [966, 762] on button "2" at bounding box center [978, 751] width 25 height 25
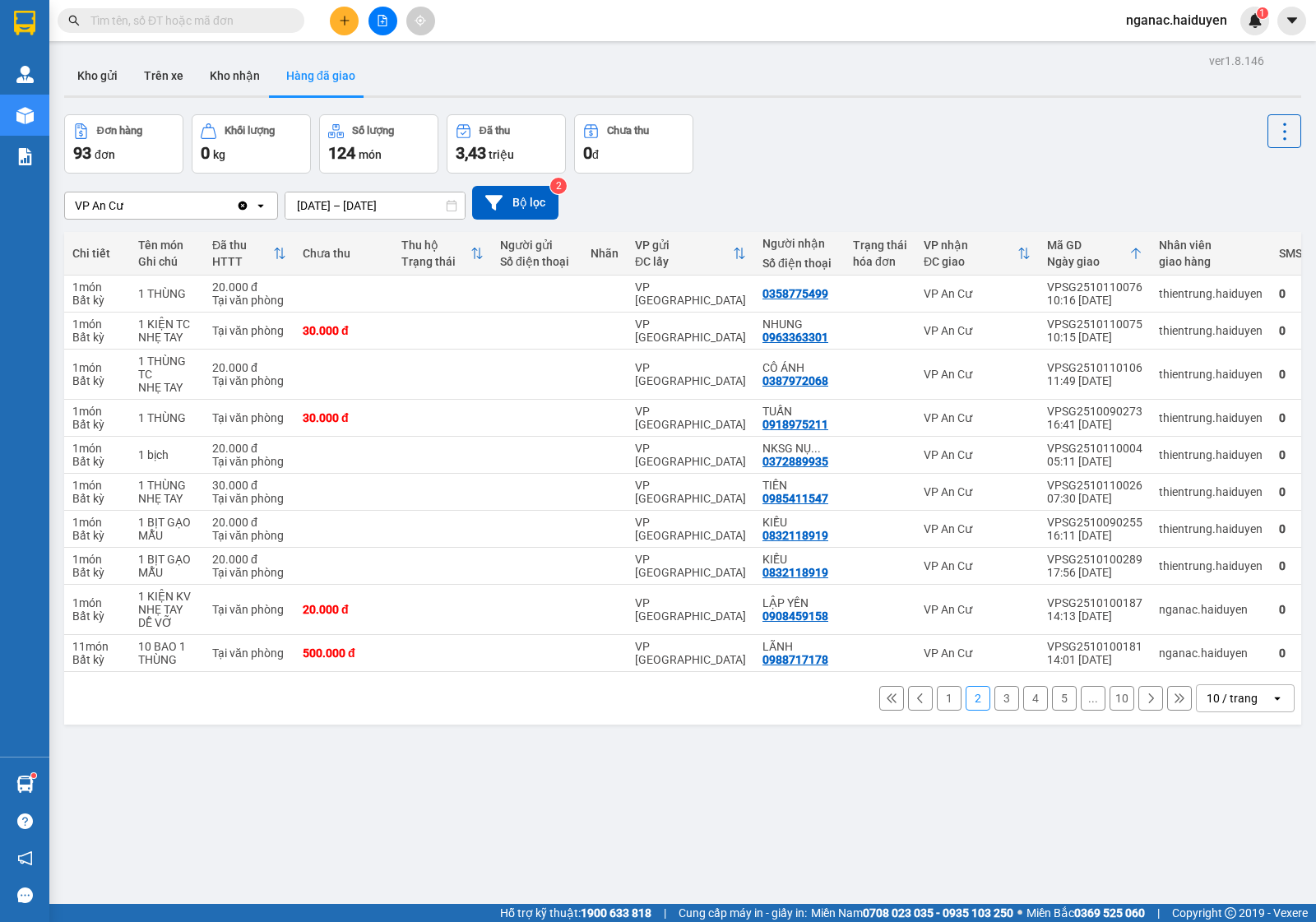
click at [995, 705] on button "3" at bounding box center [1007, 698] width 25 height 25
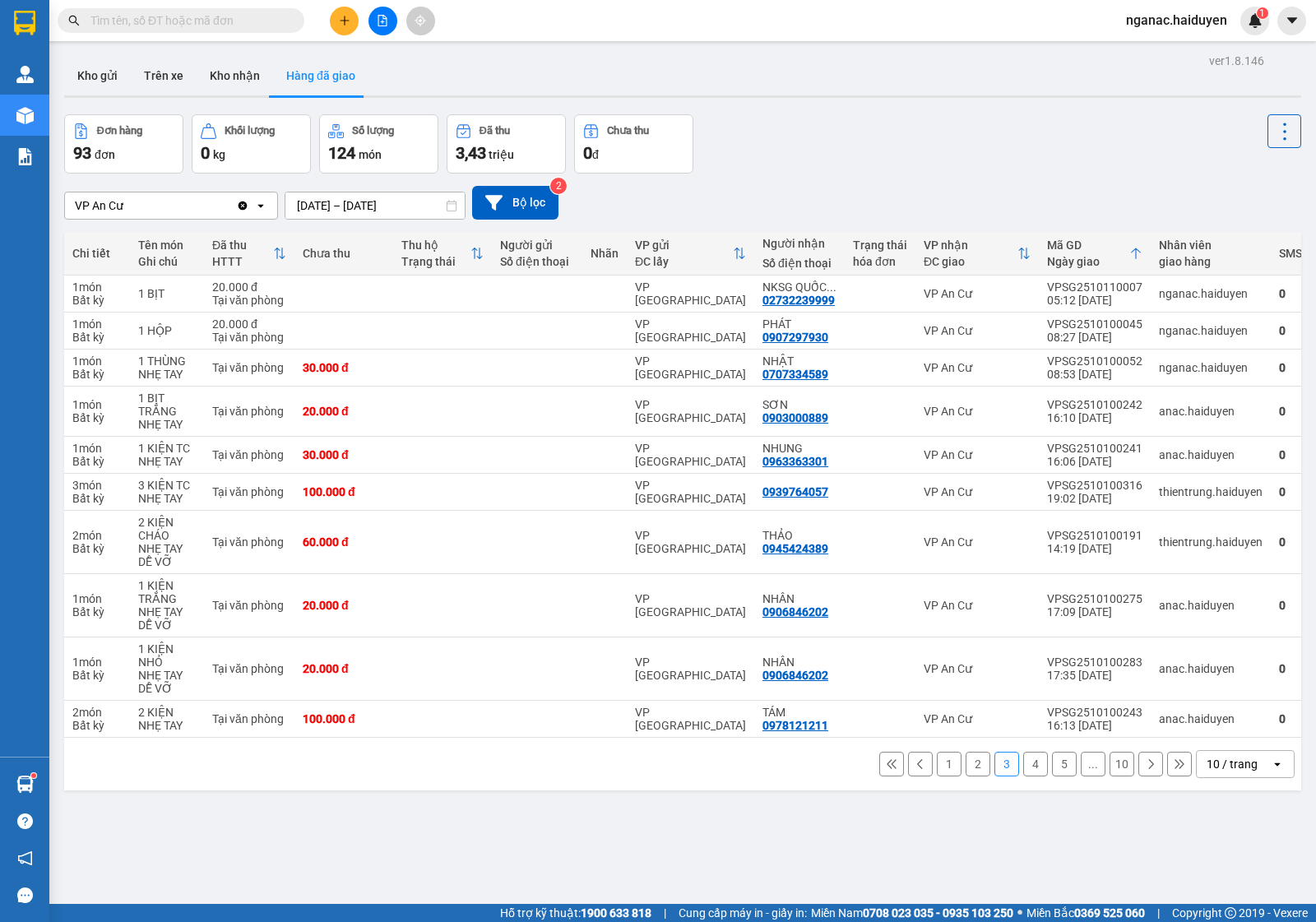
click at [937, 773] on button "1" at bounding box center [950, 764] width 25 height 25
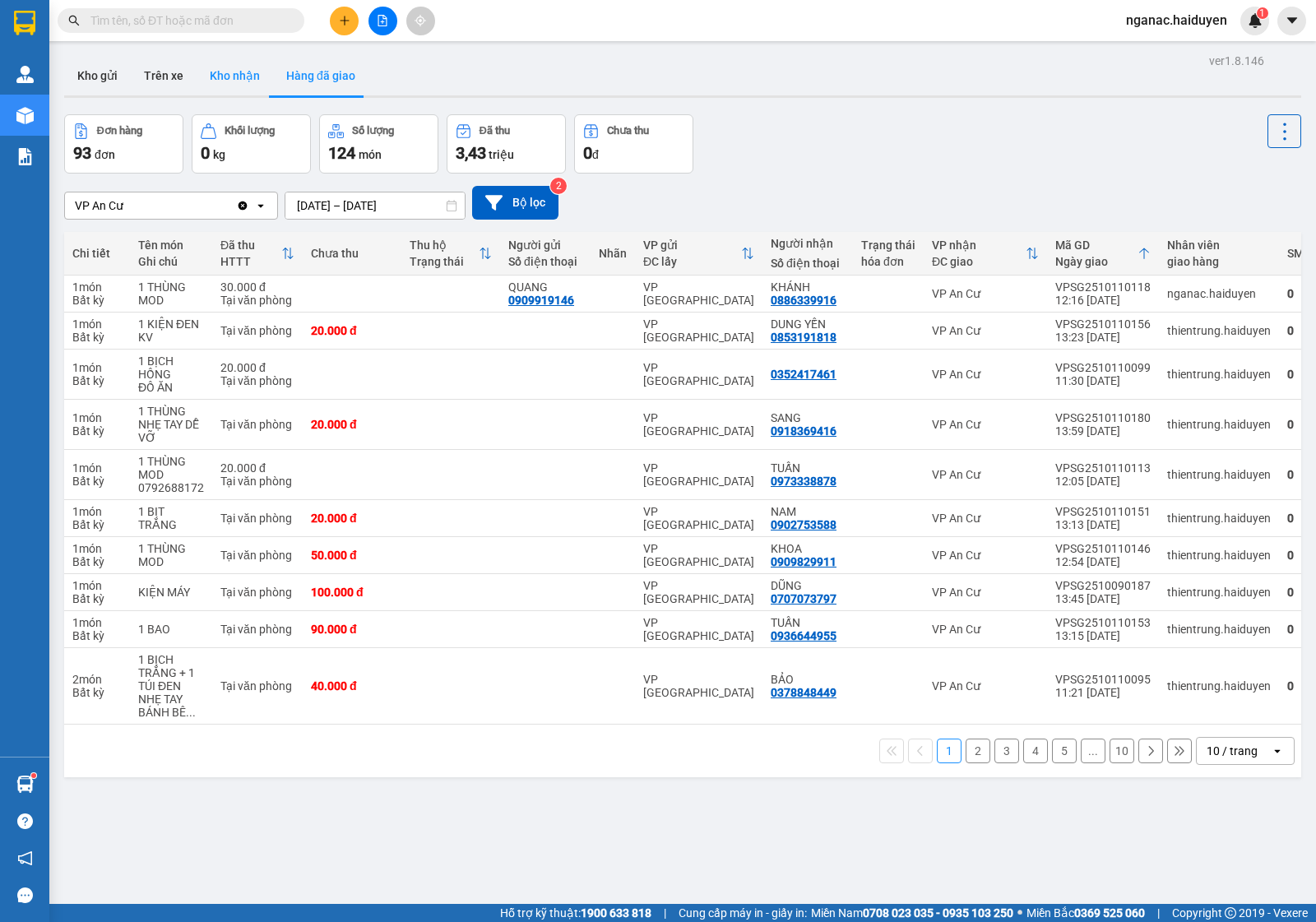
click at [218, 75] on button "Kho nhận" at bounding box center [234, 75] width 77 height 40
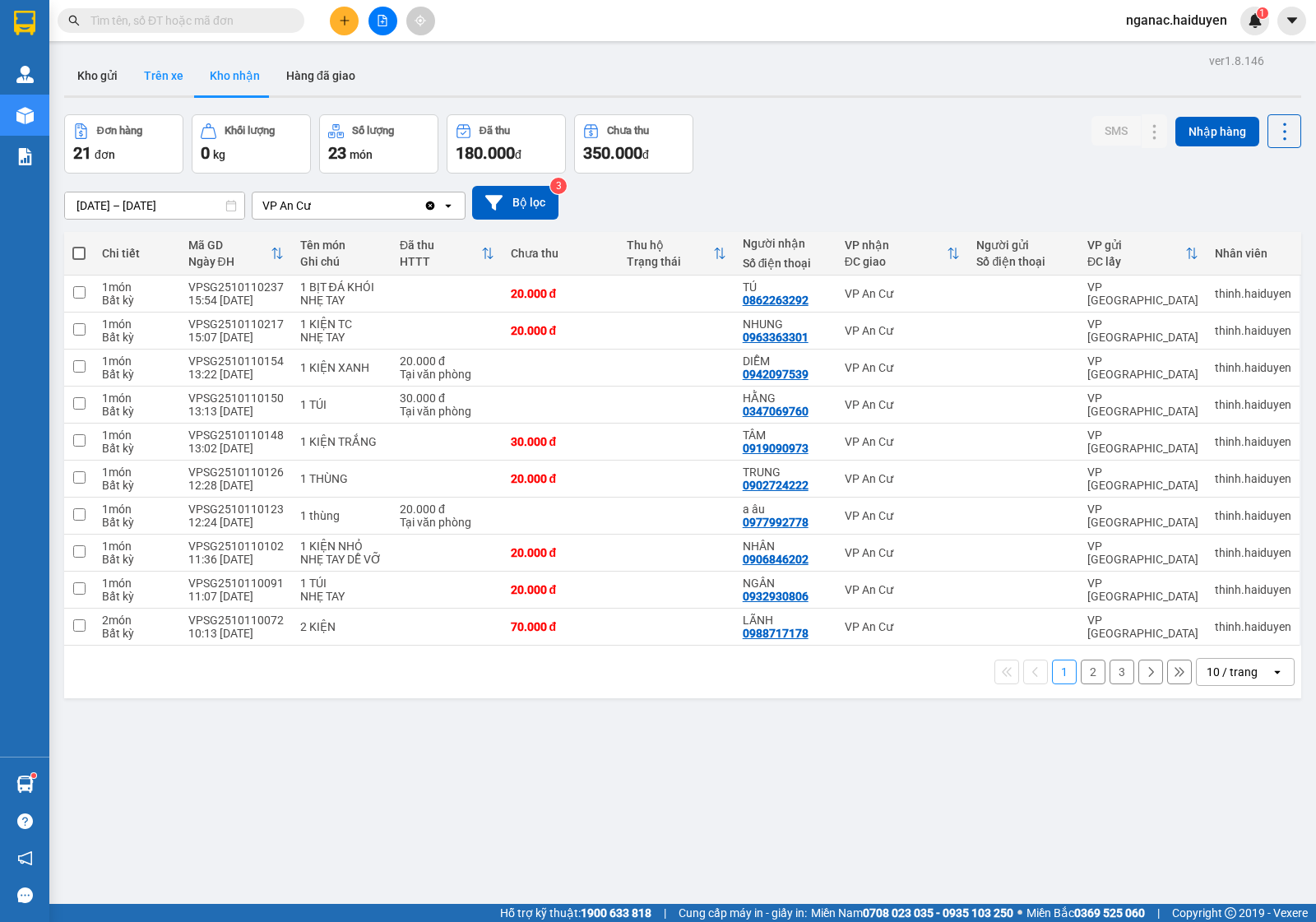
click at [160, 72] on button "Trên xe" at bounding box center [164, 75] width 65 height 40
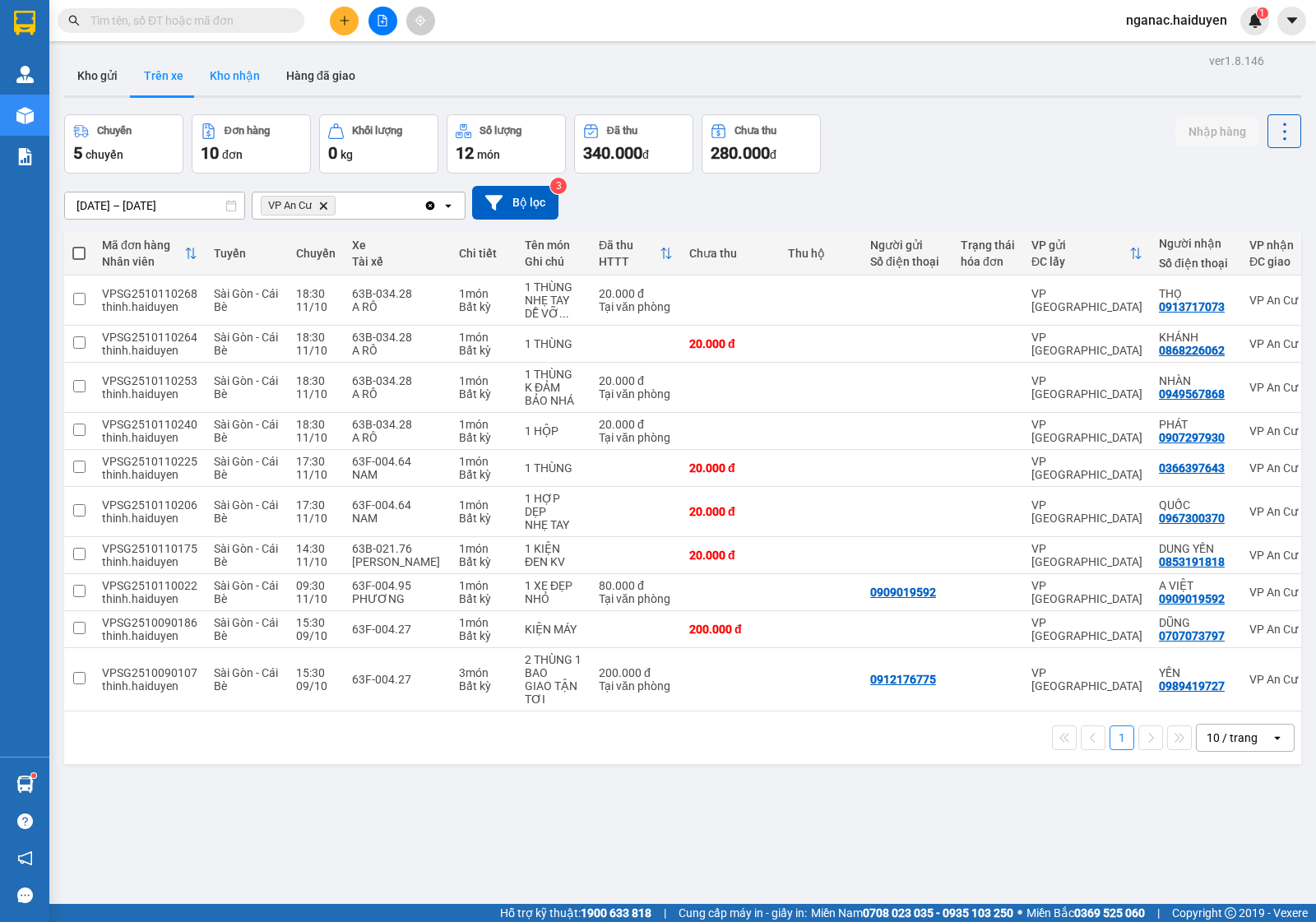
click at [240, 79] on button "Kho nhận" at bounding box center [234, 75] width 77 height 40
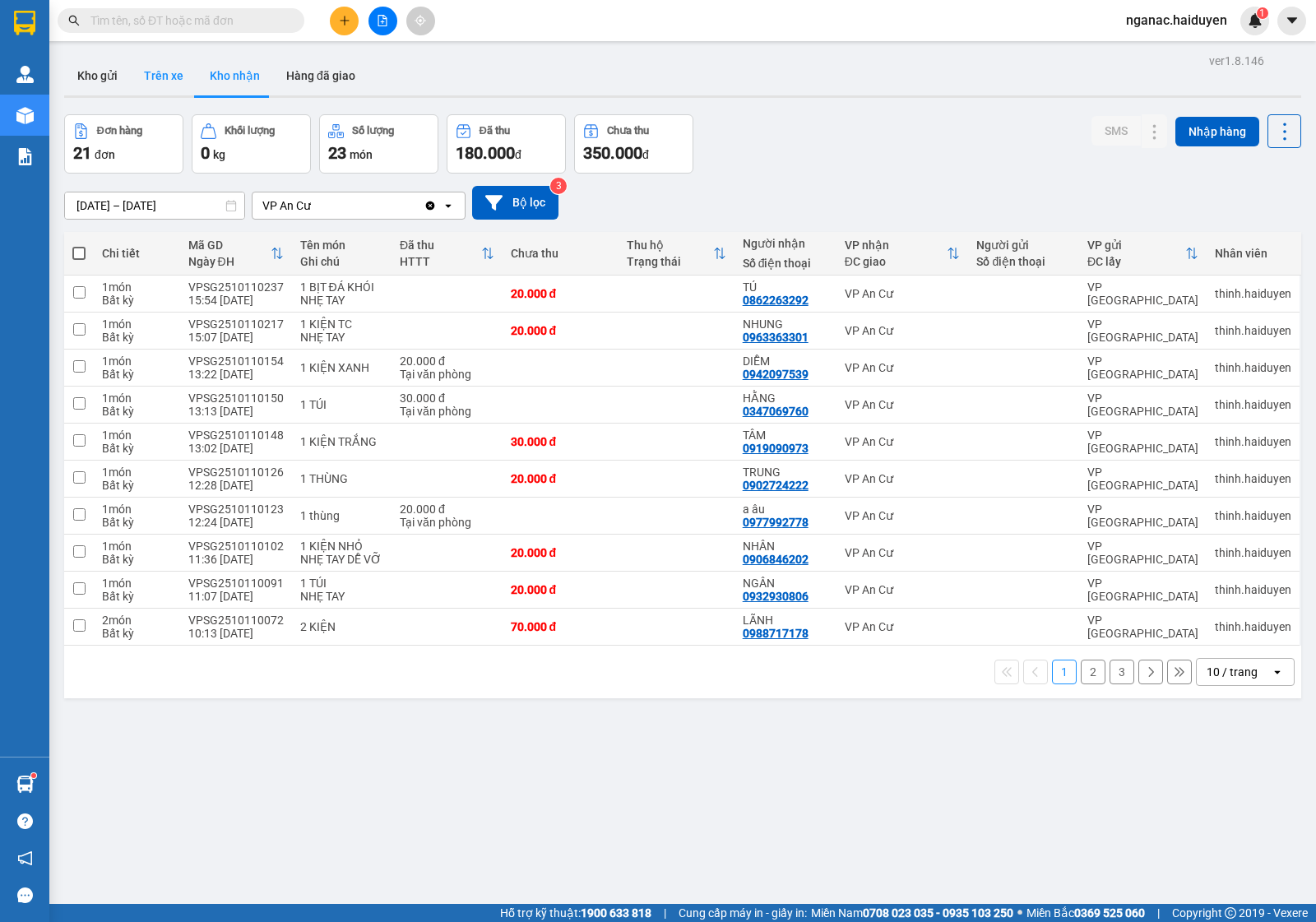
click at [166, 71] on button "Trên xe" at bounding box center [164, 75] width 65 height 40
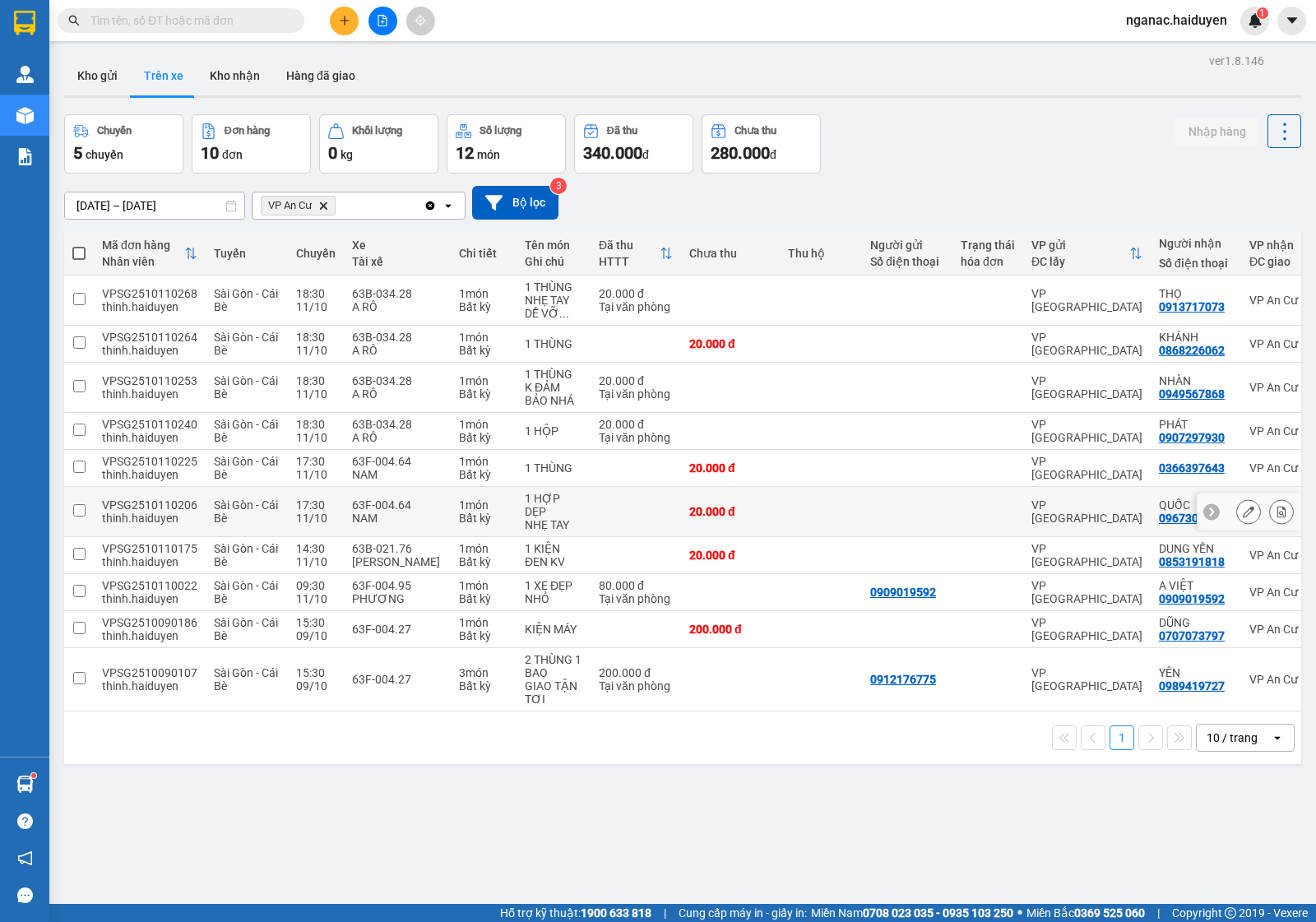
click at [642, 498] on td at bounding box center [636, 512] width 90 height 50
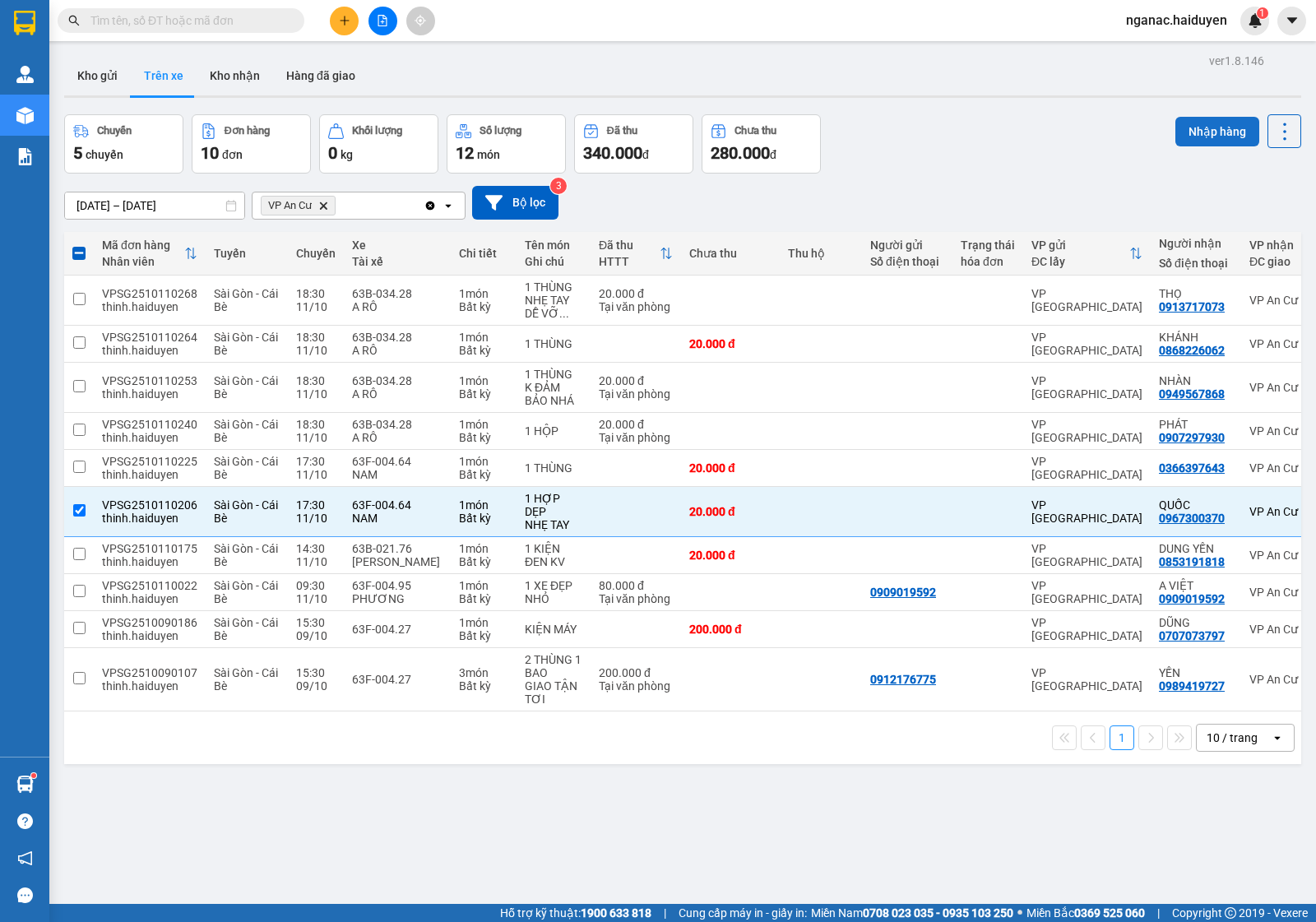
click at [1189, 128] on button "Nhập hàng" at bounding box center [1217, 131] width 84 height 29
checkbox input "false"
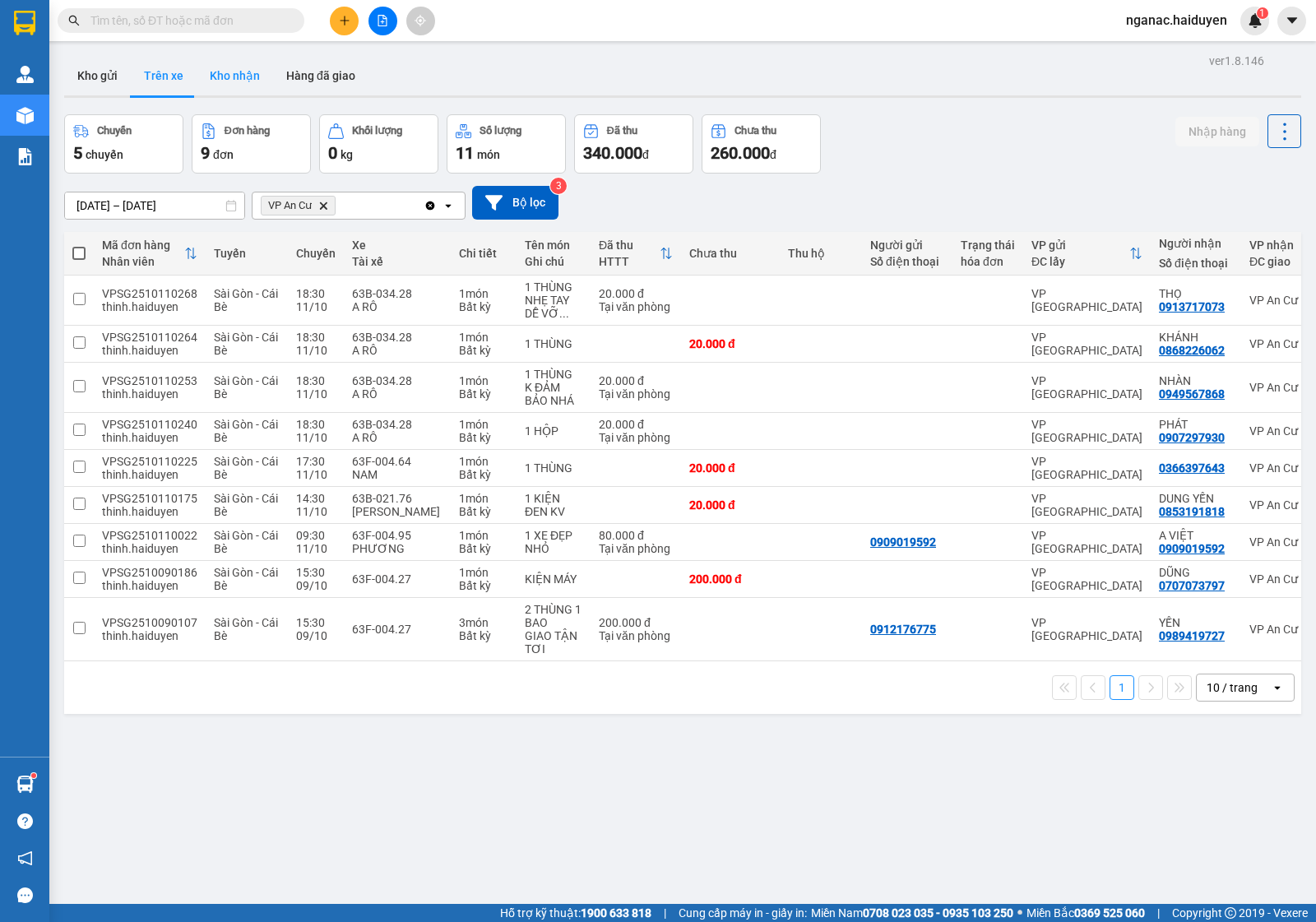
click at [228, 76] on button "Kho nhận" at bounding box center [234, 75] width 77 height 40
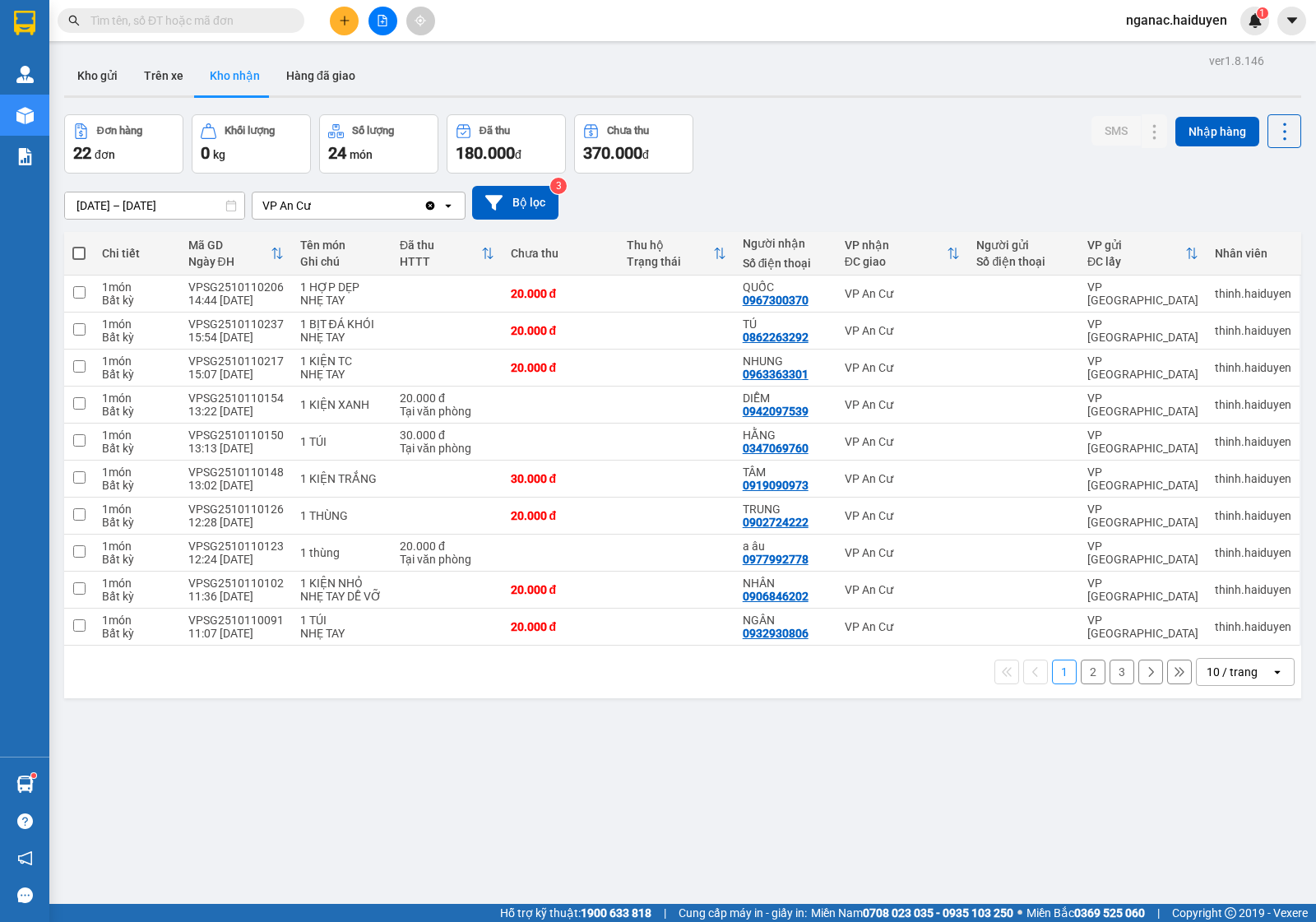
click at [127, 20] on input "text" at bounding box center [187, 20] width 195 height 18
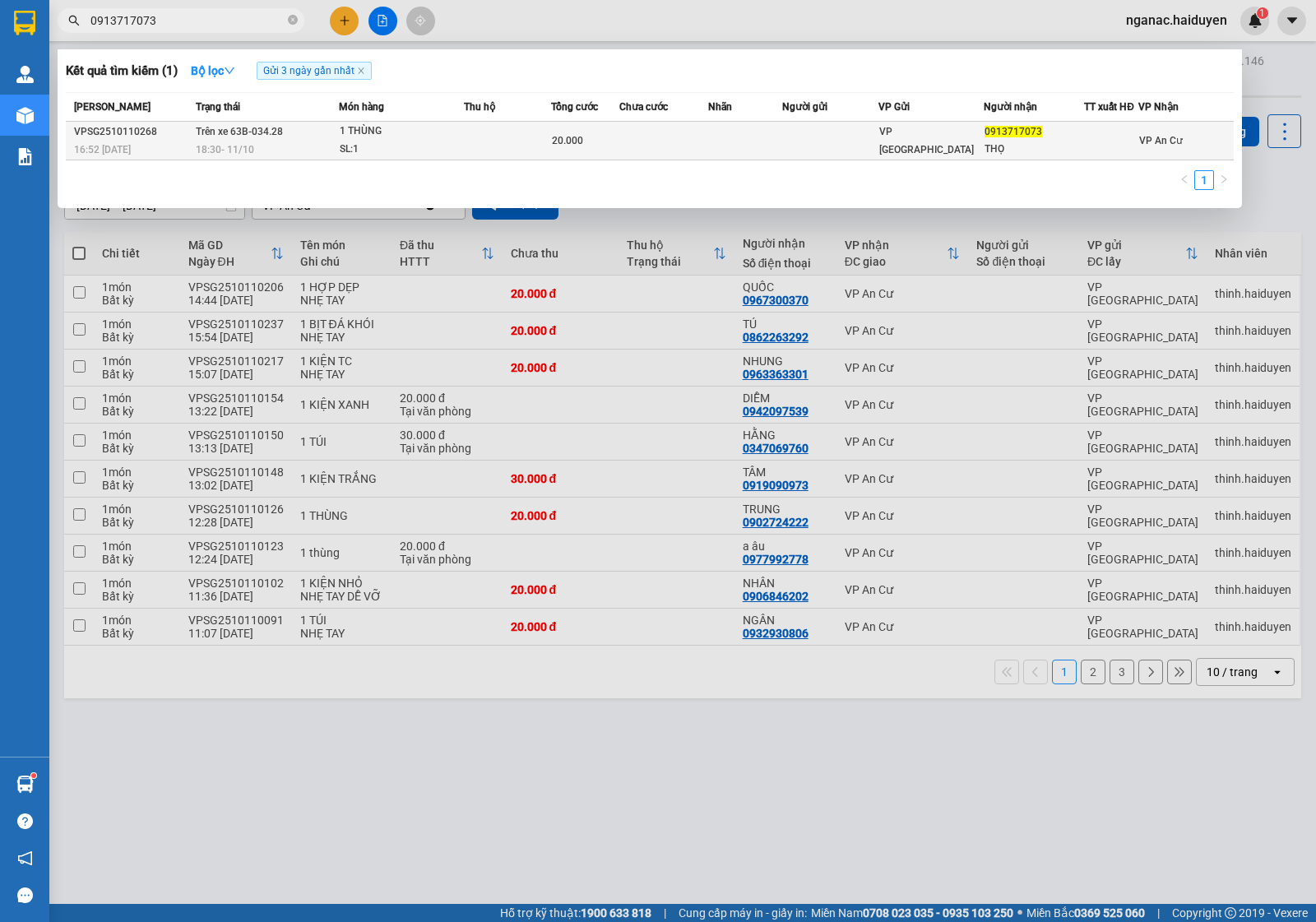
type input "0913717073"
click at [444, 141] on div "SL: 1" at bounding box center [402, 149] width 124 height 18
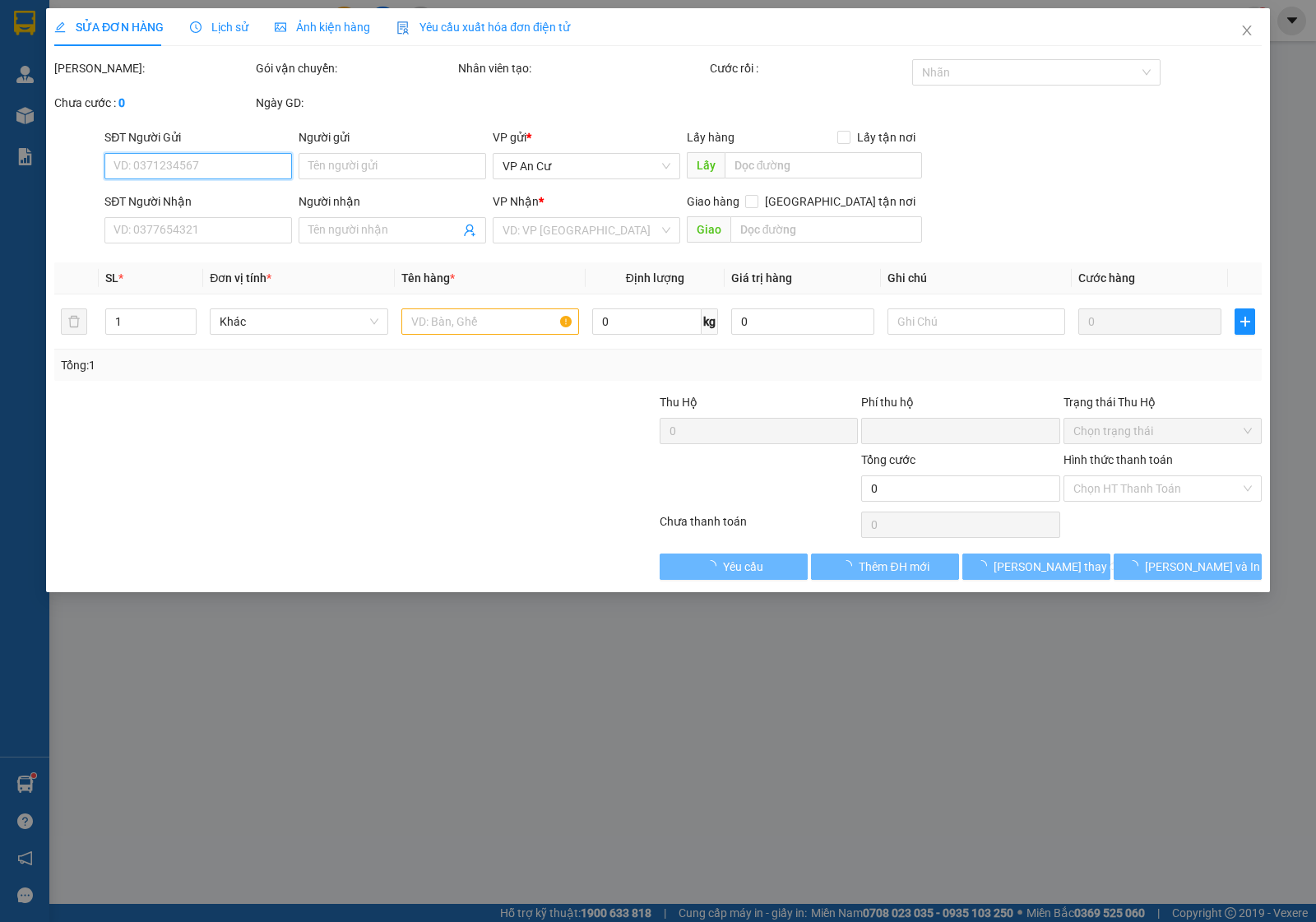
type input "0913717073"
type input "THỌ"
type input "0"
type input "20.000"
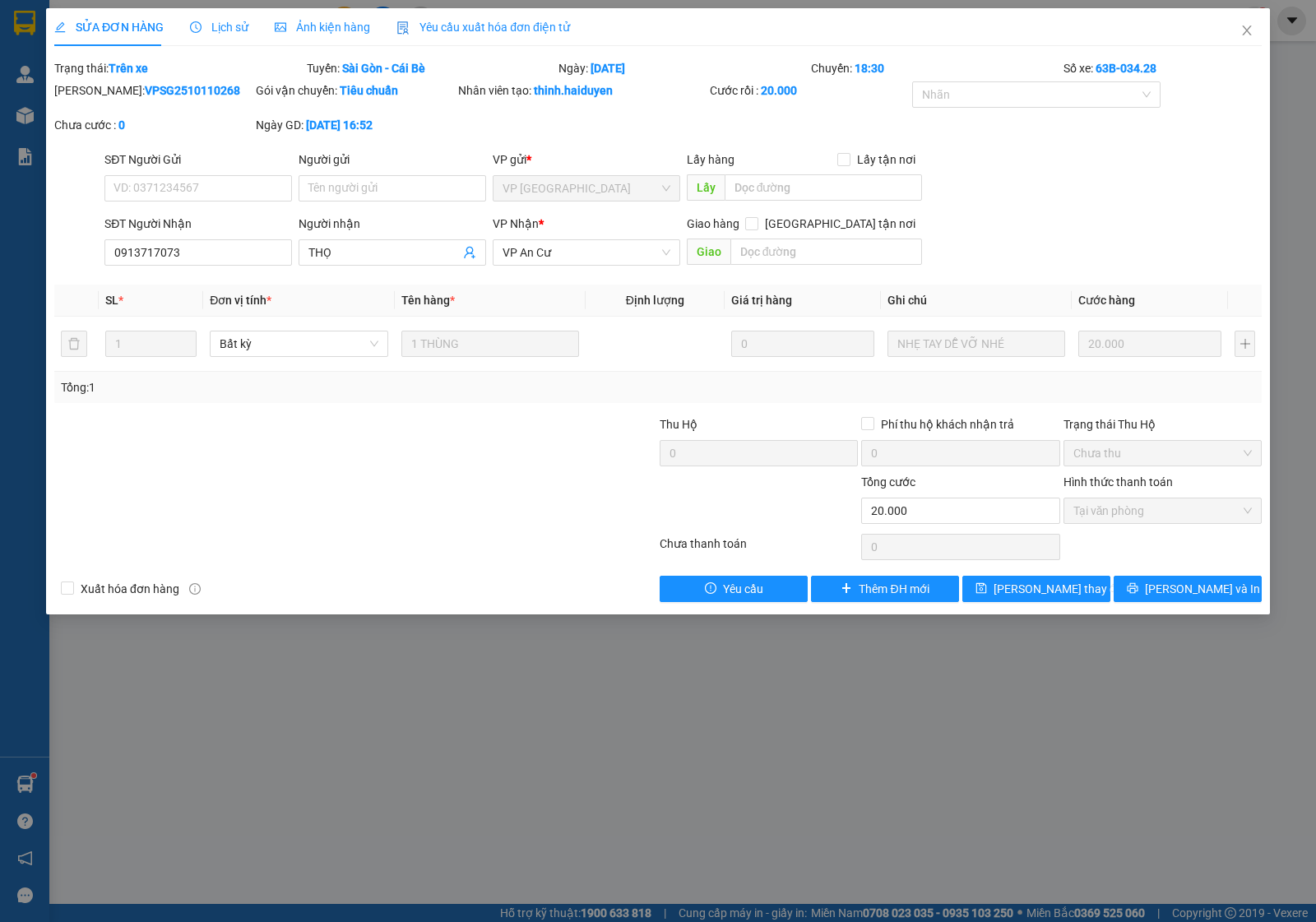
click at [226, 34] on span "Lịch sử" at bounding box center [219, 27] width 58 height 13
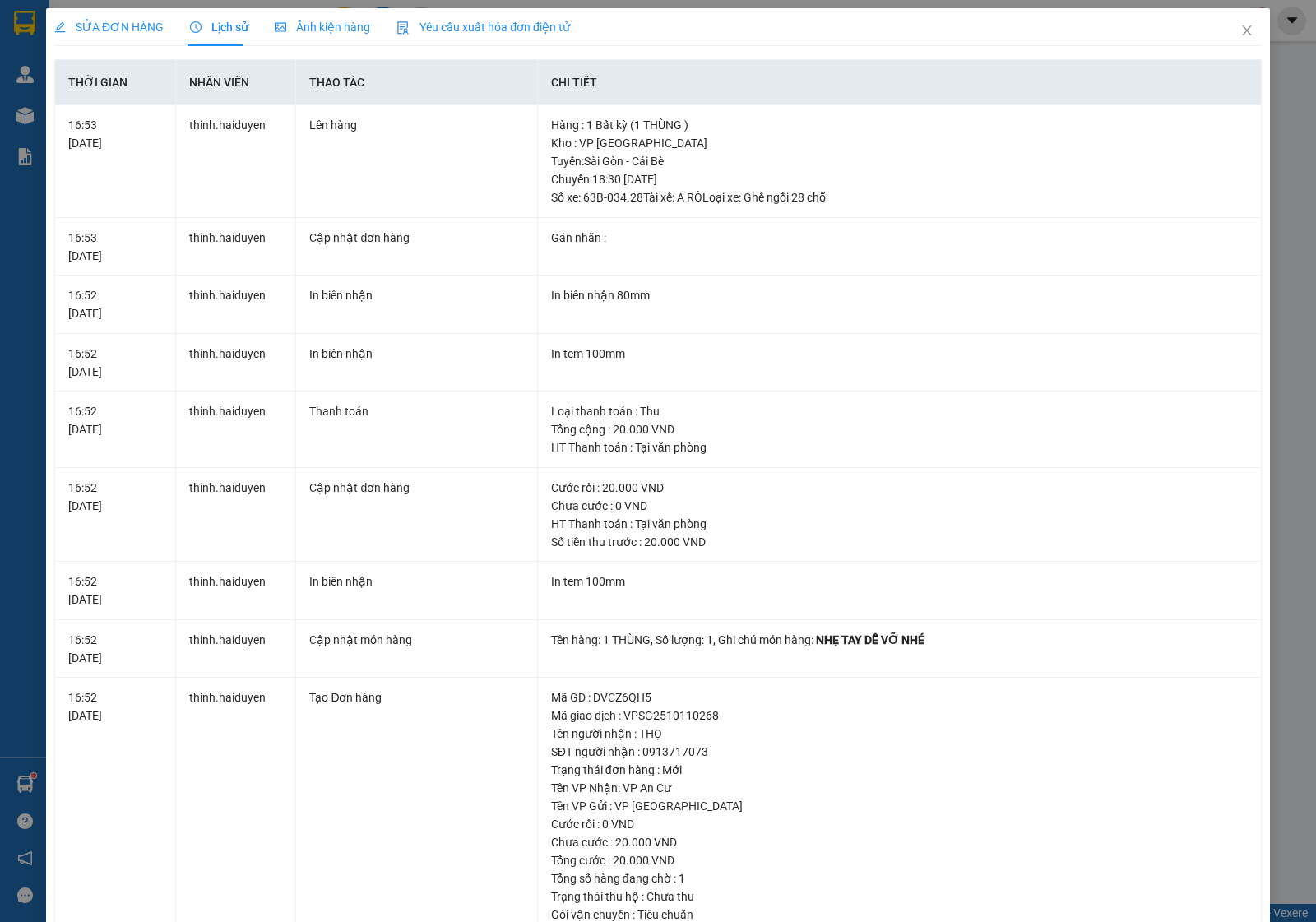
click at [124, 34] on span "SỬA ĐƠN HÀNG" at bounding box center [109, 27] width 110 height 13
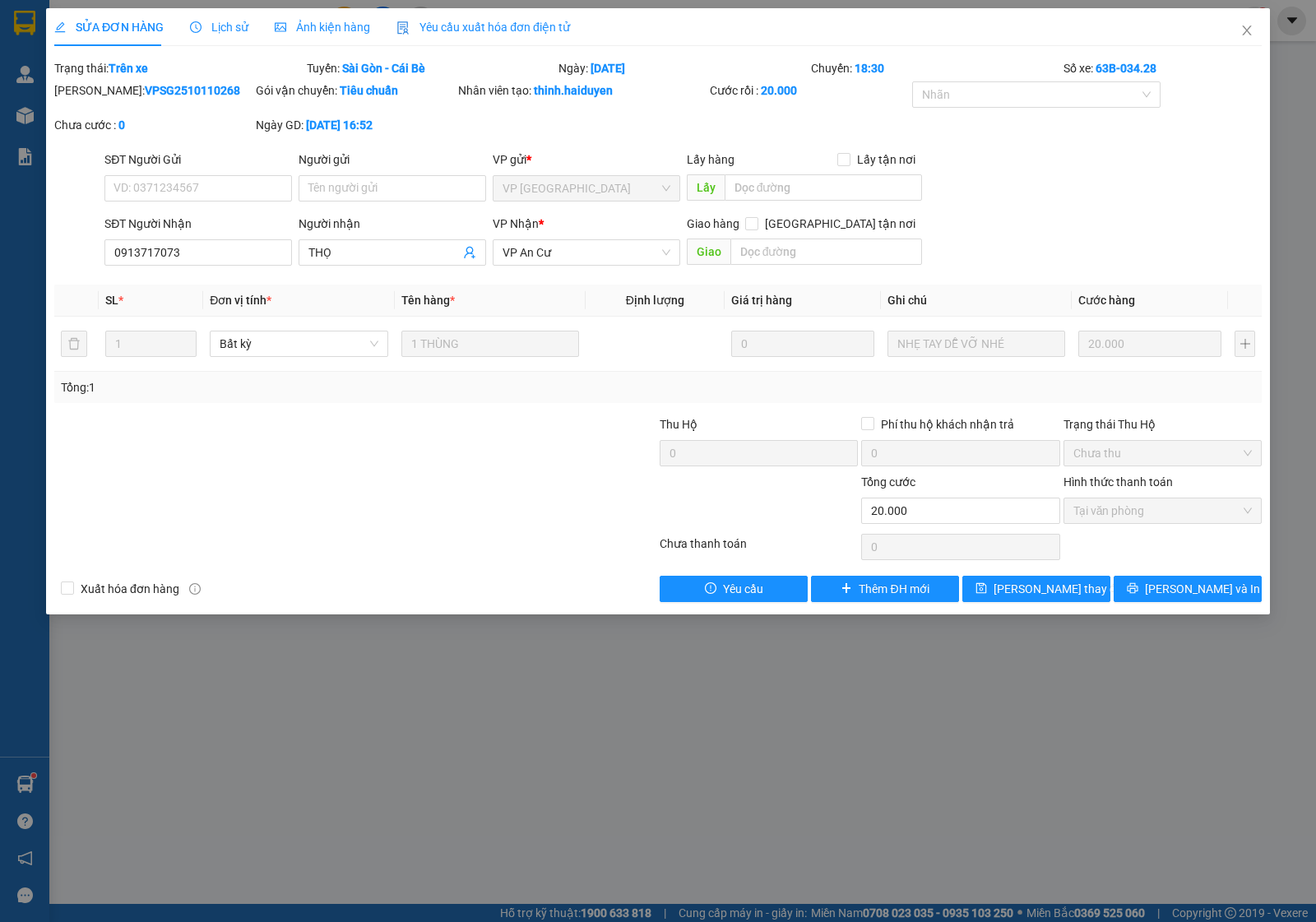
click at [383, 860] on div "SỬA ĐƠN HÀNG Lịch sử Ảnh kiện hàng Yêu cầu xuất hóa đơn điện tử Total Paid Fee …" at bounding box center [658, 461] width 1316 height 922
click at [1247, 27] on icon "close" at bounding box center [1247, 30] width 13 height 13
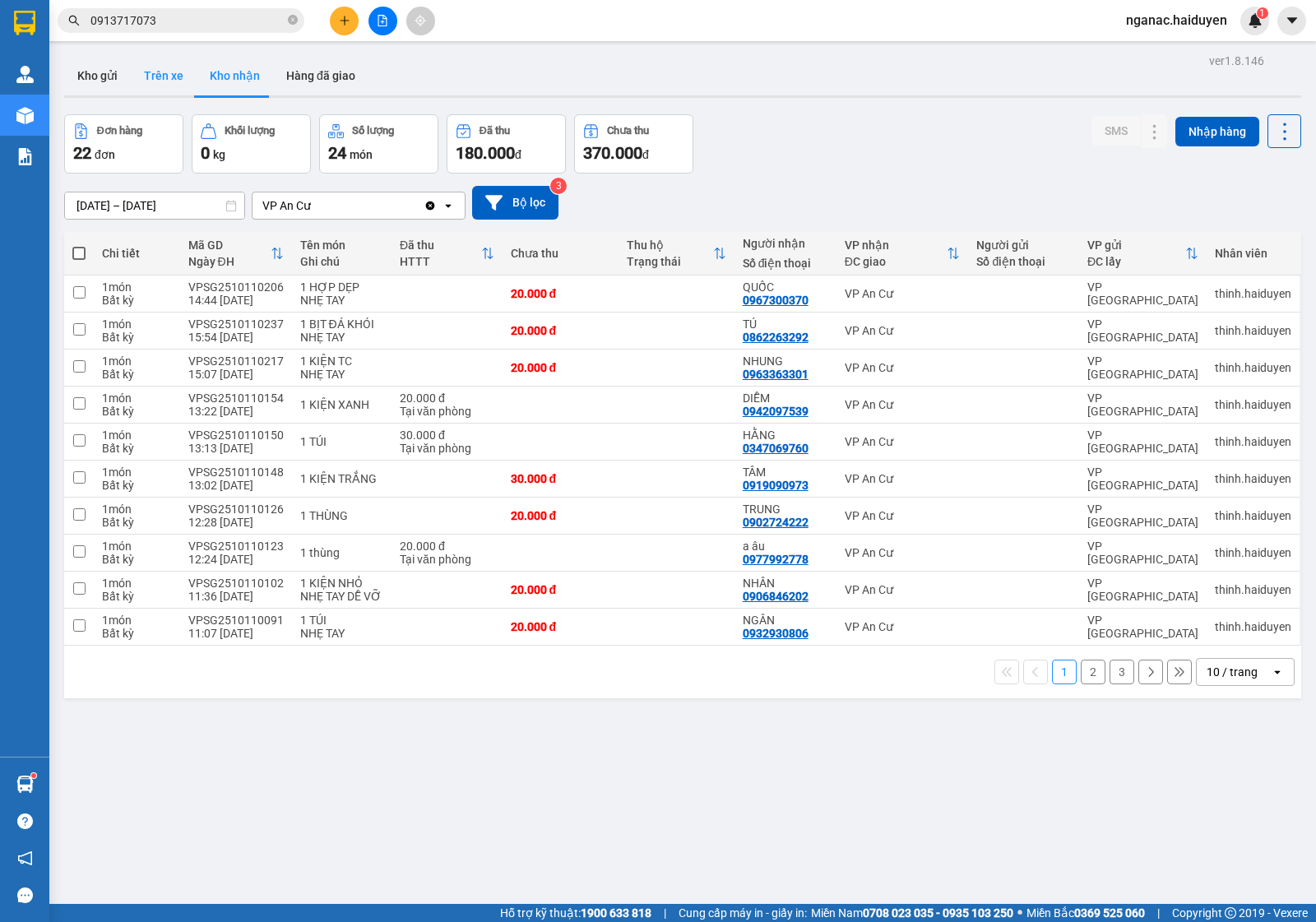
click at [169, 79] on button "Trên xe" at bounding box center [164, 75] width 65 height 40
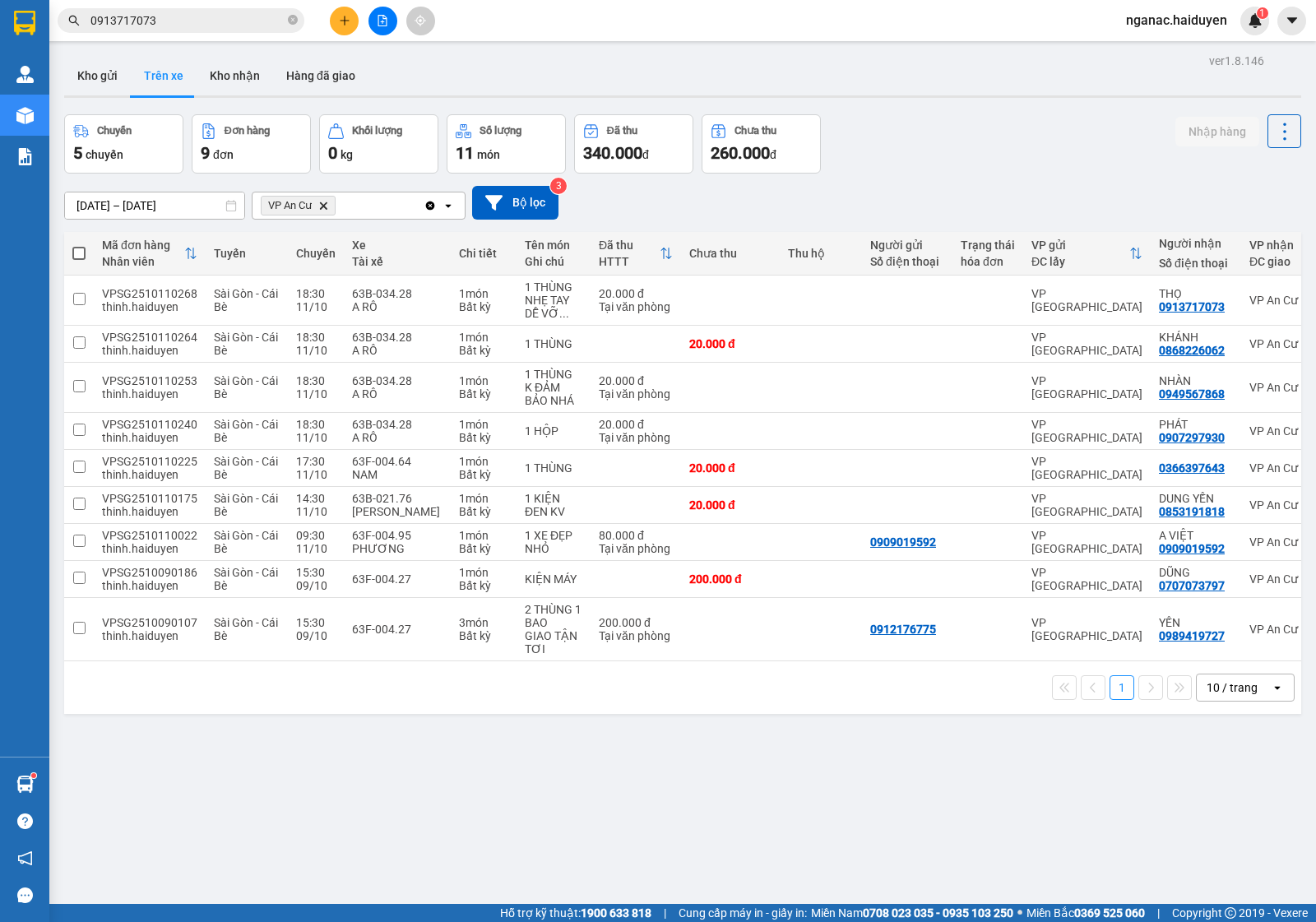
click at [287, 18] on span "0913717073" at bounding box center [180, 20] width 247 height 25
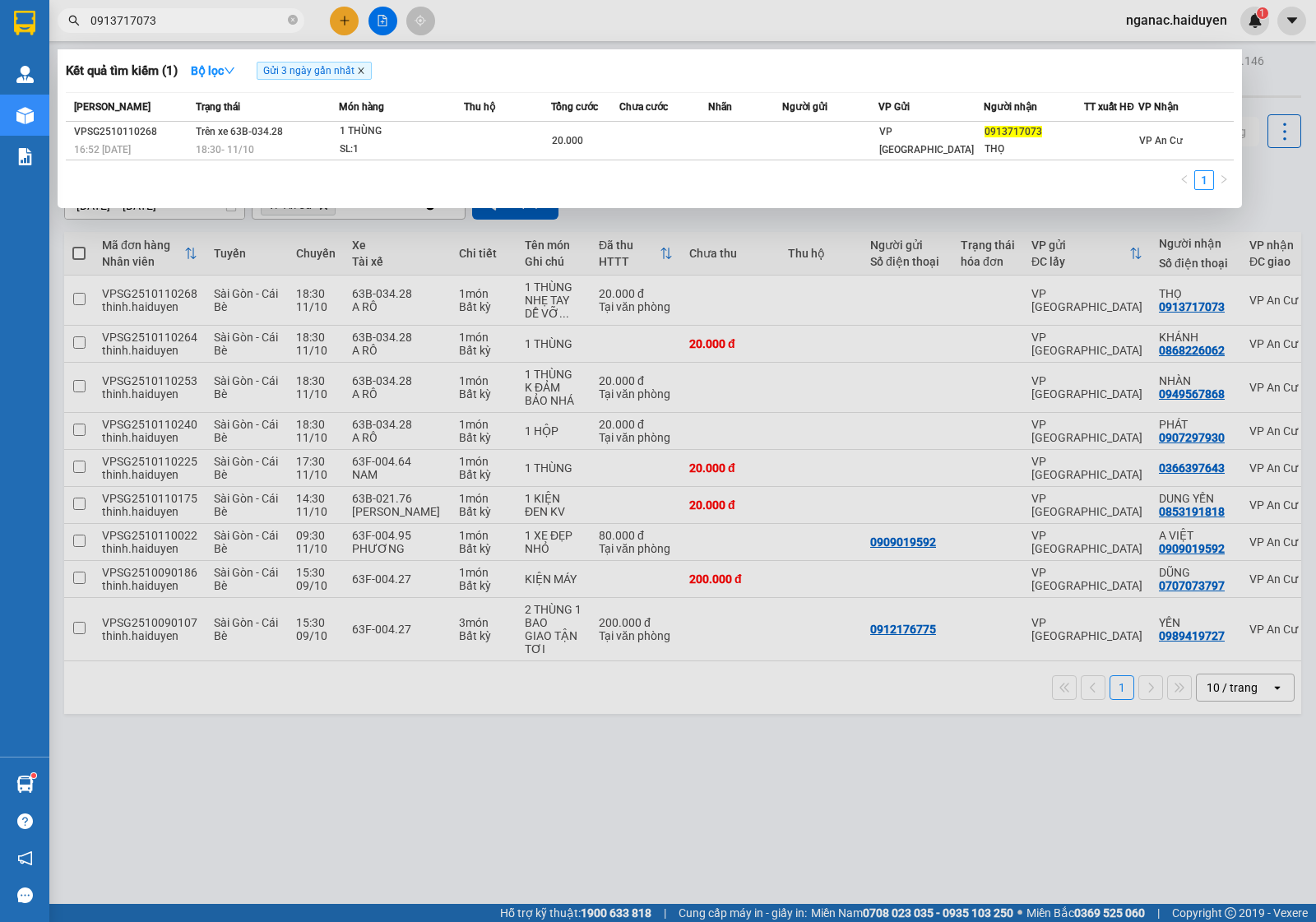
click at [364, 66] on icon "close" at bounding box center [361, 70] width 8 height 8
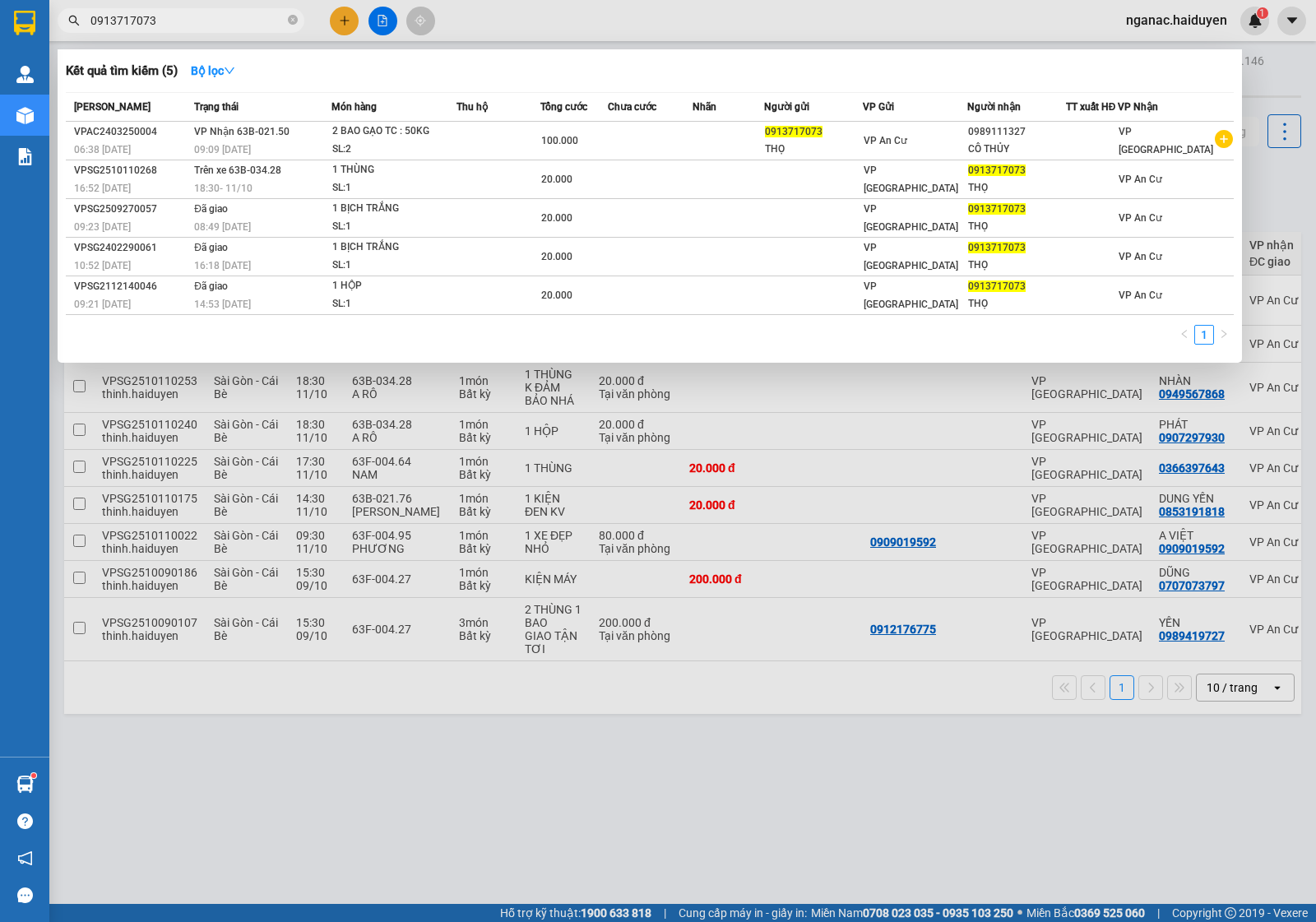
click at [337, 780] on div at bounding box center [658, 461] width 1316 height 922
